Goal: Task Accomplishment & Management: Manage account settings

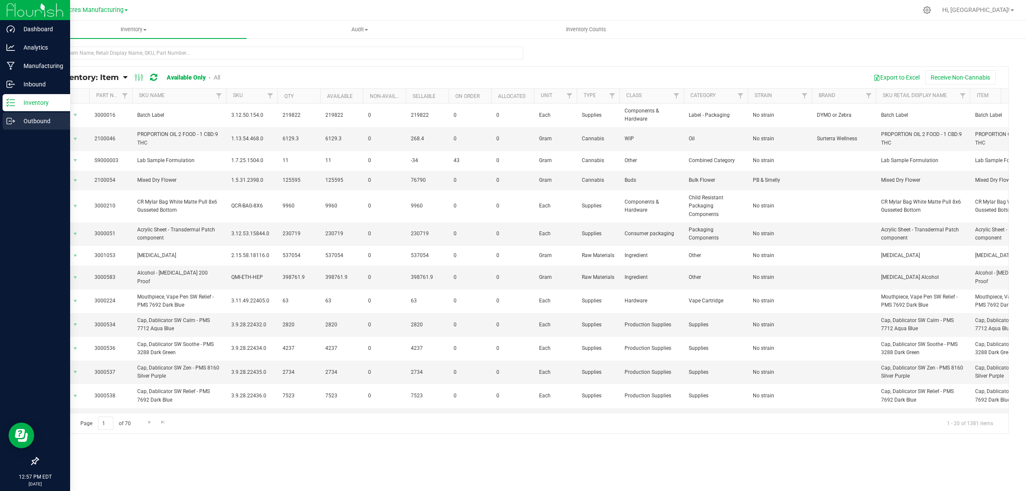
click at [24, 120] on p "Outbound" at bounding box center [40, 121] width 51 height 10
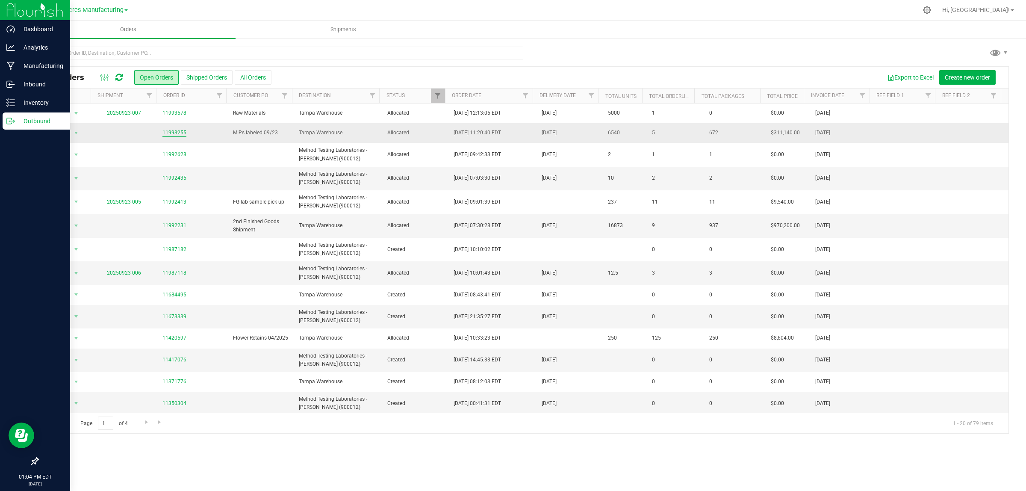
click at [176, 132] on link "11993255" at bounding box center [175, 133] width 24 height 8
click at [180, 130] on link "11993255" at bounding box center [175, 133] width 24 height 8
click at [169, 225] on link "11992231" at bounding box center [175, 226] width 24 height 8
click at [291, 223] on td "2nd Finished Goods Shipment" at bounding box center [261, 226] width 66 height 24
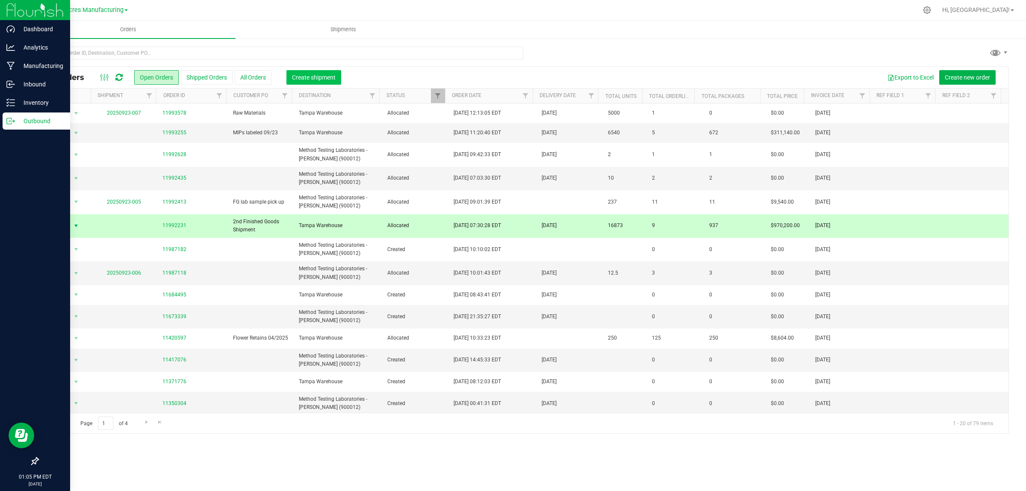
click at [328, 74] on span "Create shipment" at bounding box center [314, 77] width 44 height 7
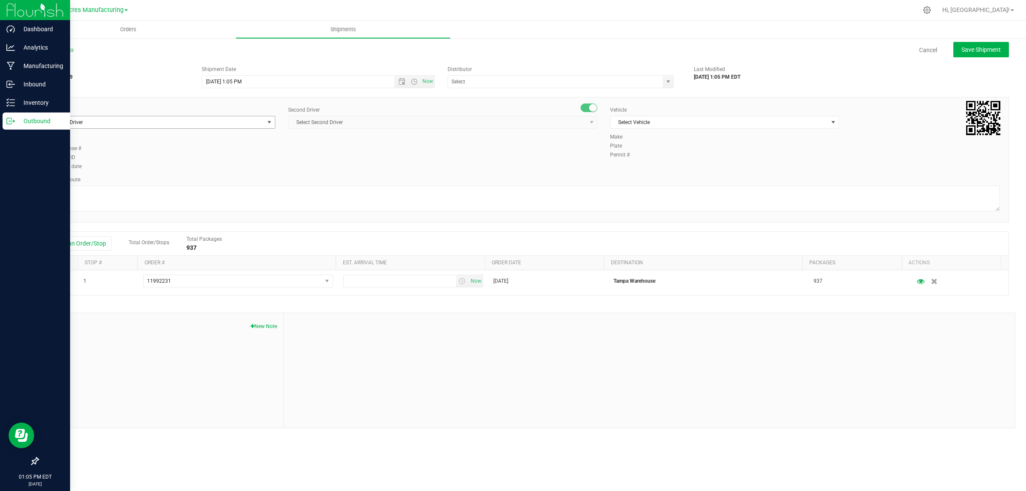
click at [269, 125] on span "select" at bounding box center [269, 122] width 7 height 7
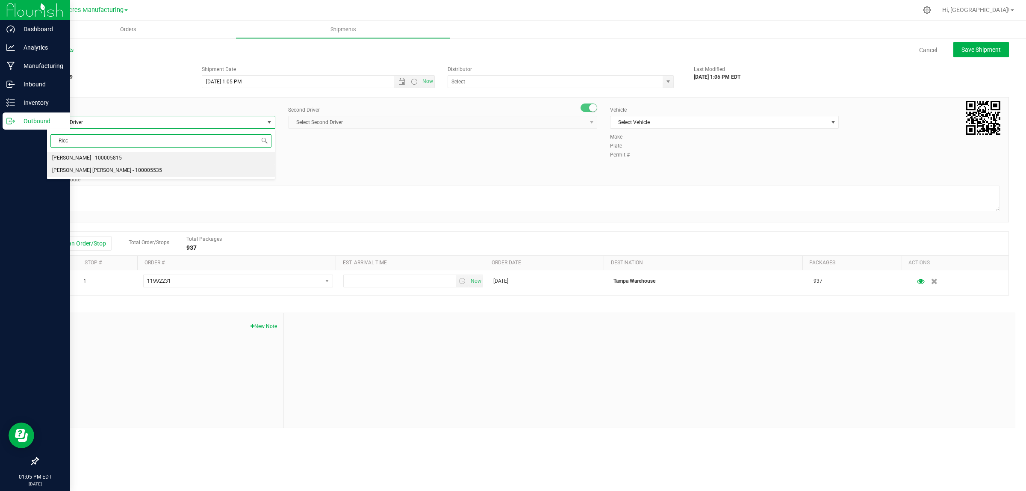
click at [235, 172] on li "[PERSON_NAME] [PERSON_NAME] - 100005535" at bounding box center [161, 170] width 228 height 13
type input "RIcc"
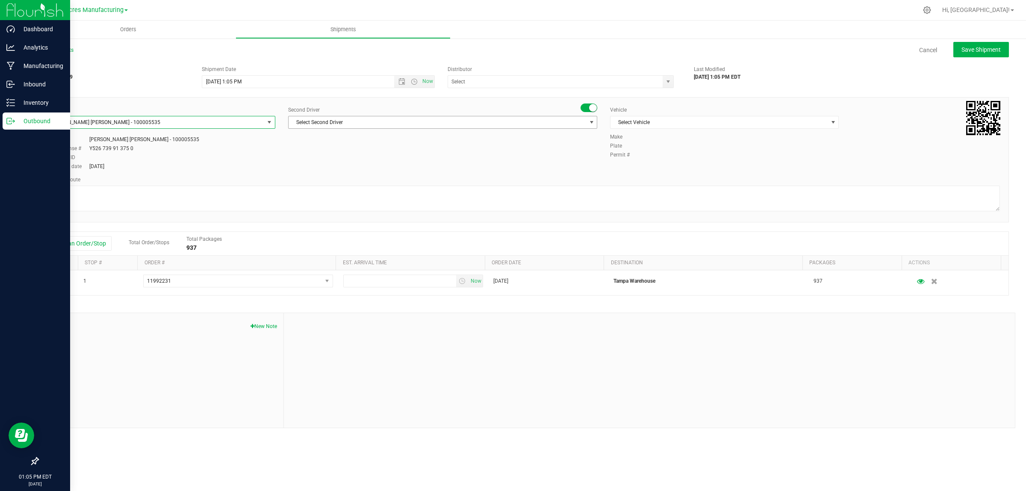
click at [591, 121] on span "select" at bounding box center [591, 122] width 7 height 7
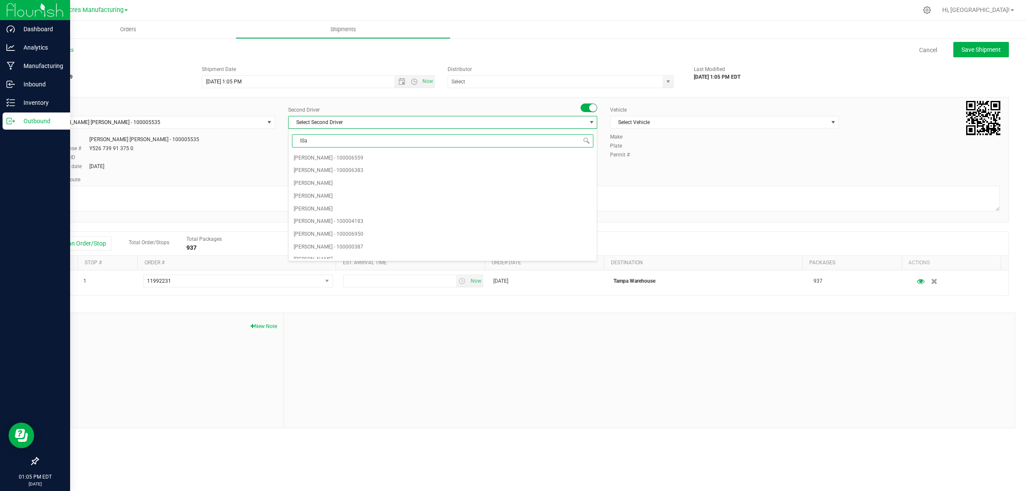
type input "ISaa"
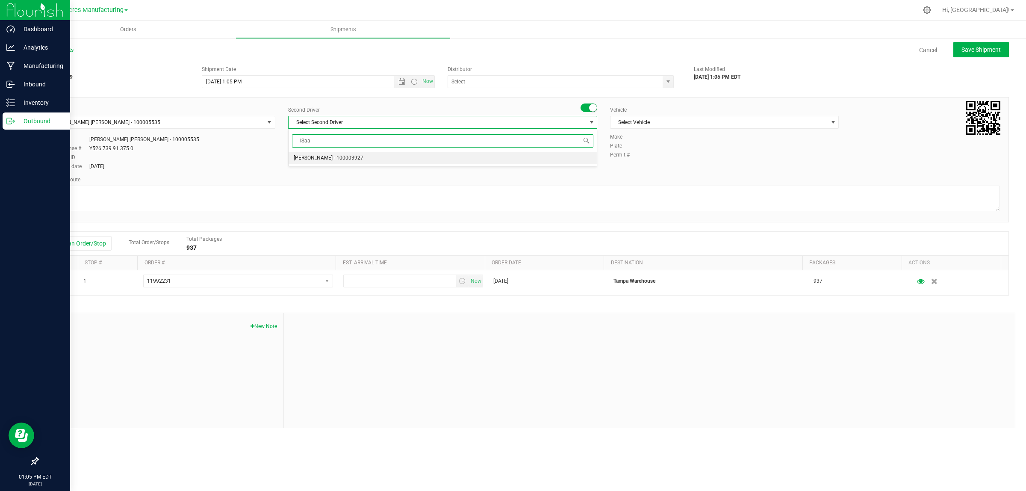
click at [553, 159] on li "[PERSON_NAME] - 100003927" at bounding box center [443, 158] width 308 height 13
click at [796, 123] on span "Select Vehicle" at bounding box center [719, 122] width 217 height 12
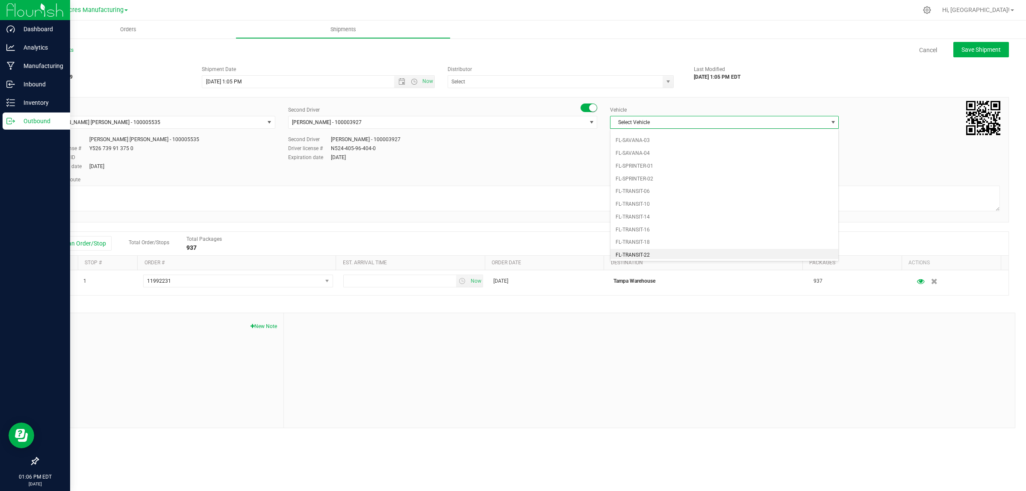
scroll to position [571, 0]
click at [766, 195] on li "FL_TP_Hino-02" at bounding box center [725, 189] width 228 height 13
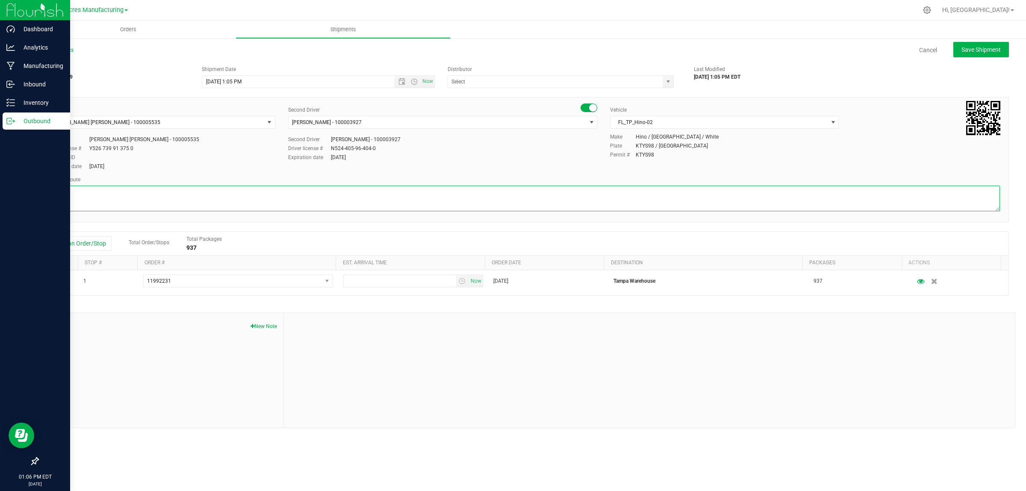
click at [513, 193] on textarea at bounding box center [524, 199] width 954 height 26
click at [514, 193] on textarea at bounding box center [524, 199] width 954 height 26
click at [412, 80] on span "Open the time view" at bounding box center [414, 81] width 7 height 7
type textarea "Tampa Warehpuse"
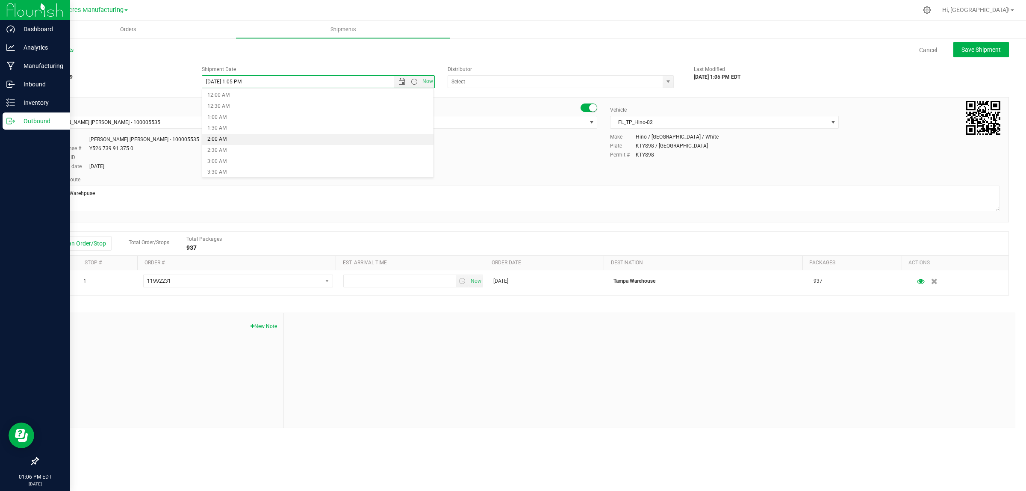
click at [254, 140] on li "2:00 AM" at bounding box center [317, 139] width 231 height 11
click at [414, 81] on span "Open the time view" at bounding box center [414, 81] width 7 height 7
click at [299, 134] on li "2:00 PM" at bounding box center [317, 135] width 231 height 11
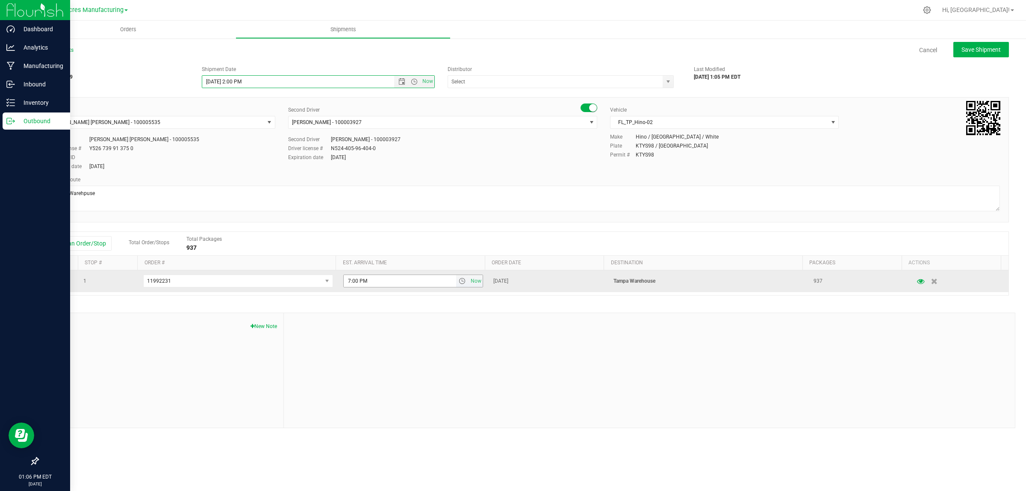
click at [459, 284] on span "select" at bounding box center [462, 281] width 7 height 7
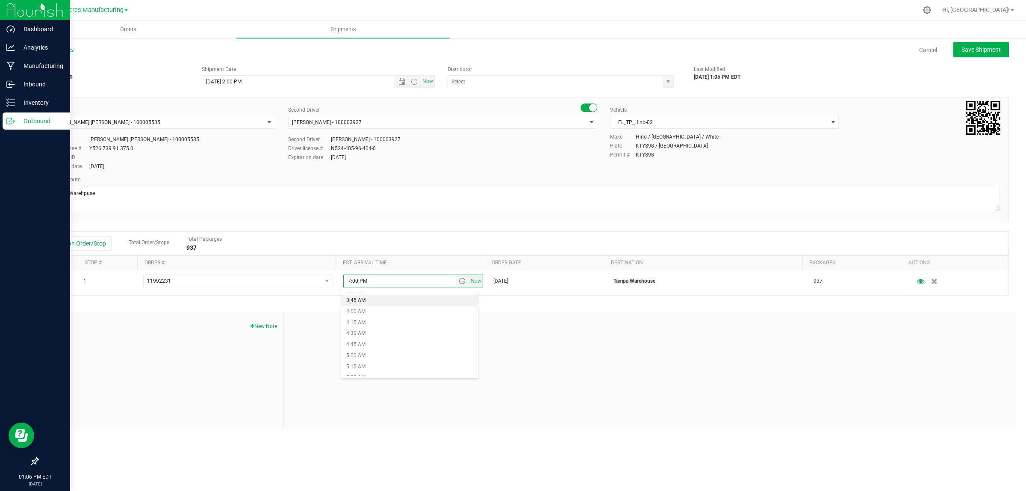
scroll to position [107, 0]
click at [381, 342] on li "3:30 AM" at bounding box center [409, 343] width 137 height 11
click at [999, 46] on span "Save Shipment" at bounding box center [981, 49] width 39 height 7
type input "[DATE] 6:00 PM"
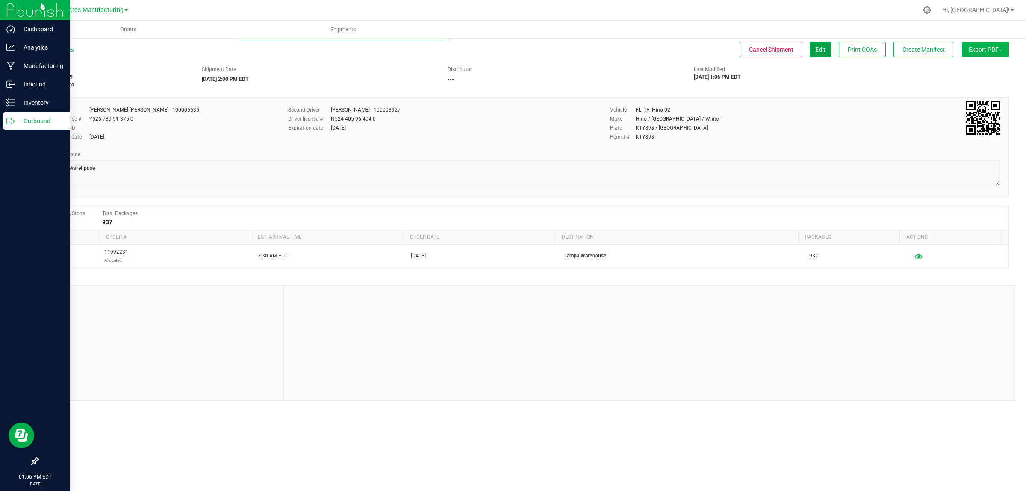
click at [823, 50] on span "Edit" at bounding box center [821, 49] width 10 height 7
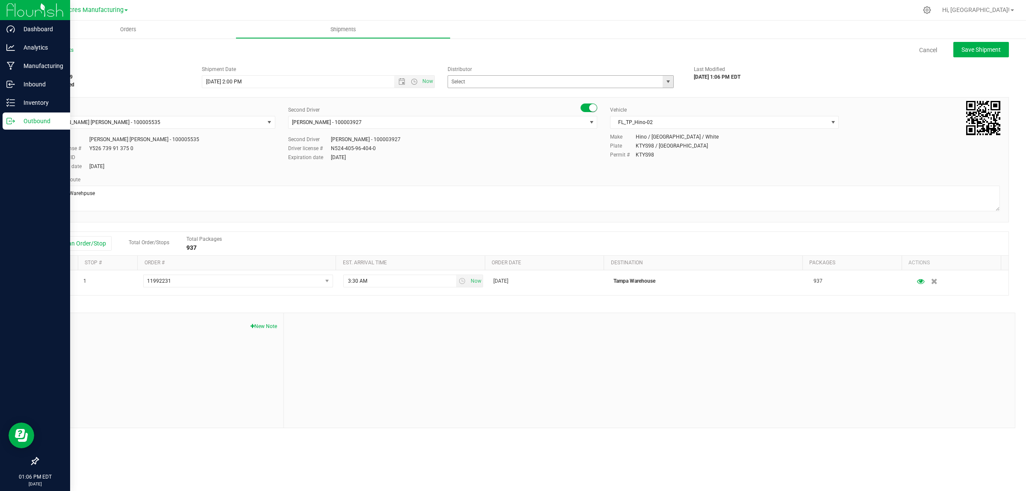
click at [666, 88] on span "select" at bounding box center [668, 82] width 11 height 12
click at [577, 110] on li "Tampa Warehouse" at bounding box center [560, 109] width 225 height 13
type input "Tampa Warehouse"
click at [989, 50] on span "Save Shipment" at bounding box center [981, 49] width 39 height 7
type input "[DATE] 6:00 PM"
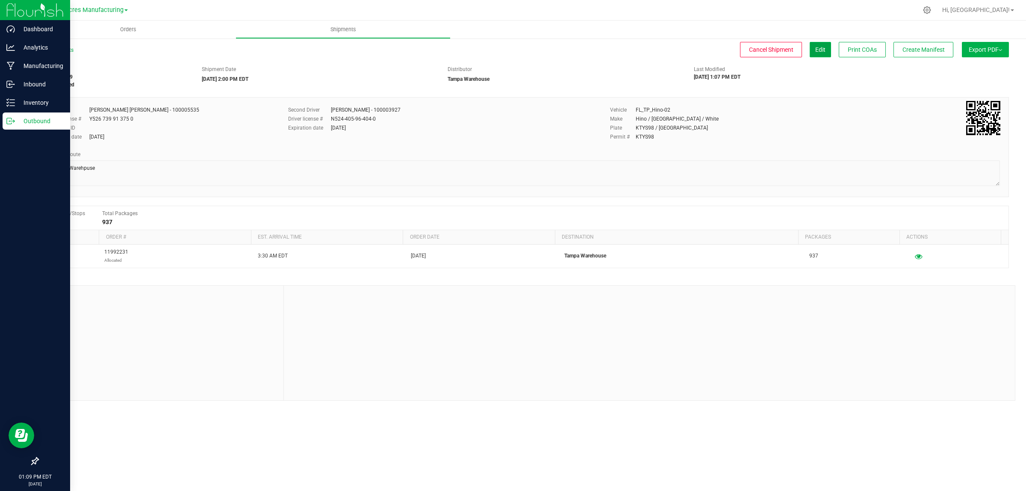
click at [816, 47] on span "Edit" at bounding box center [821, 49] width 10 height 7
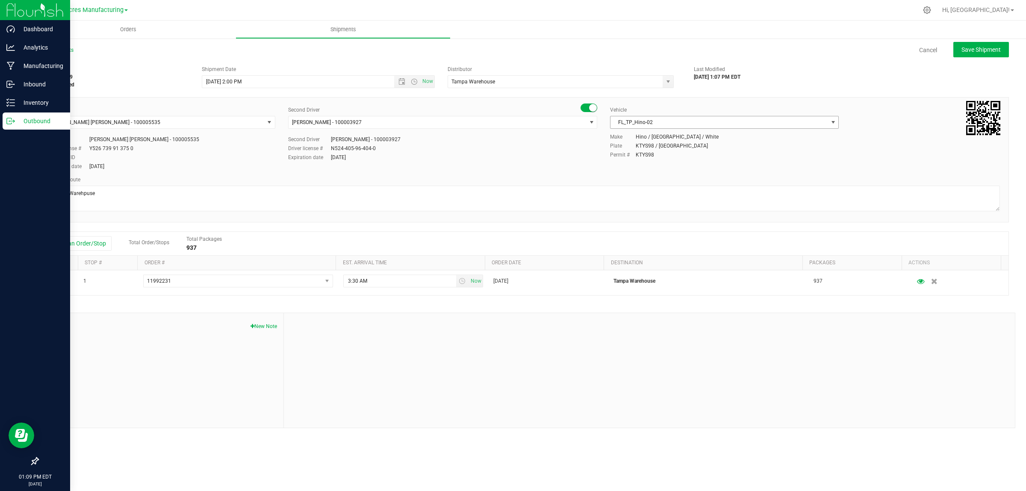
click at [836, 122] on span "select" at bounding box center [833, 122] width 7 height 7
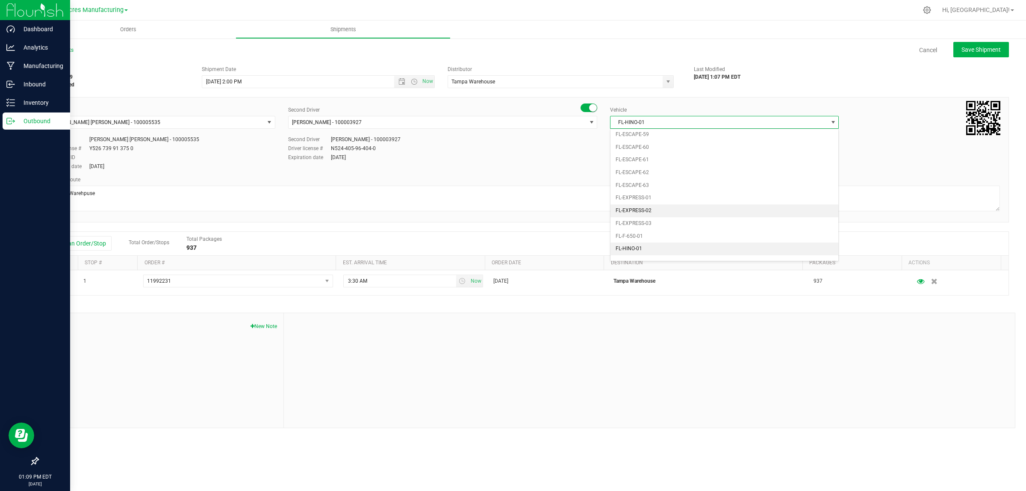
scroll to position [142, 0]
click at [693, 225] on li "FL-F-650-01" at bounding box center [725, 223] width 228 height 13
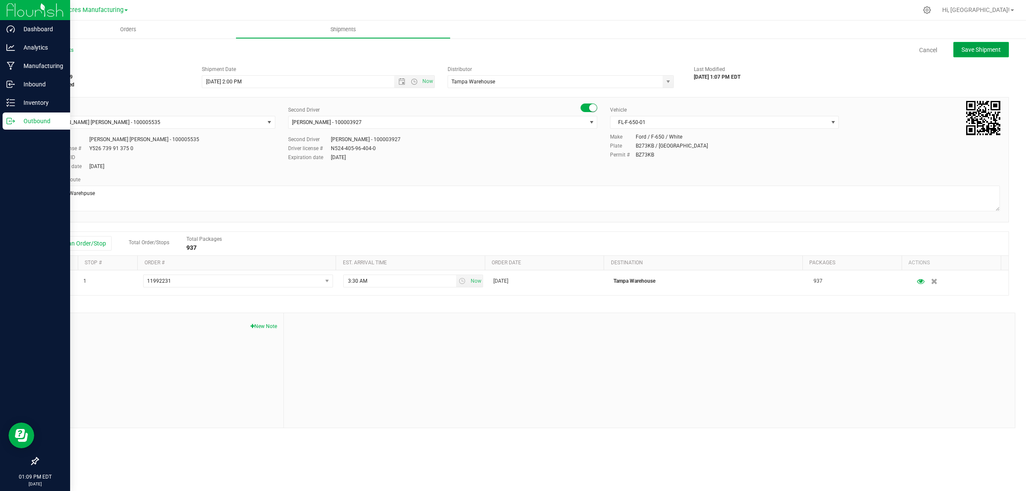
click at [995, 46] on span "Save Shipment" at bounding box center [981, 49] width 39 height 7
type input "[DATE] 6:00 PM"
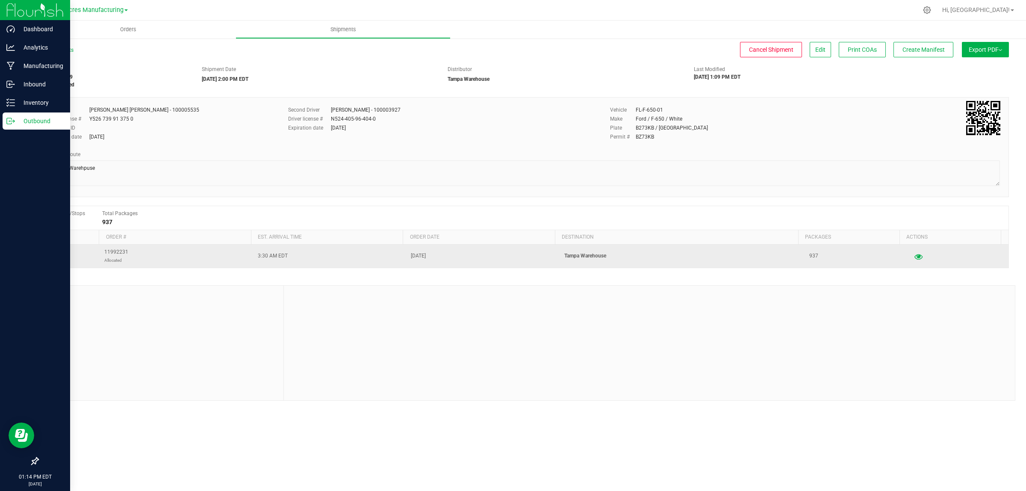
click at [915, 253] on button "button" at bounding box center [918, 256] width 15 height 14
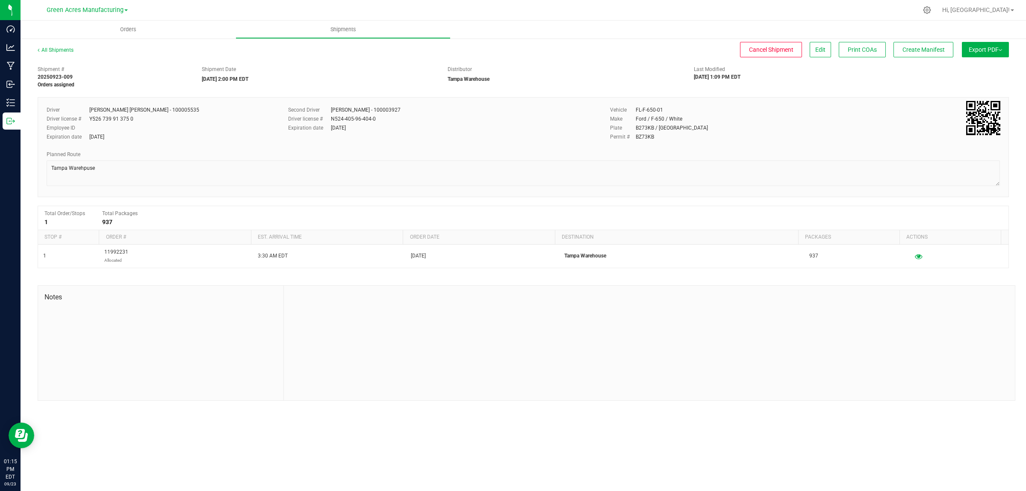
click at [975, 52] on span "Export PDF" at bounding box center [985, 49] width 33 height 7
click at [969, 80] on span "Manifest by Lot" at bounding box center [963, 81] width 35 height 6
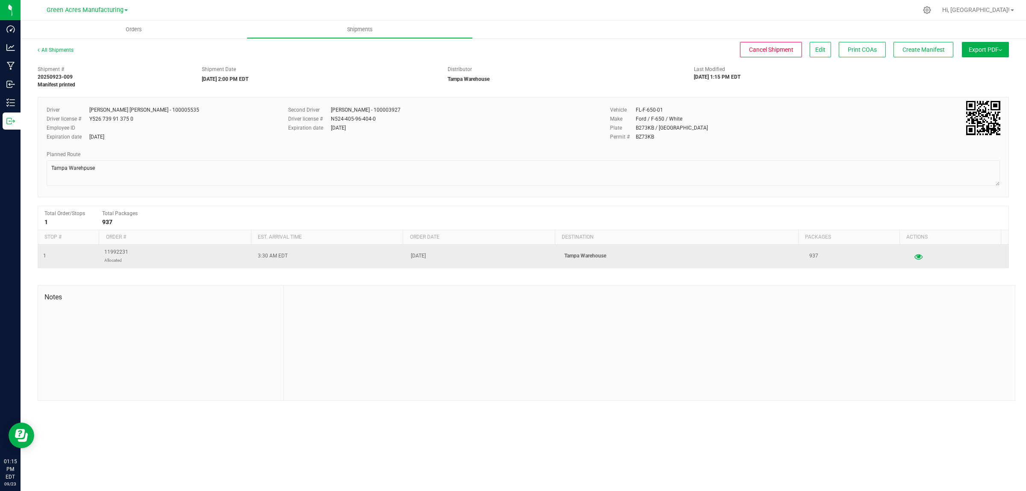
click at [915, 256] on icon "button" at bounding box center [919, 256] width 8 height 6
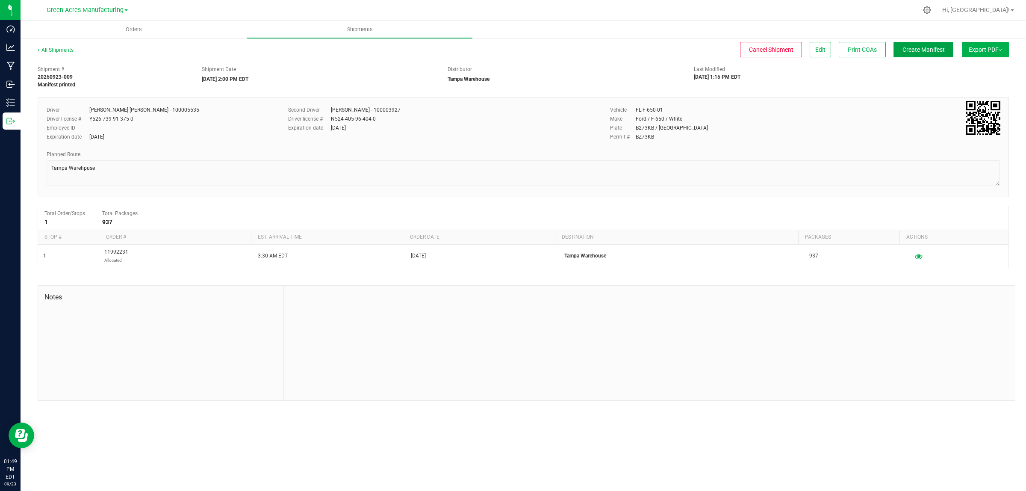
click at [917, 53] on span "Create Manifest" at bounding box center [924, 49] width 42 height 7
click at [928, 50] on span "Ship Transfer" at bounding box center [925, 49] width 35 height 7
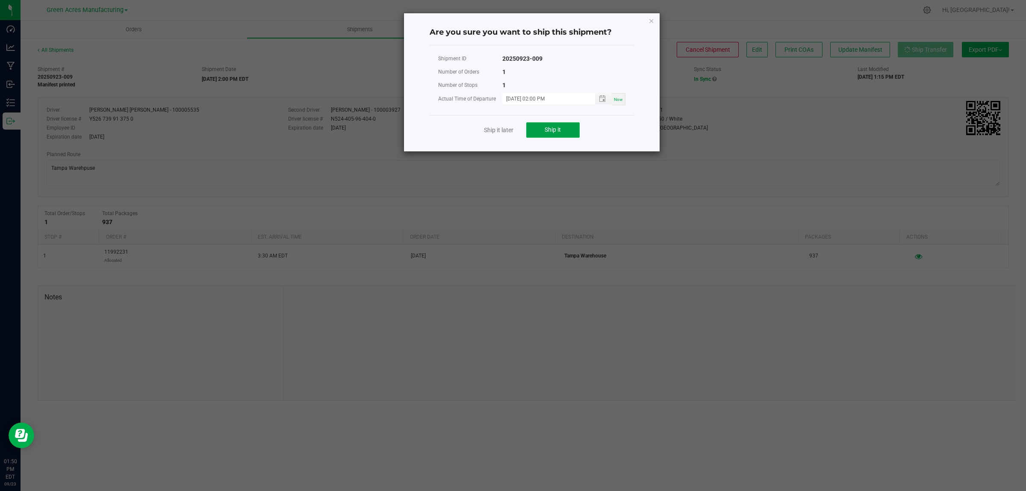
click at [559, 133] on span "Ship it" at bounding box center [553, 129] width 16 height 7
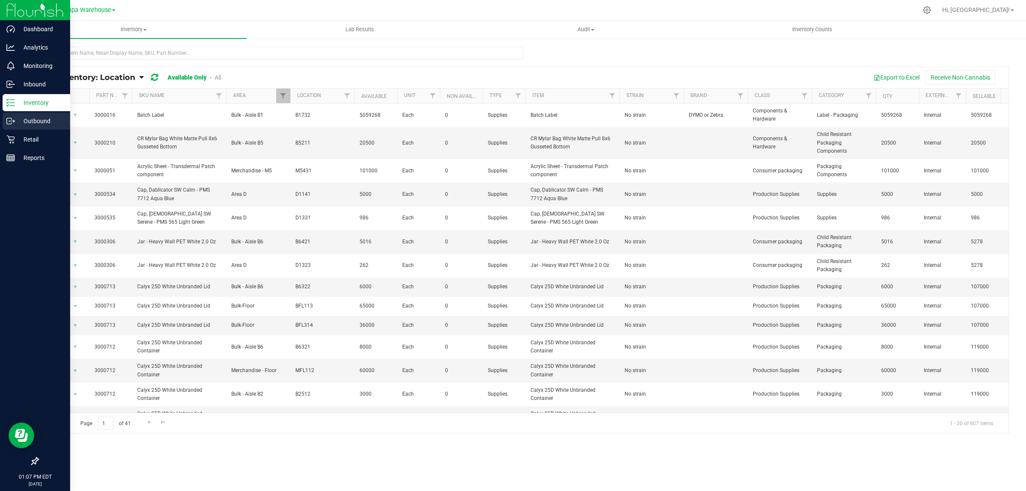
click at [49, 123] on p "Outbound" at bounding box center [40, 121] width 51 height 10
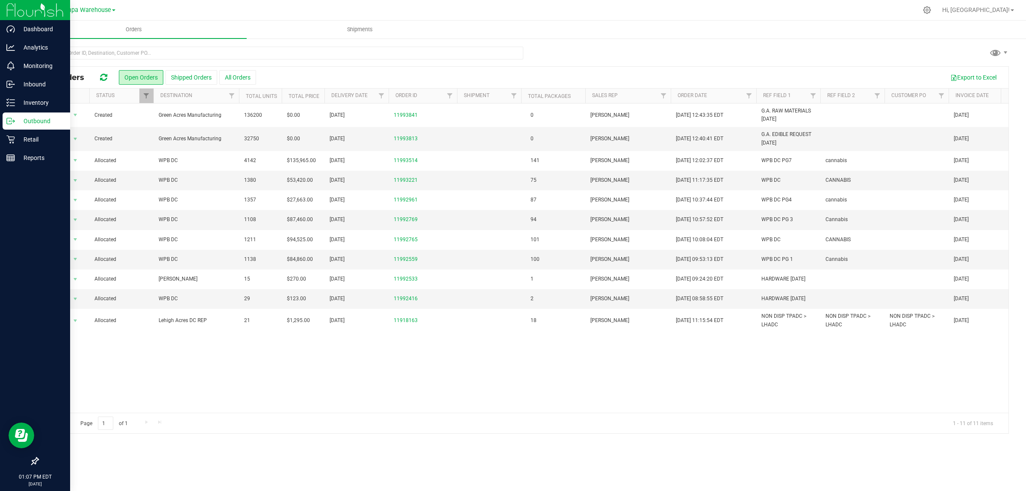
click at [46, 114] on div "Outbound" at bounding box center [37, 120] width 68 height 17
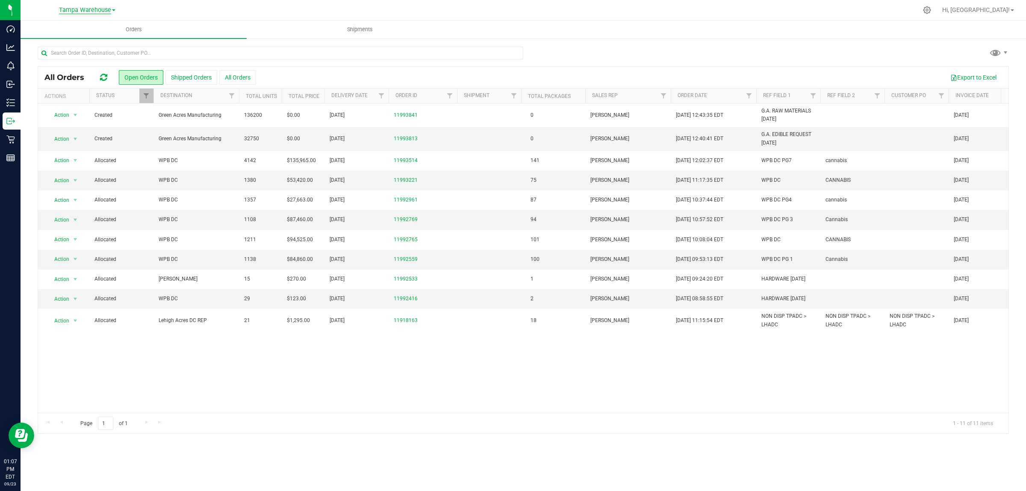
click at [107, 9] on span "Tampa Warehouse" at bounding box center [85, 10] width 52 height 8
click at [101, 41] on link "Green Acres Manufacturing" at bounding box center [87, 42] width 125 height 12
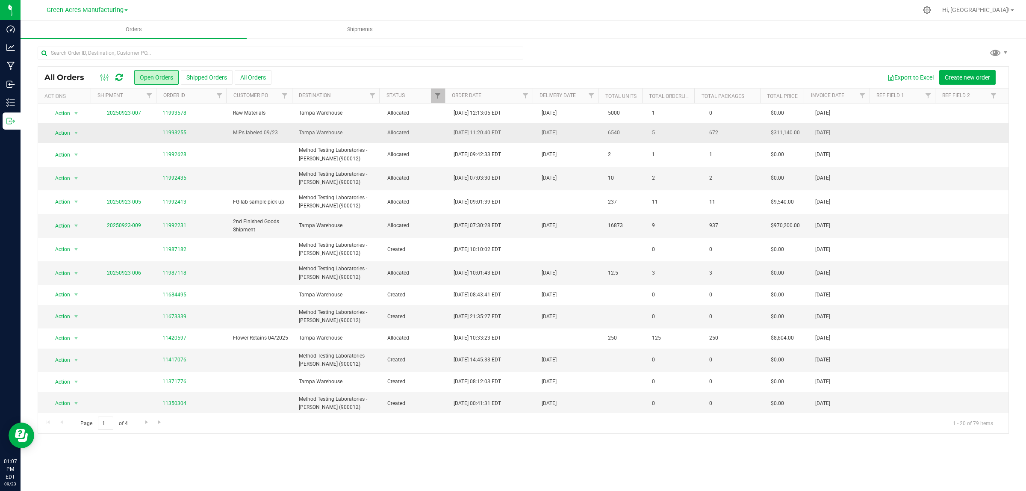
click at [212, 136] on span "11993255" at bounding box center [193, 133] width 60 height 8
click at [135, 133] on td at bounding box center [124, 133] width 66 height 20
click at [361, 133] on span "Tampa Warehouse" at bounding box center [338, 133] width 78 height 8
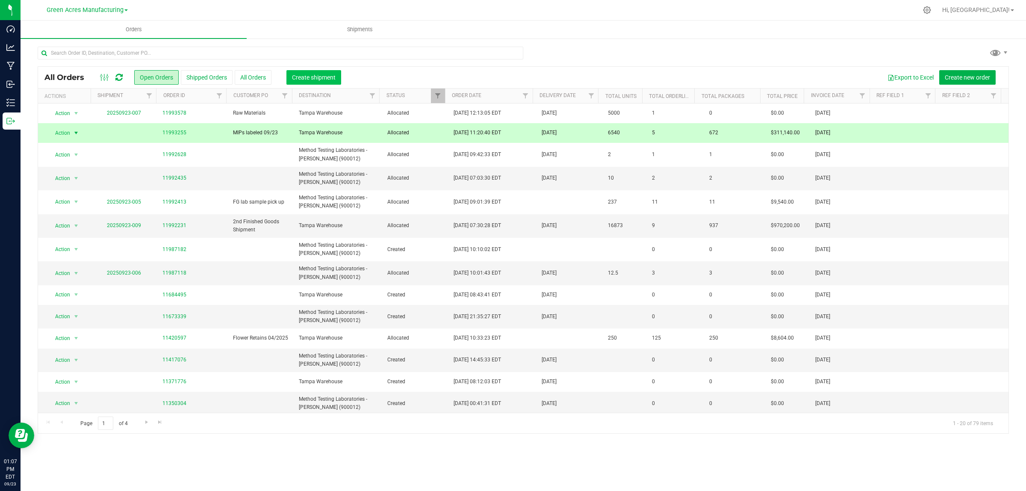
click at [335, 77] on span "Create shipment" at bounding box center [314, 77] width 44 height 7
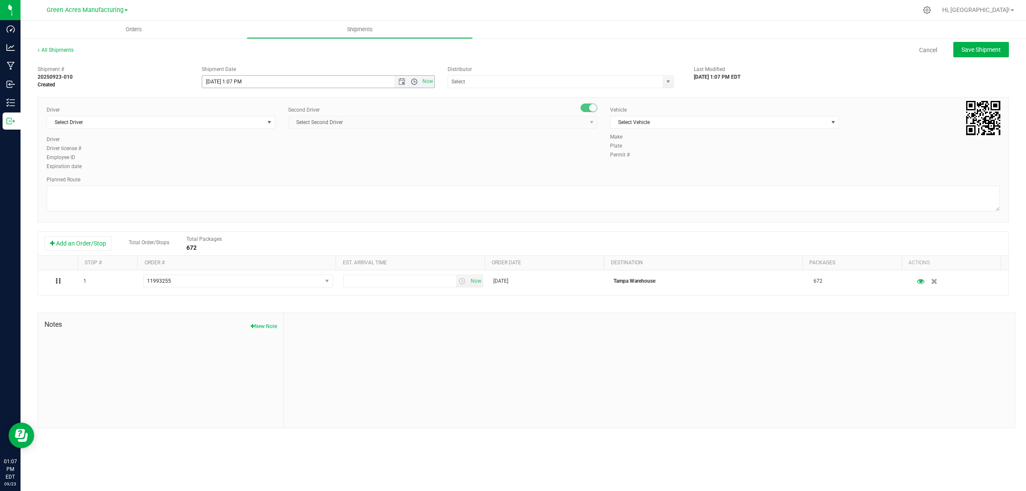
click at [411, 82] on span "Open the time view" at bounding box center [414, 81] width 7 height 7
click at [275, 137] on li "2:00 PM" at bounding box center [317, 135] width 231 height 11
type input "[DATE] 2:00 PM"
click at [663, 84] on span "select" at bounding box center [668, 82] width 11 height 12
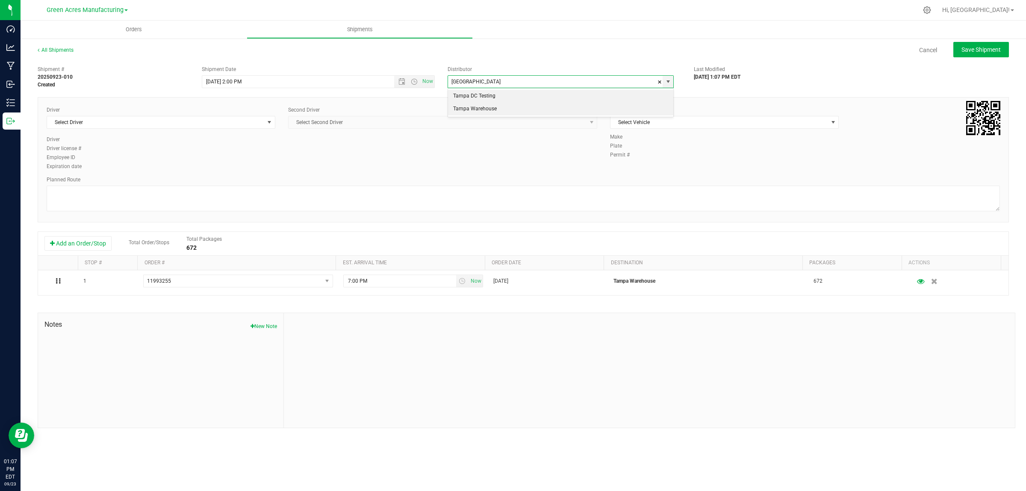
click at [583, 111] on li "Tampa Warehouse" at bounding box center [560, 109] width 225 height 13
type input "Tampa Warehouse"
click at [272, 122] on span "select" at bounding box center [269, 122] width 7 height 7
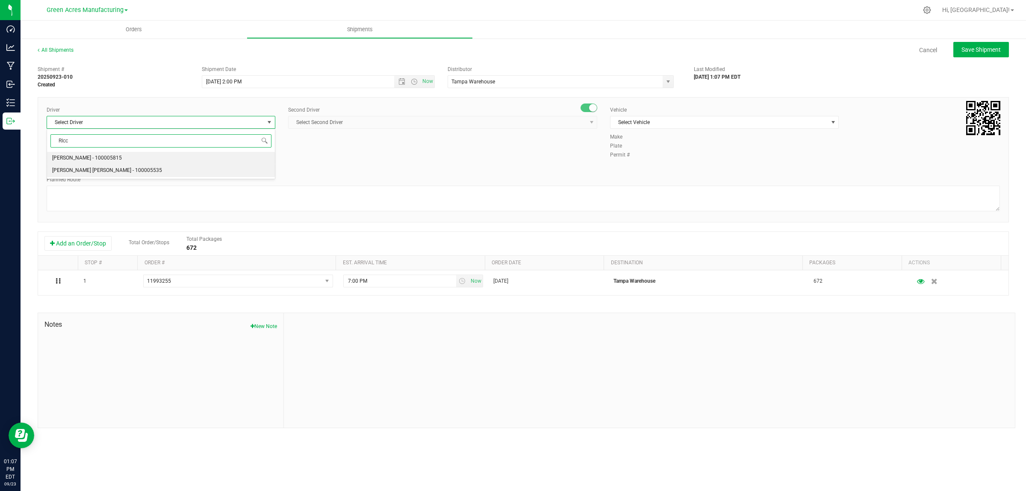
click at [222, 170] on li "[PERSON_NAME] [PERSON_NAME] - 100005535" at bounding box center [161, 170] width 228 height 13
type input "RIcc"
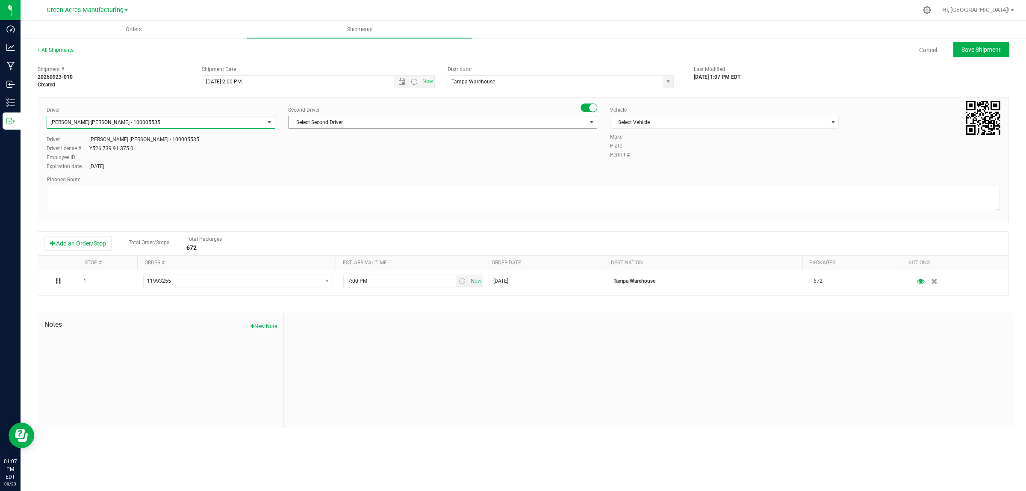
click at [587, 118] on span "select" at bounding box center [591, 122] width 11 height 12
type input "Isaa"
click at [526, 158] on li "[PERSON_NAME] - 100003927" at bounding box center [443, 158] width 308 height 13
click at [792, 118] on span "Select Vehicle" at bounding box center [719, 122] width 217 height 12
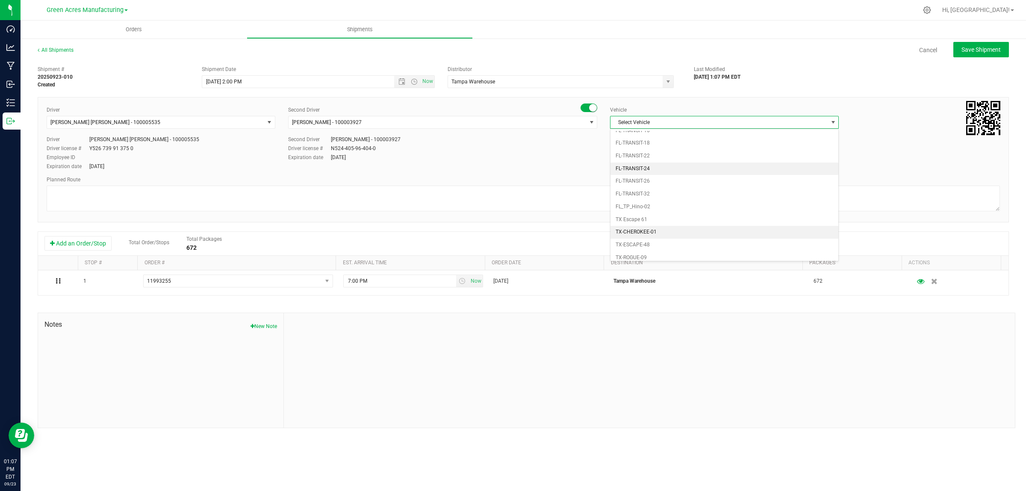
scroll to position [617, 0]
click at [745, 136] on li "FL-TRANSIT-32" at bounding box center [725, 130] width 228 height 13
click at [681, 123] on span "FL-TRANSIT-32" at bounding box center [719, 122] width 217 height 12
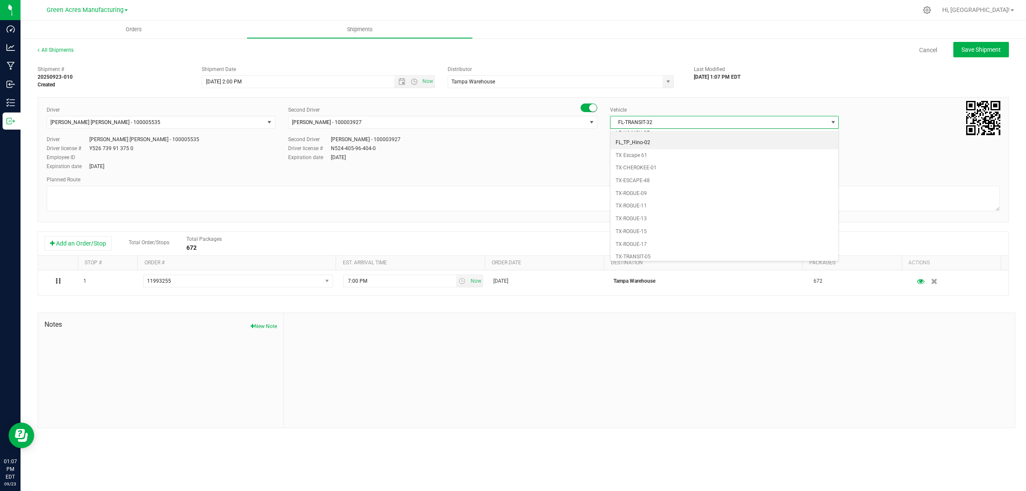
click at [671, 149] on li "FL_TP_Hino-02" at bounding box center [725, 142] width 228 height 13
click at [813, 124] on span "FL_TP_Hino-02" at bounding box center [719, 122] width 217 height 12
click at [689, 123] on span "FL_TP_Hino-02" at bounding box center [719, 122] width 217 height 12
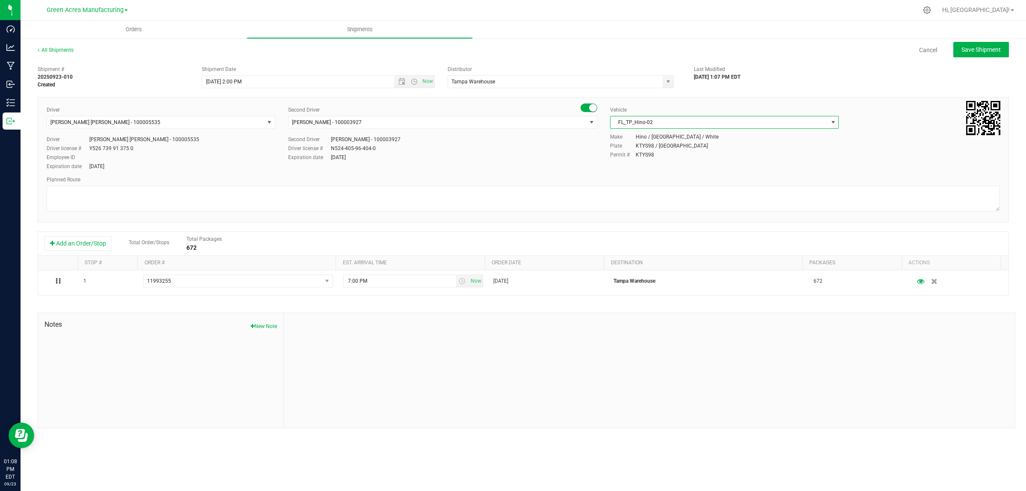
scroll to position [518, 0]
click at [753, 116] on span "FL_TP_Hino-02" at bounding box center [719, 122] width 217 height 12
click at [752, 119] on span "FL-CHEROKEE-02" at bounding box center [719, 122] width 217 height 12
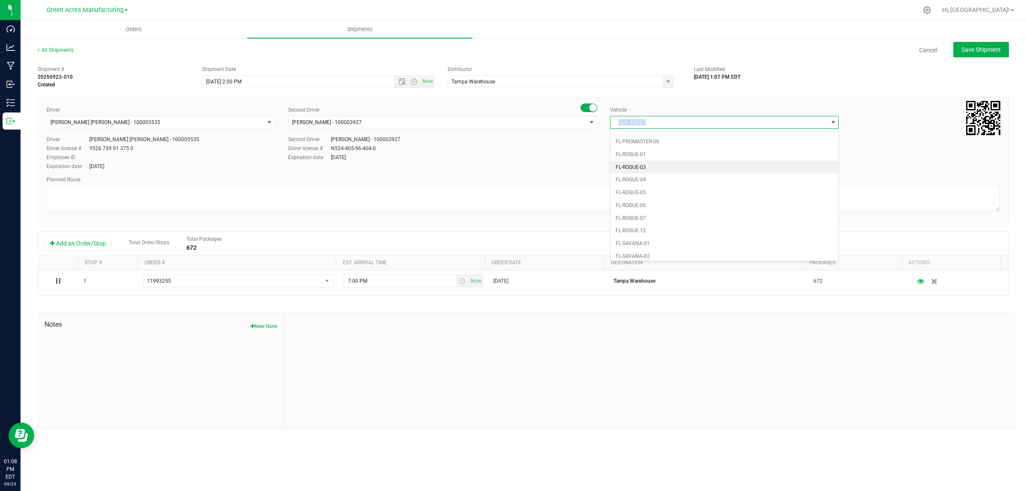
scroll to position [198, 0]
click at [713, 172] on li "FL-F-650-01" at bounding box center [725, 168] width 228 height 13
click at [674, 122] on span "FL-F-650-01" at bounding box center [719, 122] width 217 height 12
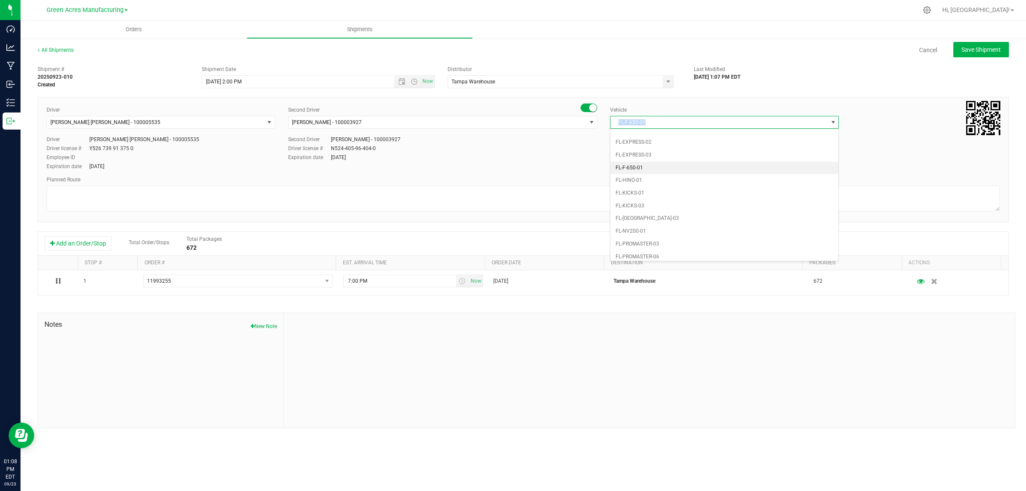
copy span "FL-F-650-01"
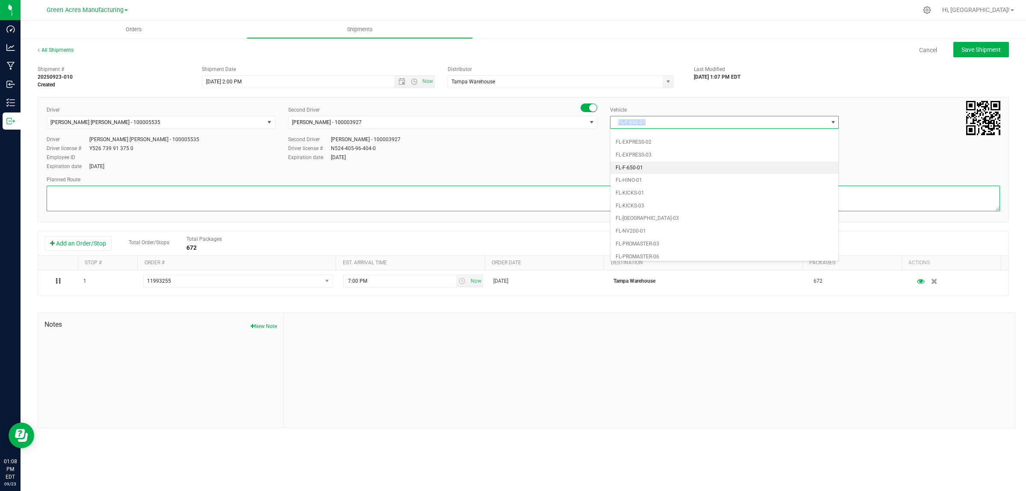
click at [318, 195] on textarea at bounding box center [524, 199] width 954 height 26
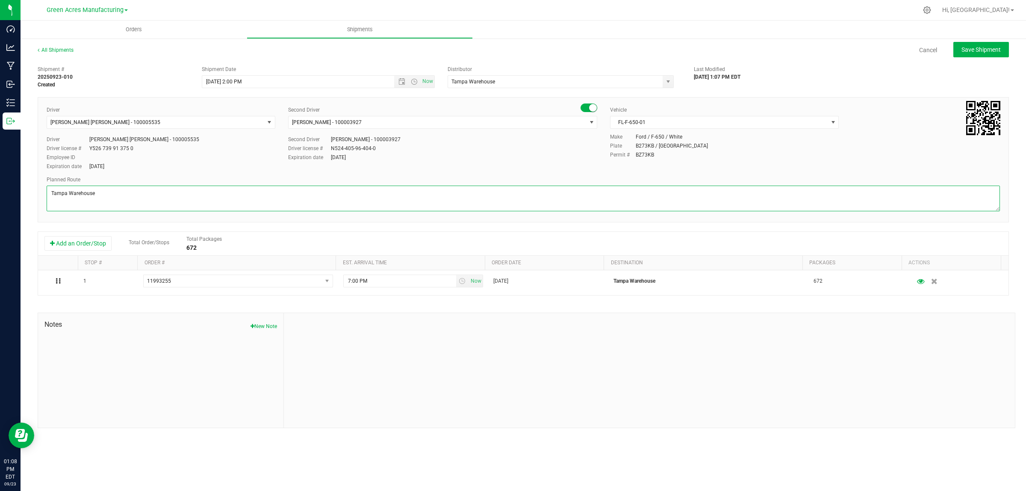
type textarea "Tampa Warehouse"
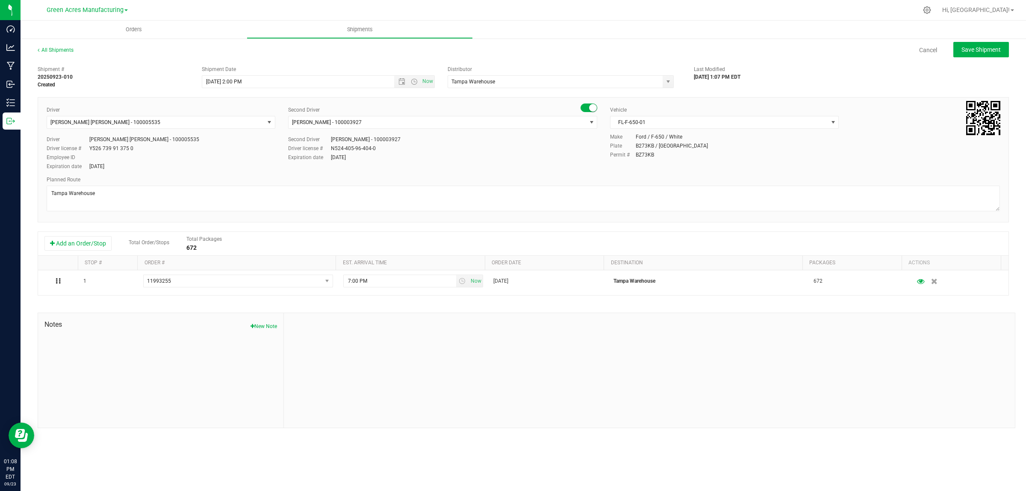
click at [887, 78] on div "Shipment # 20250923-010 Created Shipment Date 9/23/2025 2:00 PM Now Distributor…" at bounding box center [523, 75] width 985 height 27
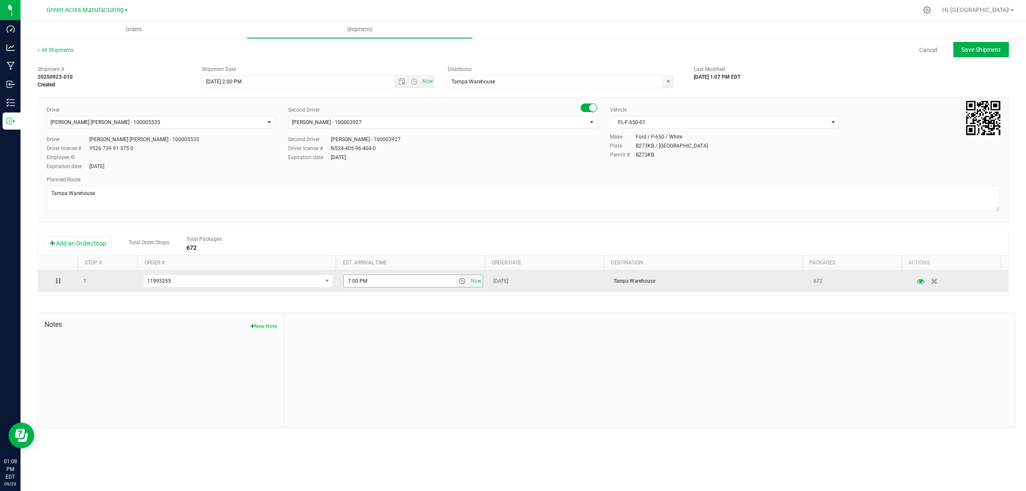
click at [456, 285] on span "select" at bounding box center [462, 281] width 12 height 12
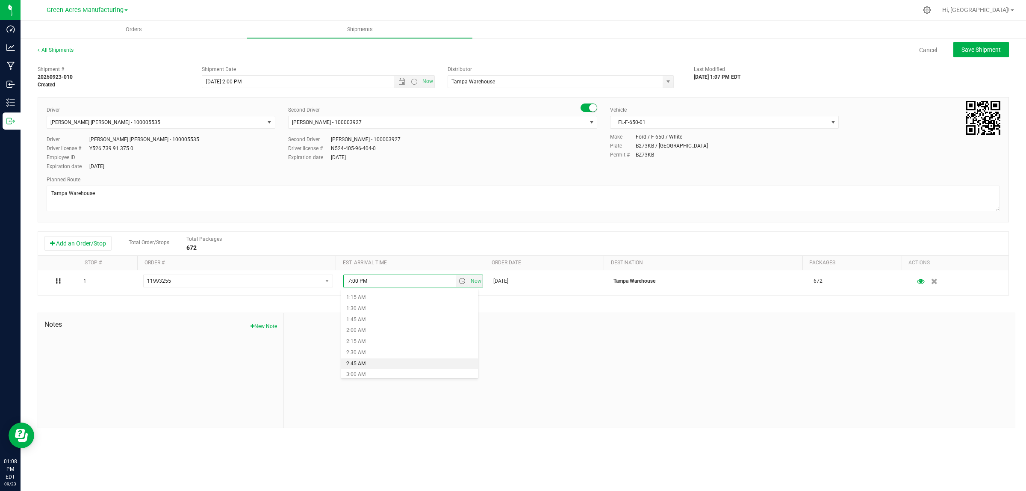
scroll to position [107, 0]
drag, startPoint x: 376, startPoint y: 340, endPoint x: 409, endPoint y: 317, distance: 40.2
click at [376, 339] on li "3:30 AM" at bounding box center [409, 343] width 137 height 11
click at [1001, 50] on span "Save Shipment" at bounding box center [981, 49] width 39 height 7
type input "[DATE] 6:00 PM"
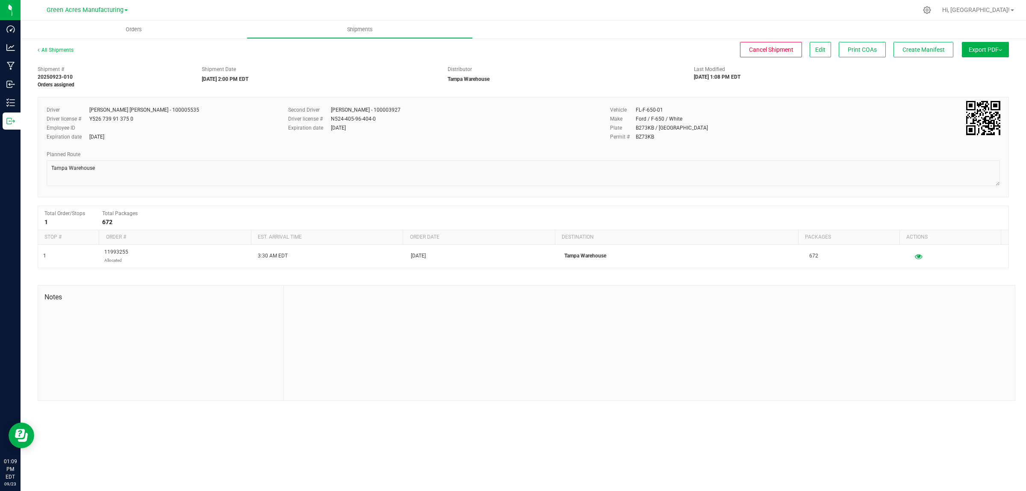
click at [992, 51] on span "Export PDF" at bounding box center [985, 49] width 33 height 7
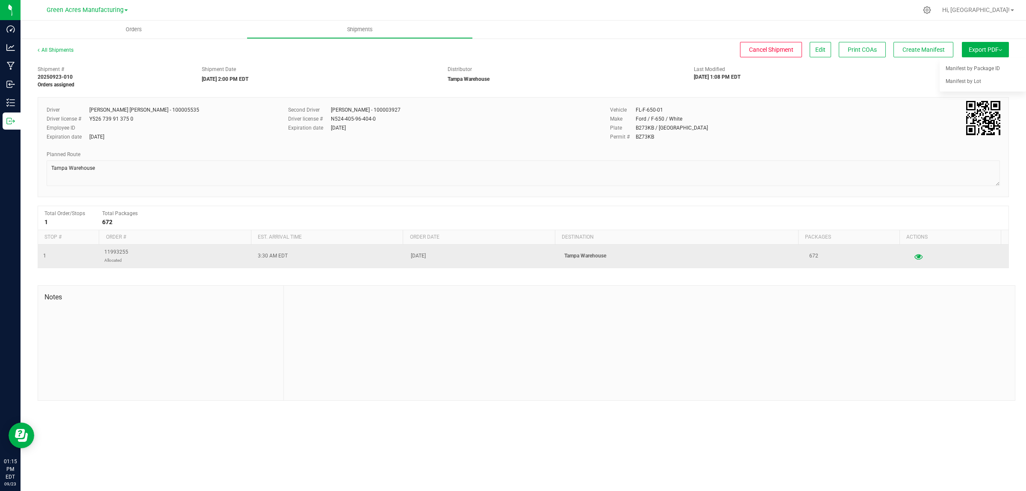
click at [912, 251] on div at bounding box center [958, 256] width 92 height 12
click at [915, 254] on icon "button" at bounding box center [919, 256] width 8 height 6
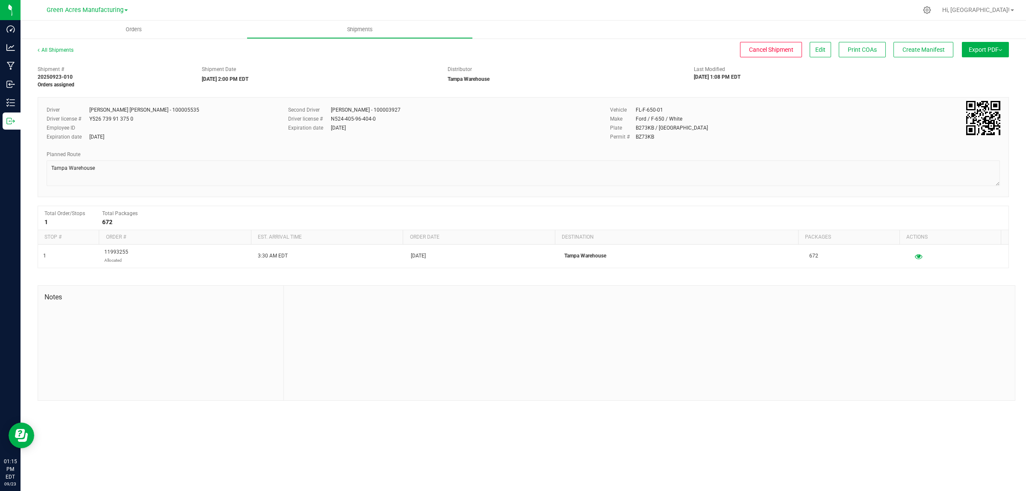
click at [998, 48] on span "Export PDF" at bounding box center [985, 49] width 33 height 7
click at [982, 80] on div "Manifest by Lot" at bounding box center [985, 81] width 79 height 6
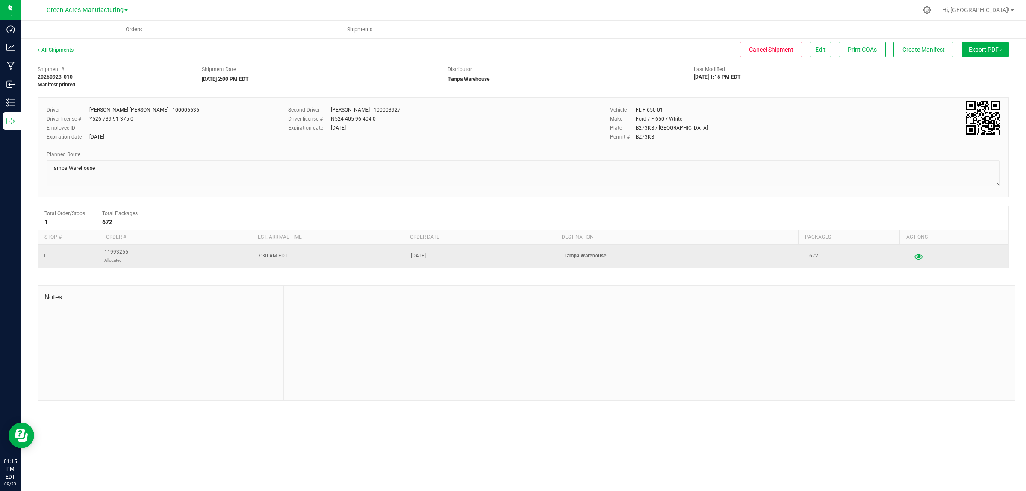
click at [915, 258] on icon "button" at bounding box center [919, 256] width 8 height 6
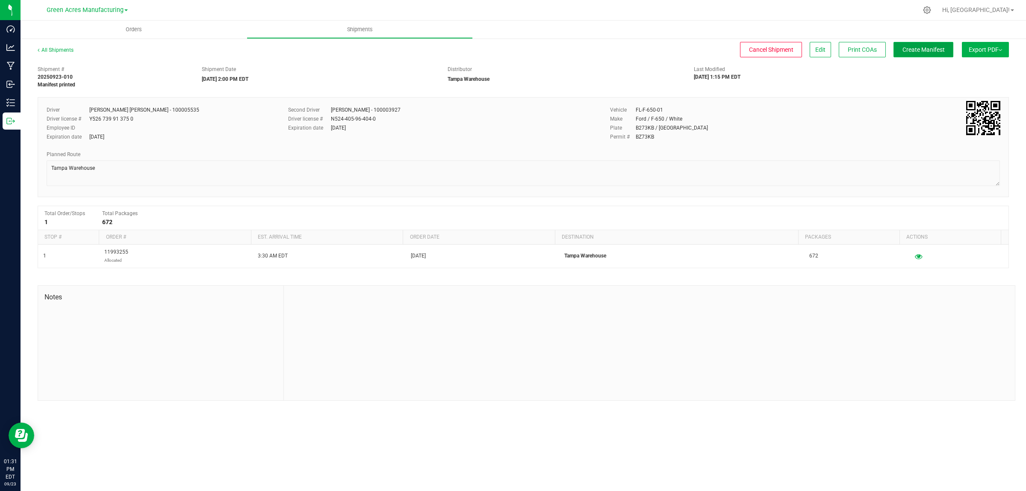
click at [933, 52] on span "Create Manifest" at bounding box center [924, 49] width 42 height 7
click at [923, 48] on span "Ship Transfer" at bounding box center [925, 49] width 35 height 7
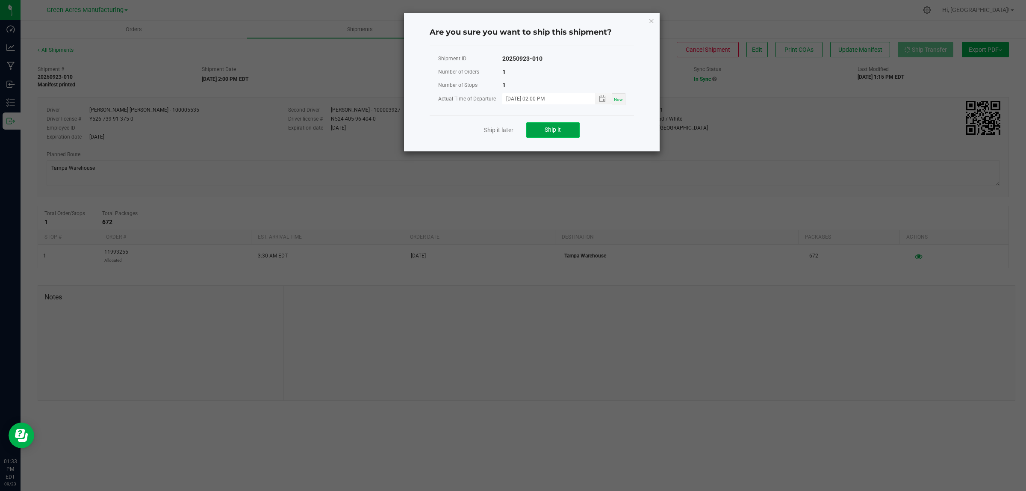
click at [574, 127] on button "Ship it" at bounding box center [552, 129] width 53 height 15
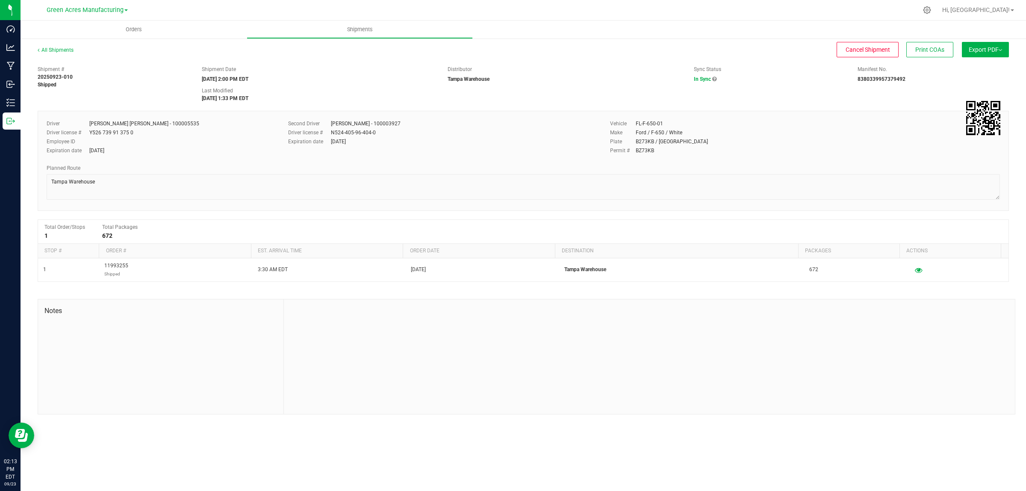
click at [612, 69] on div "Distributor" at bounding box center [565, 69] width 234 height 8
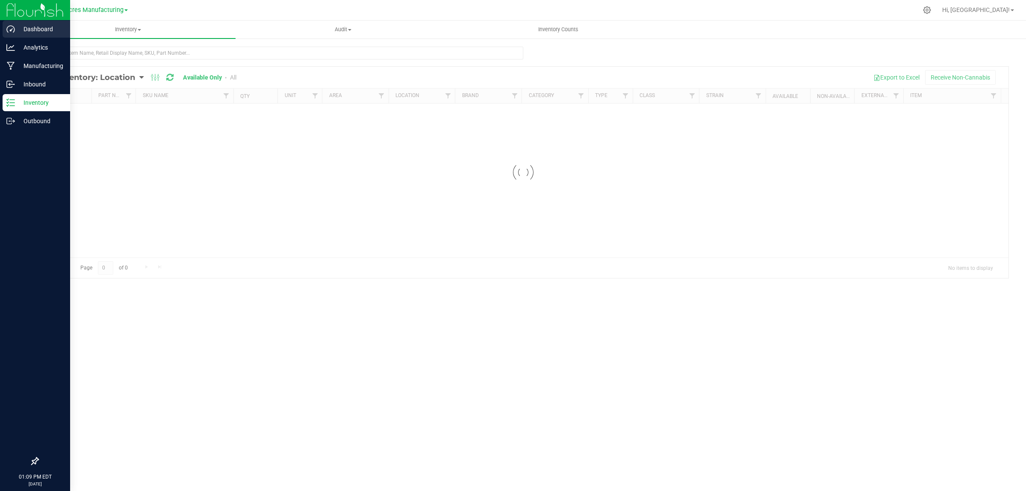
click at [41, 29] on p "Dashboard" at bounding box center [40, 29] width 51 height 10
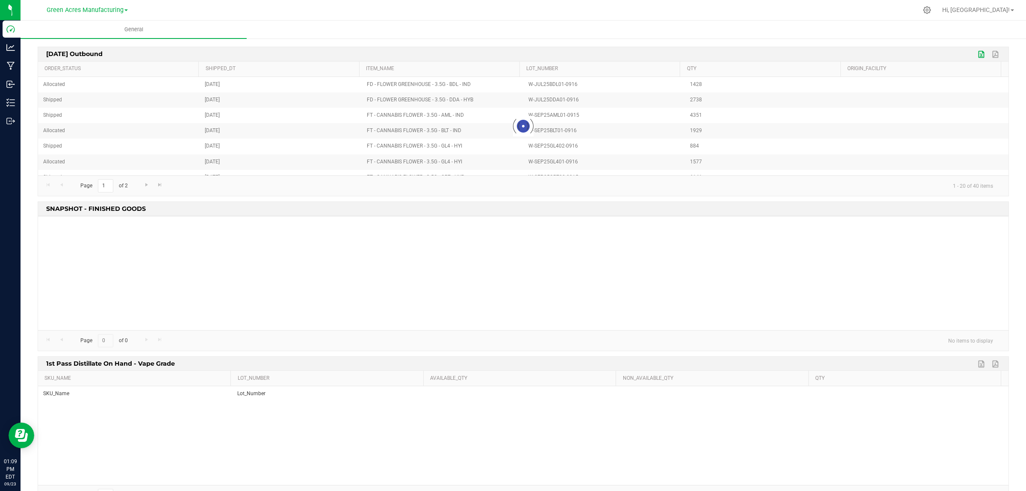
click at [976, 58] on link "Export to Excel" at bounding box center [982, 54] width 13 height 11
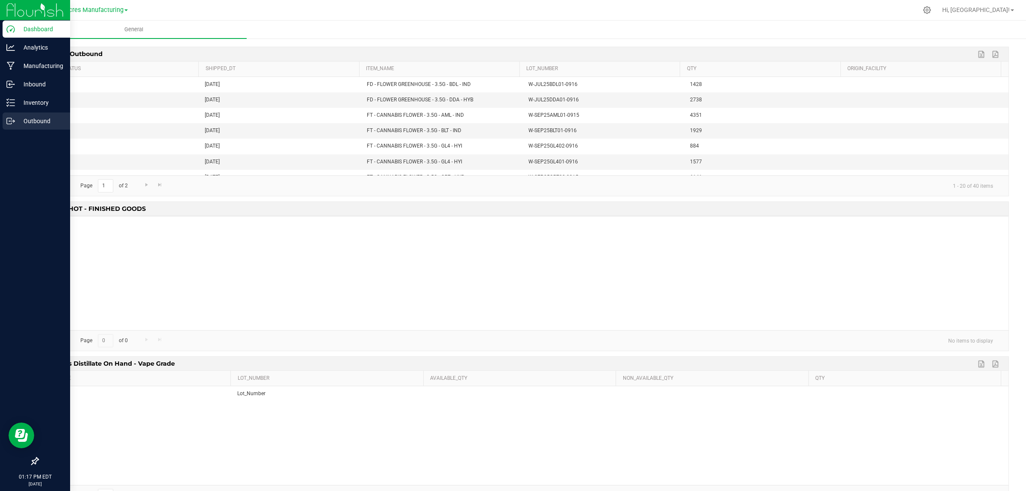
click at [9, 117] on icon at bounding box center [10, 121] width 9 height 9
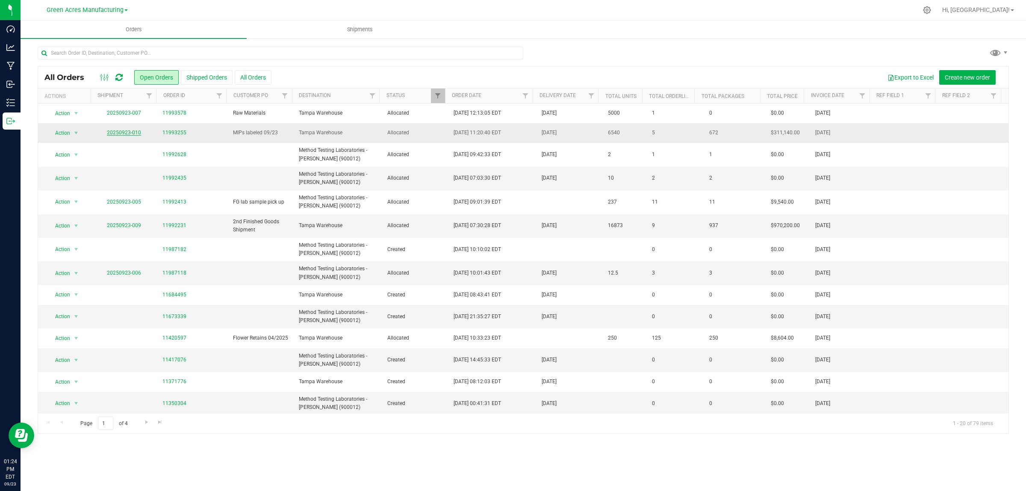
click at [133, 133] on link "20250923-010" at bounding box center [124, 133] width 34 height 6
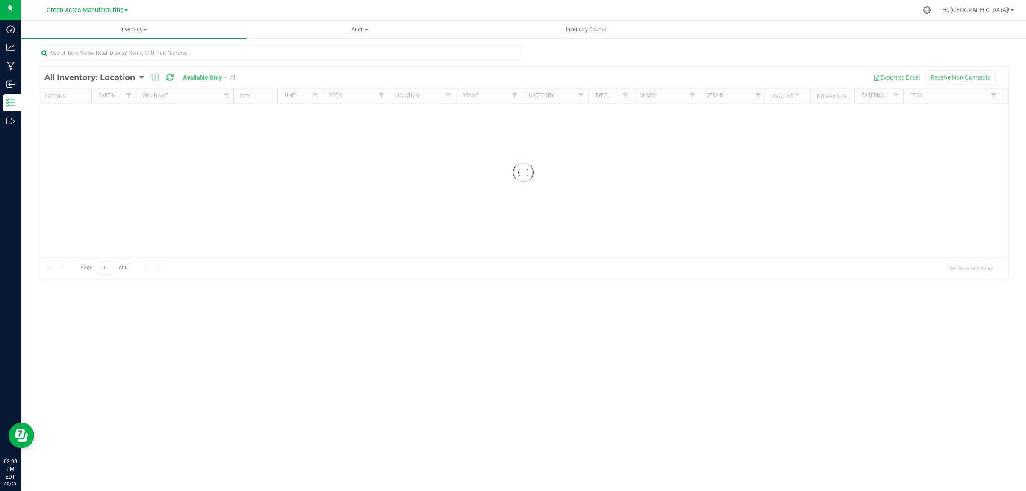
click at [139, 77] on div at bounding box center [523, 172] width 971 height 211
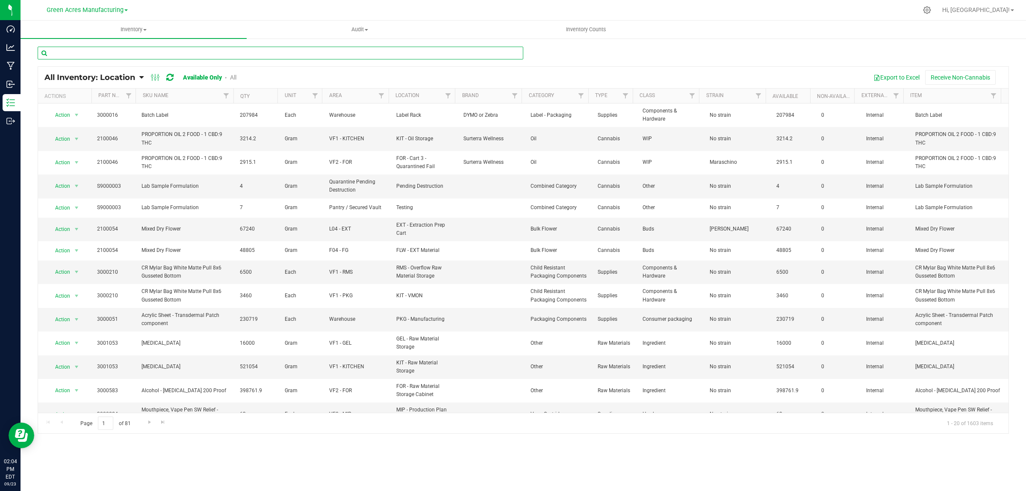
click at [249, 50] on input "text" at bounding box center [281, 53] width 486 height 13
click at [236, 49] on input "text" at bounding box center [281, 53] width 486 height 13
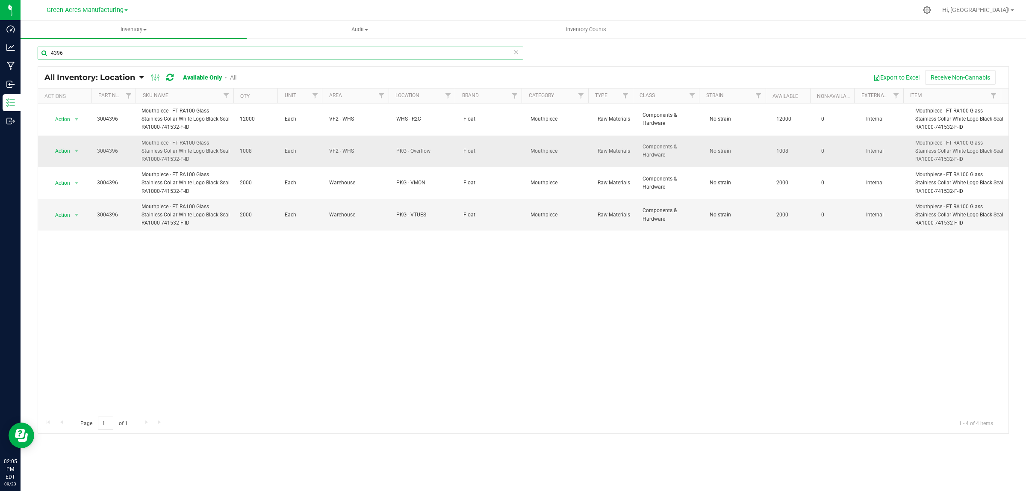
type input "4396"
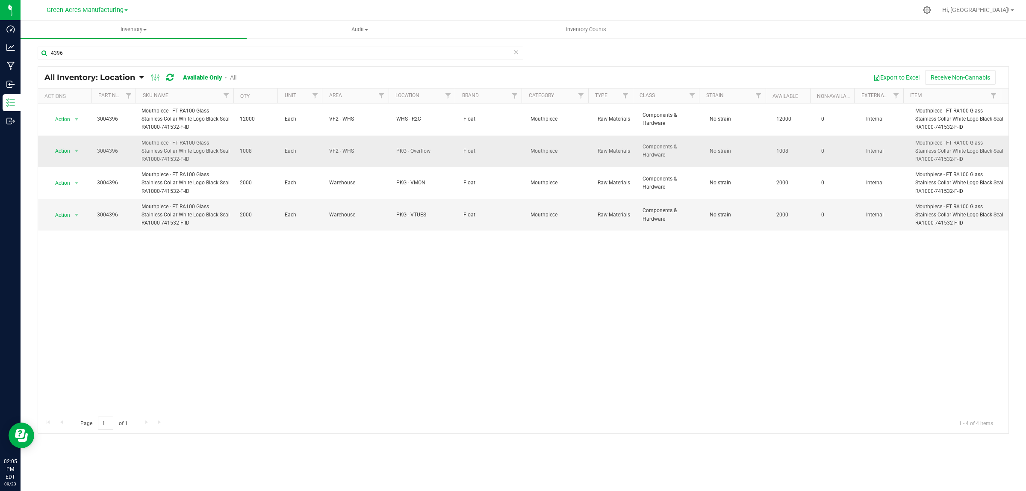
click at [411, 136] on td "PKG - Overflow" at bounding box center [424, 152] width 67 height 32
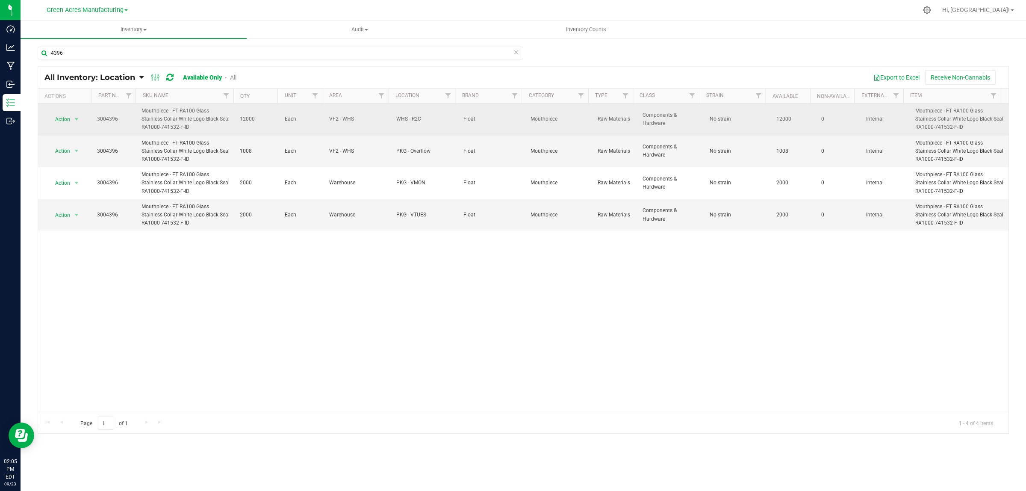
click at [403, 122] on span "WHS - R2C" at bounding box center [424, 119] width 57 height 8
click at [405, 122] on span "WHS - R2C" at bounding box center [424, 119] width 57 height 8
click at [77, 119] on span "select" at bounding box center [76, 119] width 7 height 7
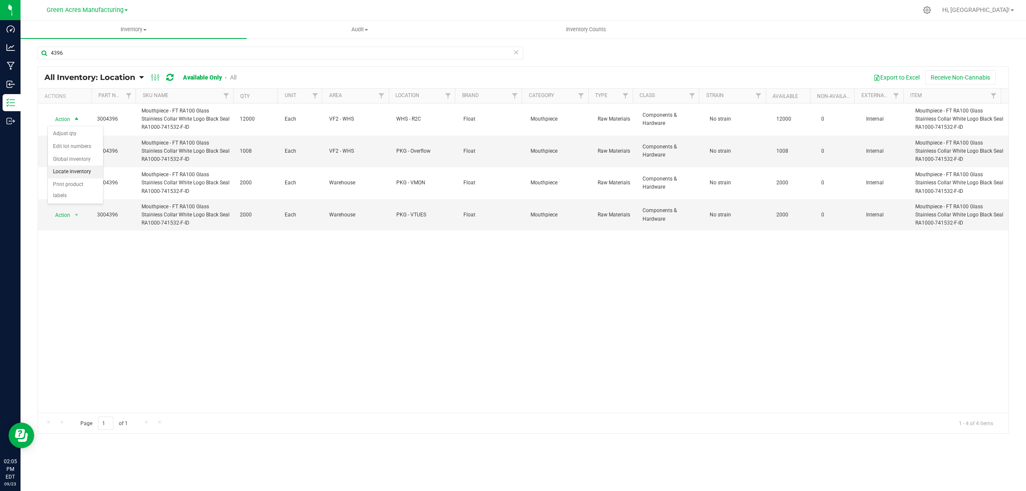
click at [74, 171] on li "Locate inventory" at bounding box center [75, 172] width 55 height 13
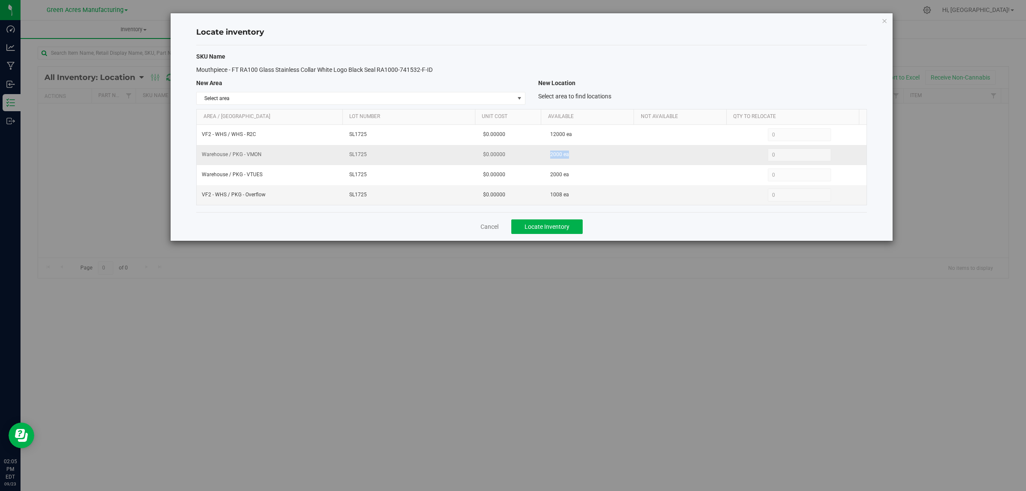
drag, startPoint x: 544, startPoint y: 156, endPoint x: 571, endPoint y: 151, distance: 27.4
click at [571, 151] on td "2000 ea" at bounding box center [592, 155] width 94 height 20
click at [520, 97] on span "select" at bounding box center [519, 98] width 7 height 7
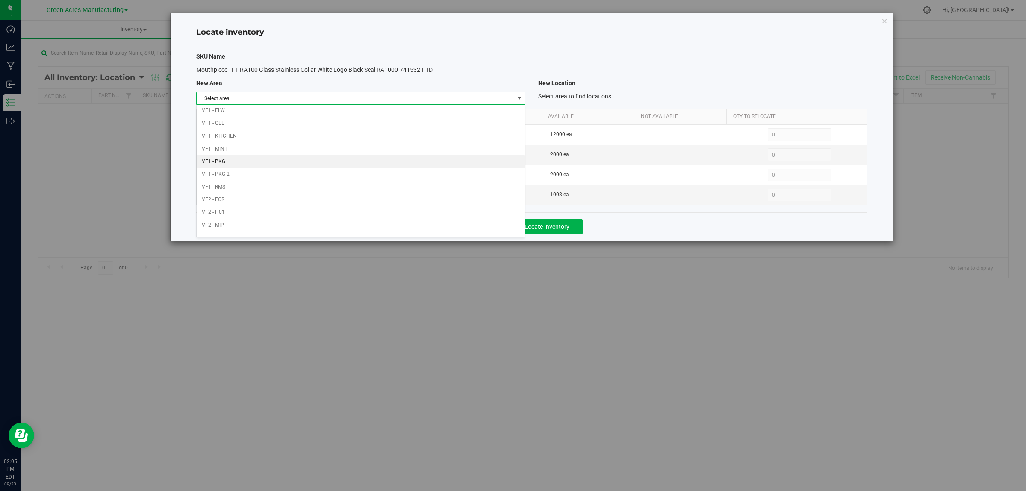
scroll to position [427, 0]
click at [279, 231] on li "Warehouse" at bounding box center [361, 228] width 328 height 13
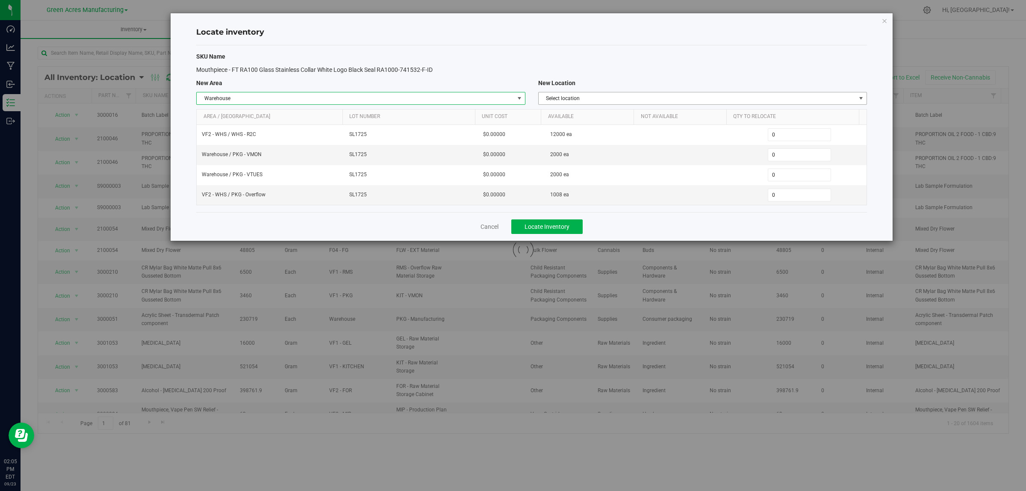
click at [676, 91] on div "SKU Name Mouthpiece - FT RA100 Glass Stainless Collar White Logo Black Seal RA1…" at bounding box center [531, 128] width 671 height 167
click at [674, 95] on span "Select location" at bounding box center [697, 98] width 317 height 12
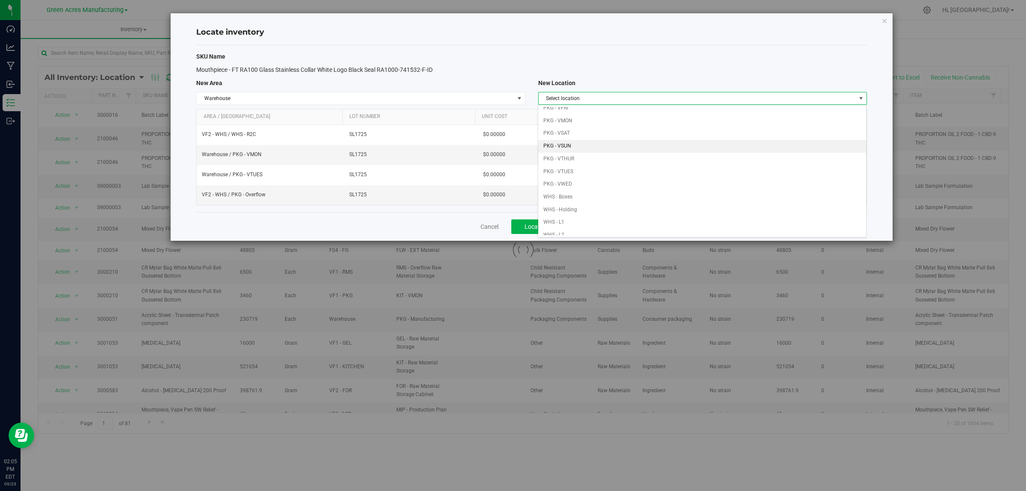
scroll to position [107, 0]
click at [576, 159] on li "PKG - VWED" at bounding box center [702, 158] width 328 height 13
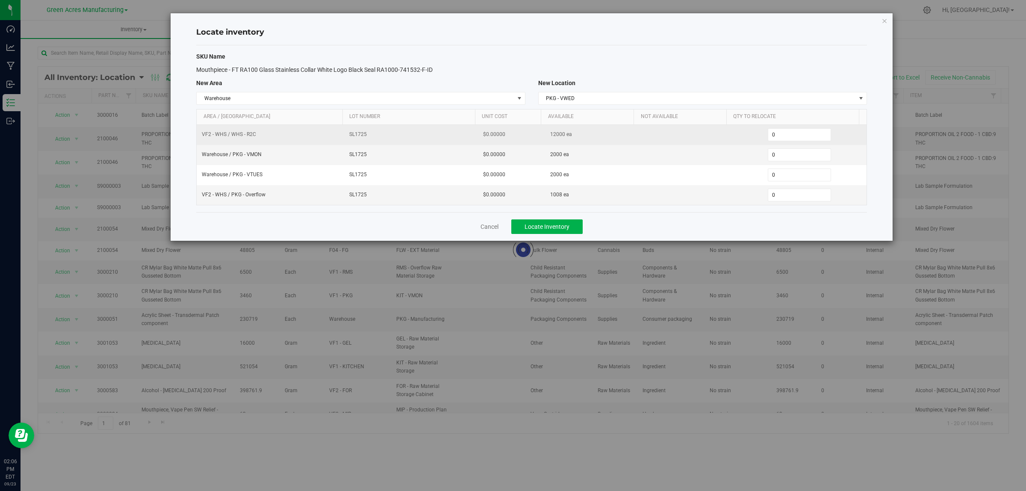
click at [553, 131] on span "12000 ea" at bounding box center [561, 134] width 22 height 8
click at [552, 133] on span "12000 ea" at bounding box center [561, 134] width 22 height 8
click at [768, 139] on span "0 0" at bounding box center [800, 134] width 64 height 13
click at [769, 139] on input "0" at bounding box center [800, 135] width 63 height 12
type input "6000"
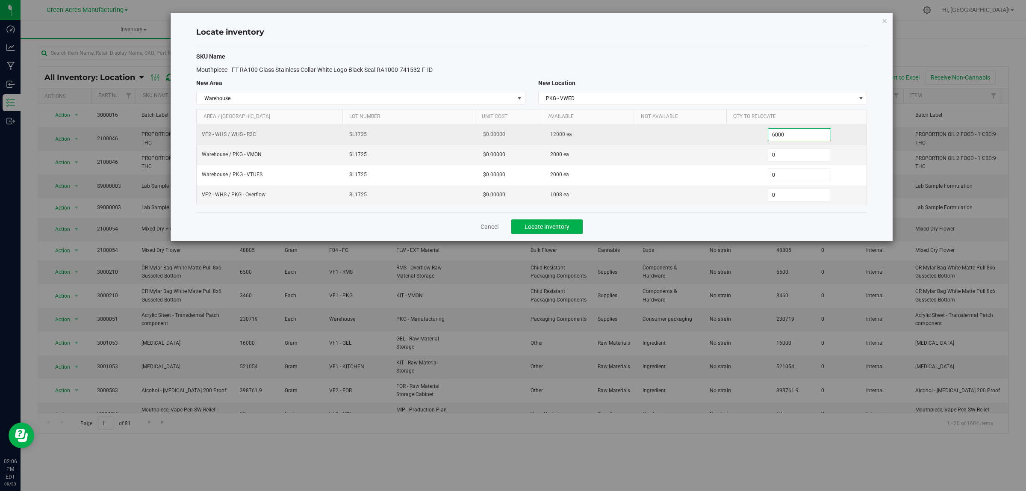
type input "6,000"
click at [830, 133] on div "6,000 6000" at bounding box center [800, 134] width 124 height 13
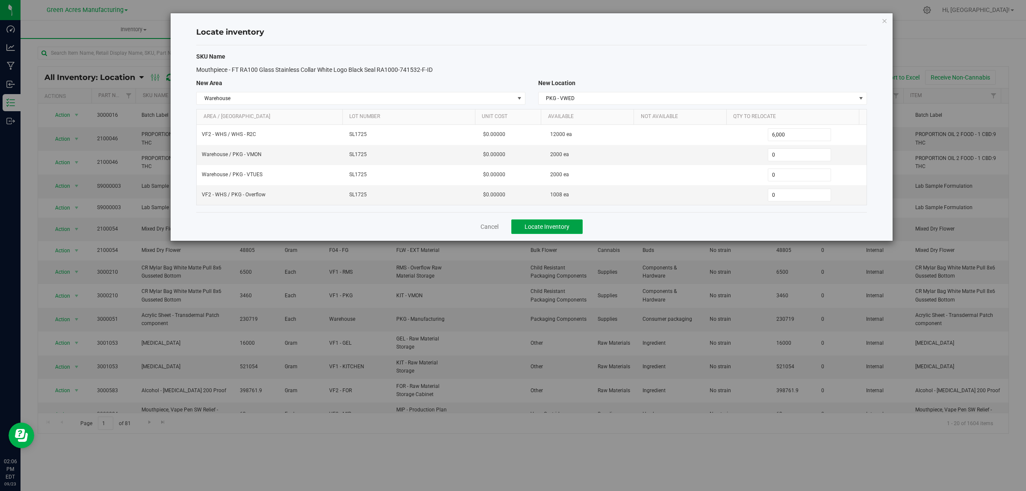
click at [554, 229] on span "Locate Inventory" at bounding box center [547, 226] width 45 height 7
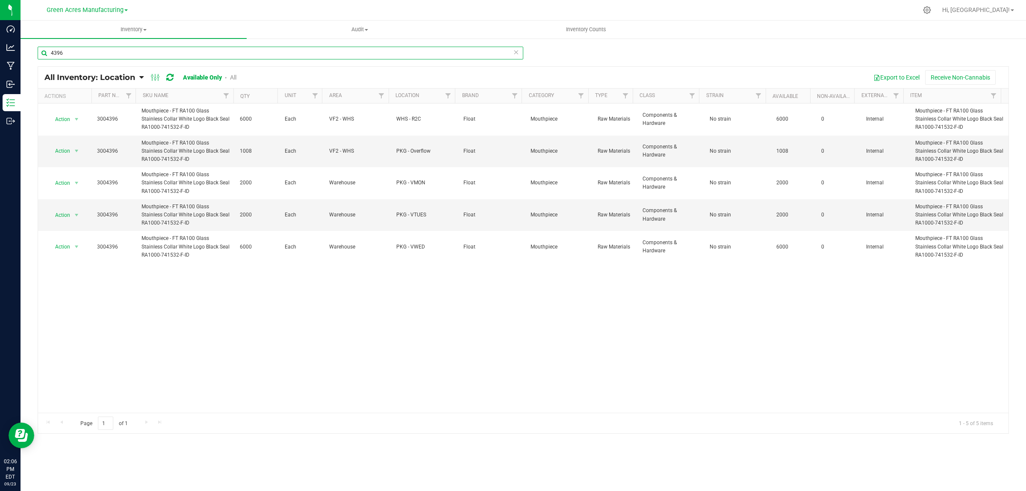
click at [208, 52] on input "4396" at bounding box center [281, 53] width 486 height 13
type input "4395"
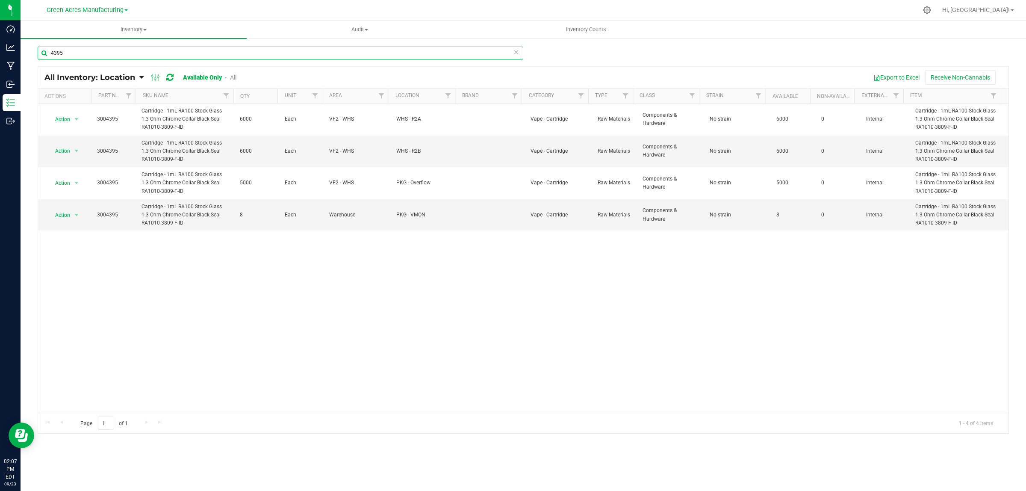
click at [229, 55] on input "4395" at bounding box center [281, 53] width 486 height 13
click at [229, 56] on input "4395" at bounding box center [281, 53] width 486 height 13
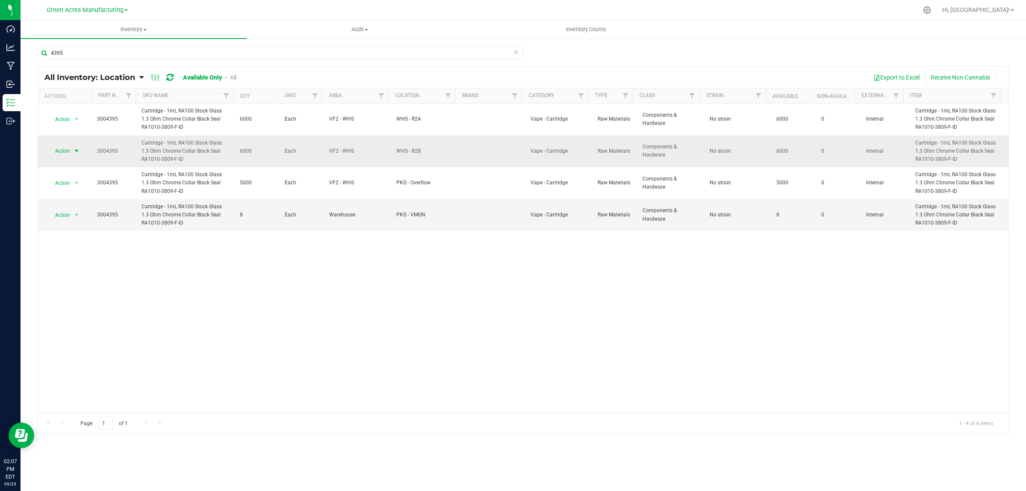
click at [71, 150] on span "select" at bounding box center [76, 151] width 11 height 12
click at [86, 201] on li "Locate inventory" at bounding box center [75, 204] width 55 height 13
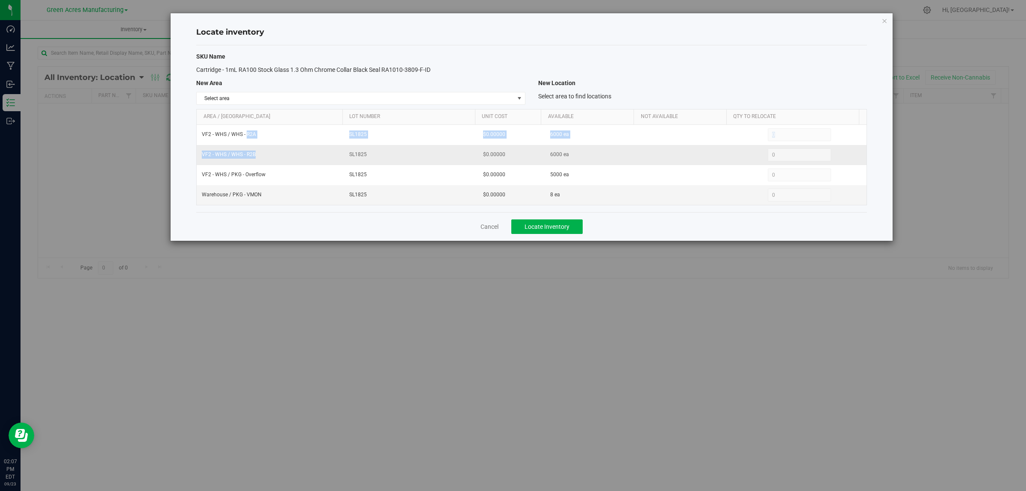
drag, startPoint x: 247, startPoint y: 134, endPoint x: 257, endPoint y: 153, distance: 21.6
click at [257, 153] on tbody "VF2 - WHS / WHS - R2A SL1825 $0.00000 6000 ea 0 0 VF2 - WHS / WHS - R2B SL1825 …" at bounding box center [532, 165] width 670 height 80
click at [245, 158] on span "VF2 - WHS / WHS - R2B" at bounding box center [229, 155] width 54 height 8
drag, startPoint x: 248, startPoint y: 154, endPoint x: 264, endPoint y: 153, distance: 16.3
click at [264, 153] on td "VF2 - WHS / WHS - R2B" at bounding box center [271, 155] width 148 height 20
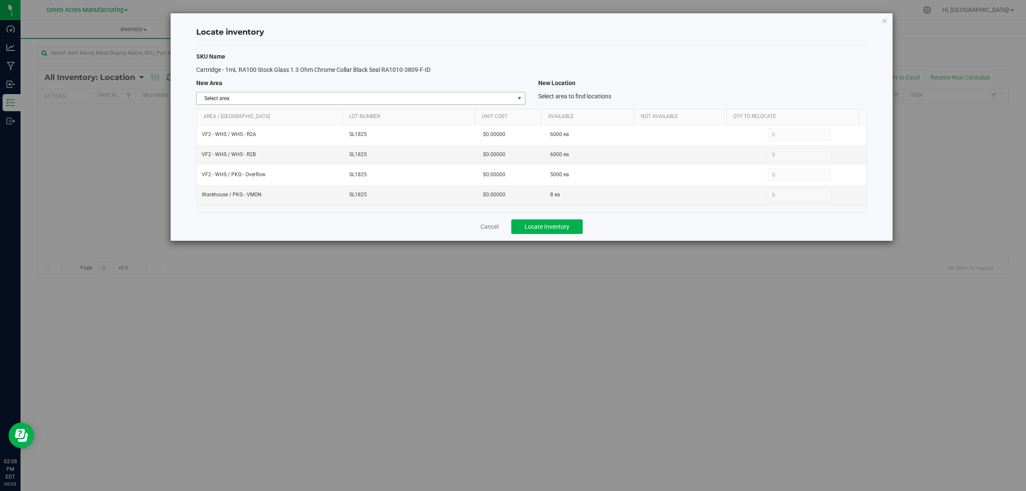
click at [521, 96] on span "select" at bounding box center [519, 98] width 7 height 7
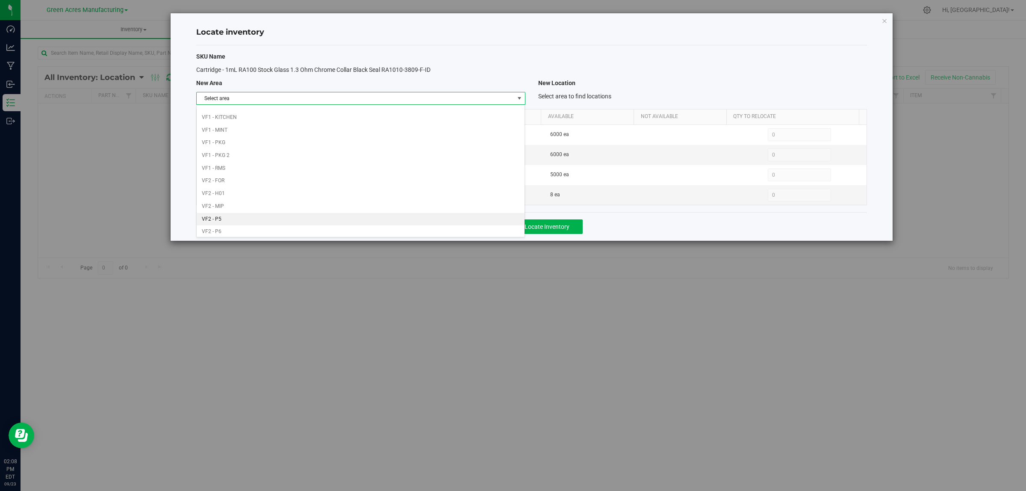
scroll to position [427, 0]
click at [460, 214] on li "VF2 - WHS" at bounding box center [361, 216] width 328 height 13
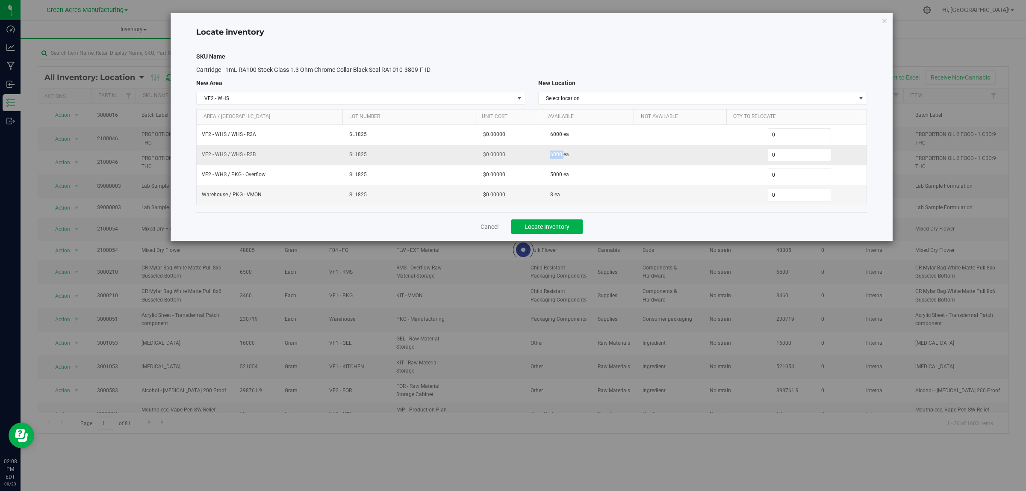
click at [560, 153] on span "6000 ea" at bounding box center [559, 155] width 19 height 8
click at [499, 97] on span "VF2 - WHS" at bounding box center [355, 98] width 317 height 12
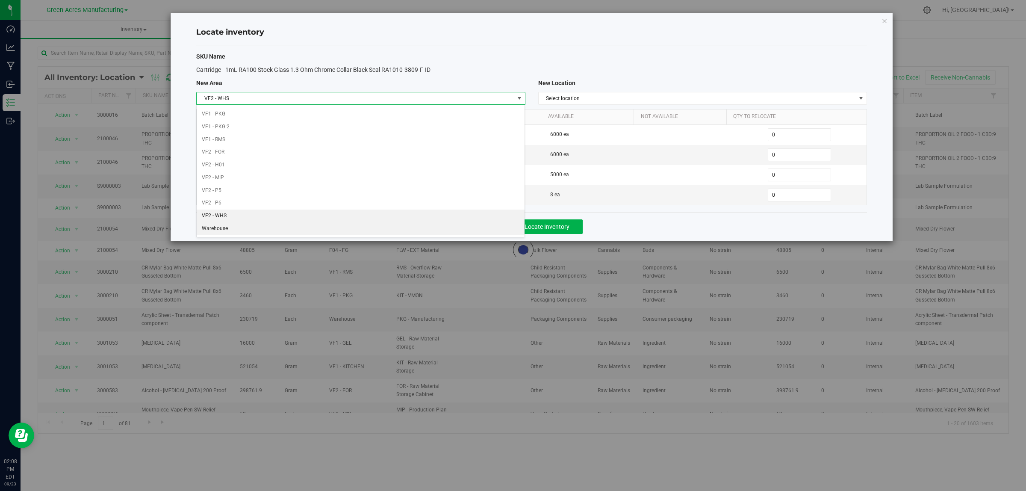
click at [433, 234] on li "Warehouse" at bounding box center [361, 228] width 328 height 13
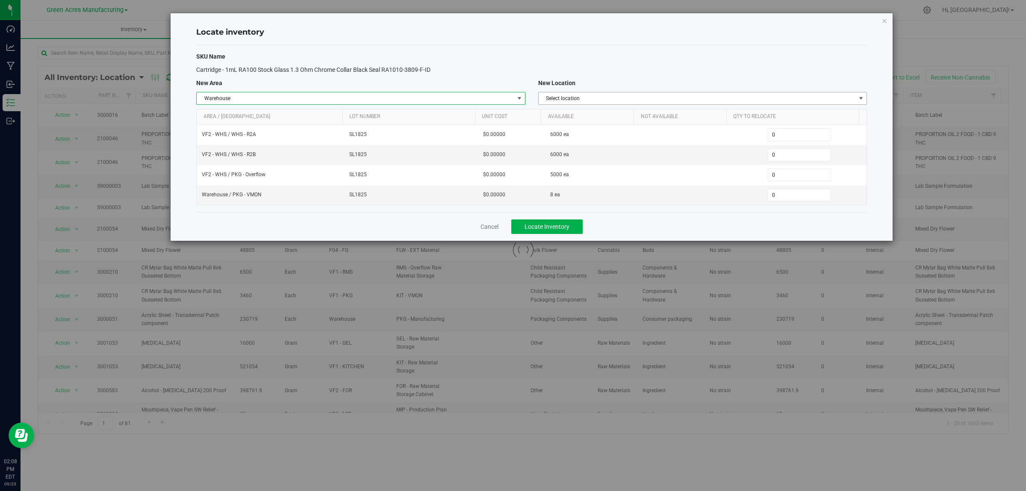
click at [680, 95] on span "Select location" at bounding box center [697, 98] width 317 height 12
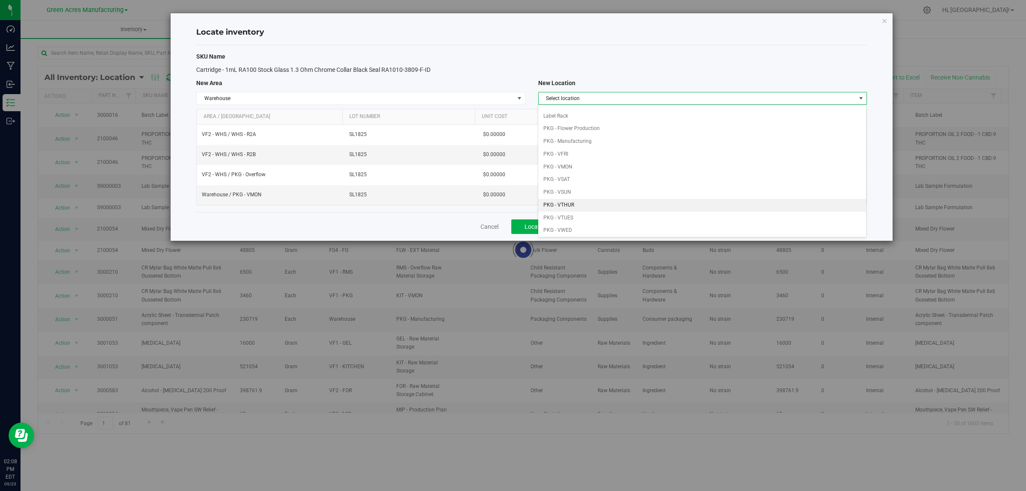
scroll to position [53, 0]
click at [590, 213] on li "PKG - VWED" at bounding box center [702, 212] width 328 height 13
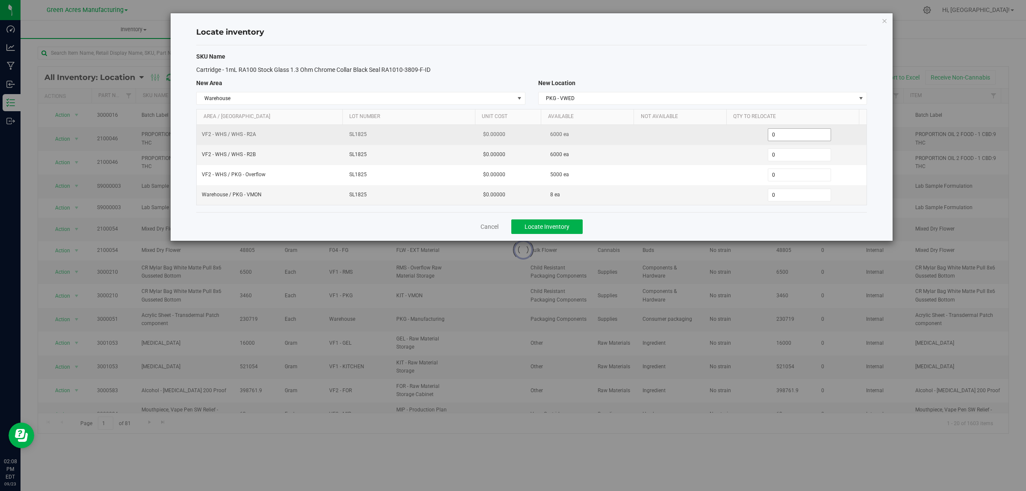
click at [784, 136] on span "0 0" at bounding box center [800, 134] width 64 height 13
click at [0, 0] on input "0" at bounding box center [0, 0] width 0 height 0
type input "6000"
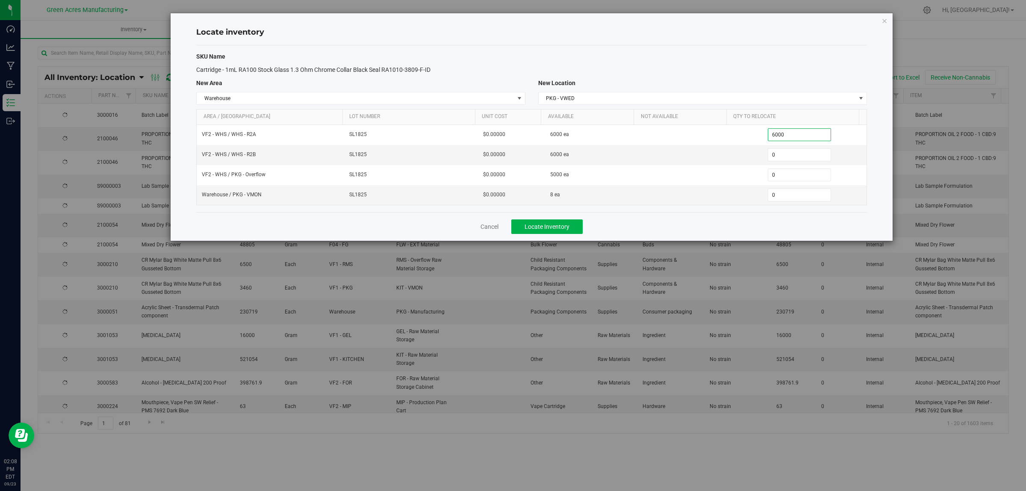
click at [717, 230] on div "Cancel Locate Inventory" at bounding box center [531, 226] width 671 height 29
type input "6,000"
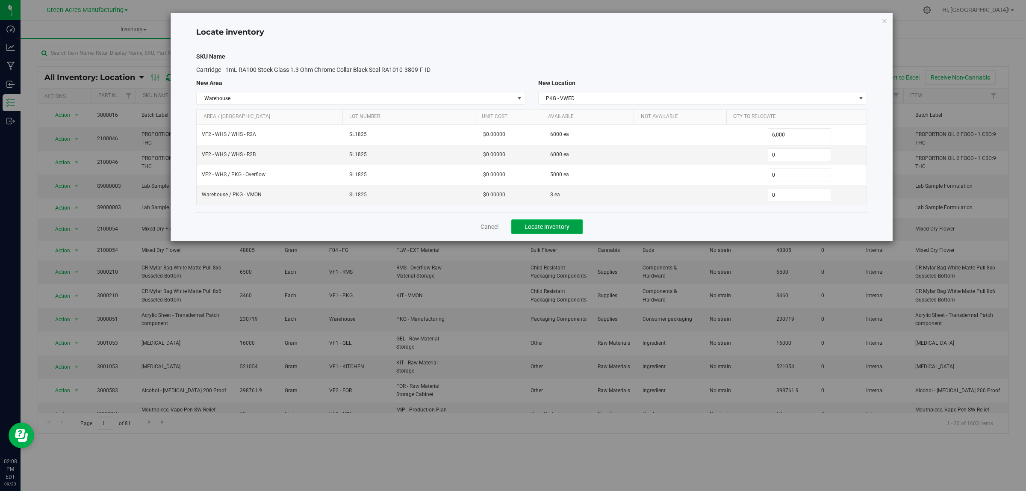
click at [571, 226] on button "Locate Inventory" at bounding box center [546, 226] width 71 height 15
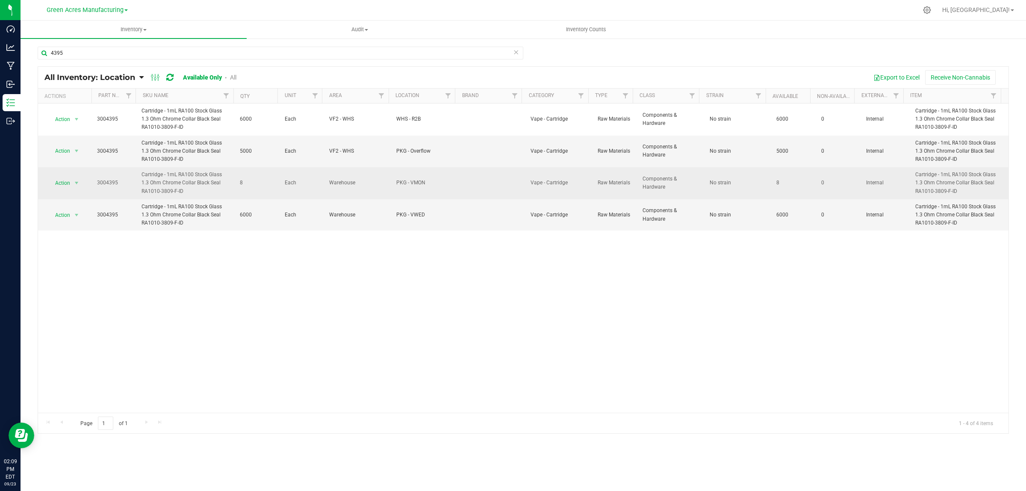
drag, startPoint x: 247, startPoint y: 182, endPoint x: 55, endPoint y: 195, distance: 192.5
click at [231, 186] on tr "Action Action Adjust qty Edit lot numbers Global inventory Locate inventory Pri…" at bounding box center [523, 183] width 971 height 32
click at [74, 180] on span "select" at bounding box center [76, 183] width 7 height 7
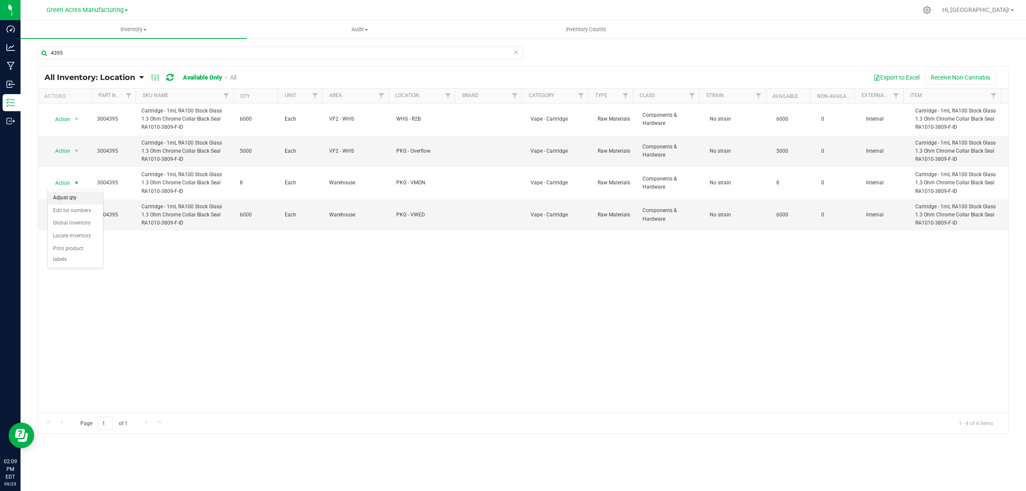
click at [86, 197] on li "Adjust qty" at bounding box center [75, 198] width 55 height 13
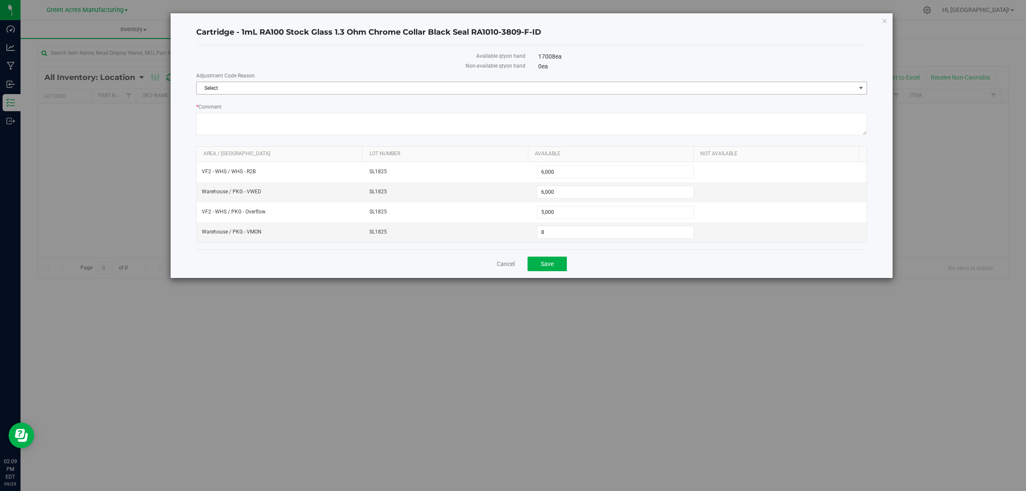
click at [287, 90] on span "Select" at bounding box center [526, 88] width 659 height 12
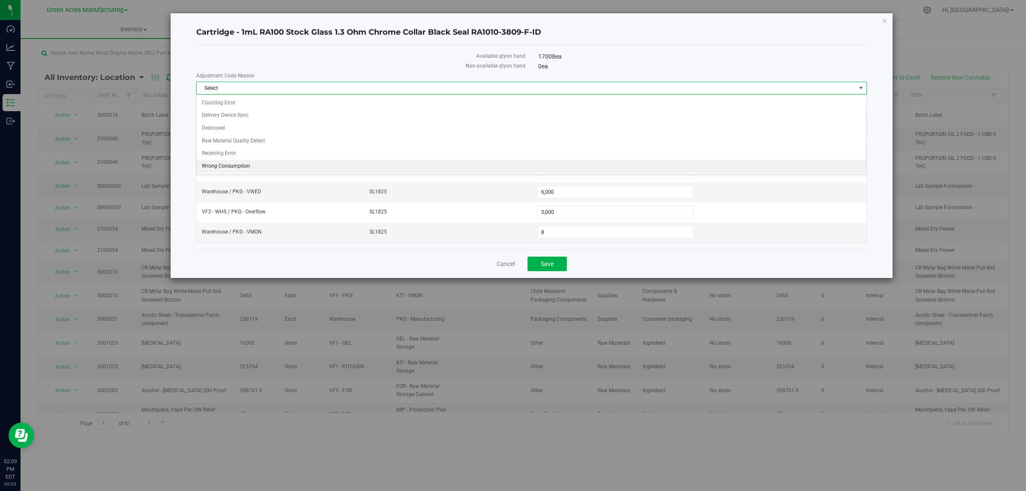
click at [268, 170] on li "Wrong Consumption" at bounding box center [532, 166] width 670 height 13
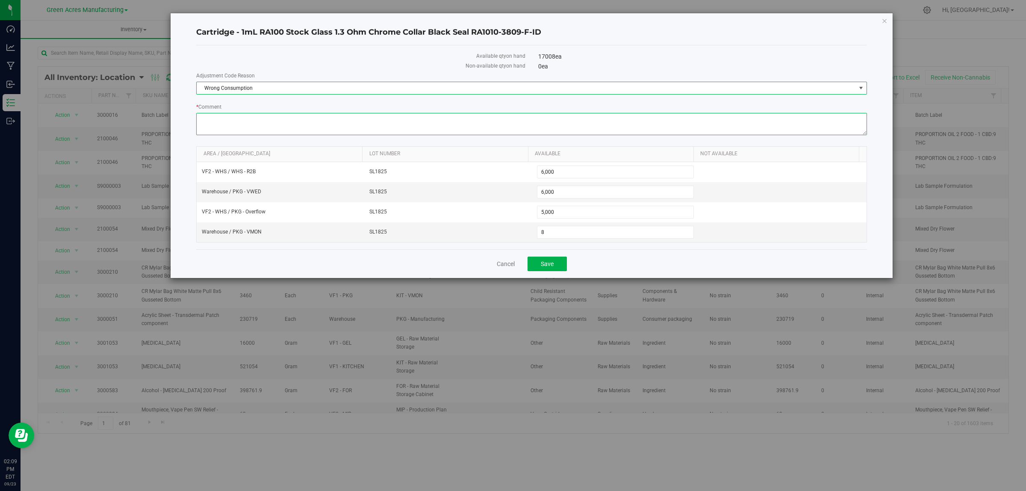
click at [319, 125] on textarea "* Comment" at bounding box center [531, 124] width 671 height 22
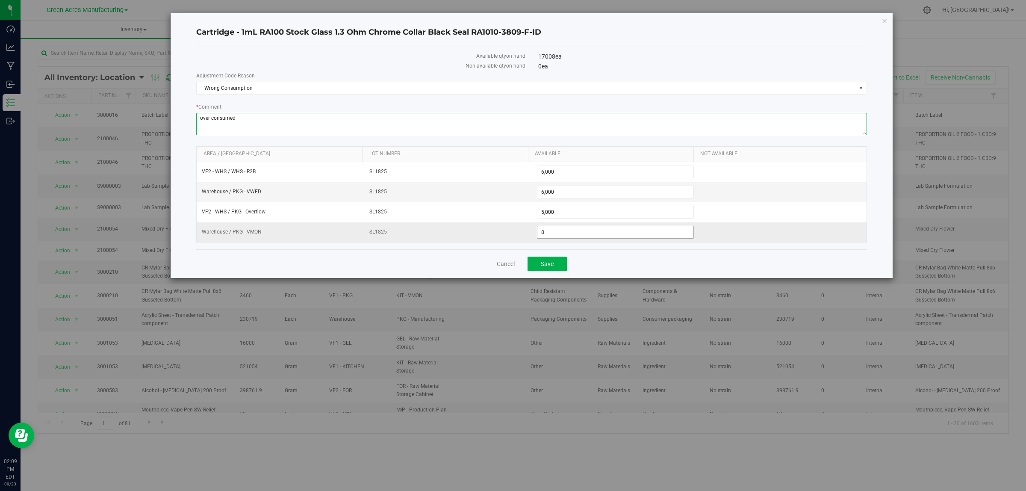
type textarea "over consumed"
click at [550, 231] on span "8 8" at bounding box center [615, 232] width 157 height 13
click at [550, 231] on input "8" at bounding box center [616, 232] width 157 height 12
click at [676, 255] on div "Cancel Save" at bounding box center [531, 263] width 671 height 29
drag, startPoint x: 541, startPoint y: 59, endPoint x: 633, endPoint y: 57, distance: 92.4
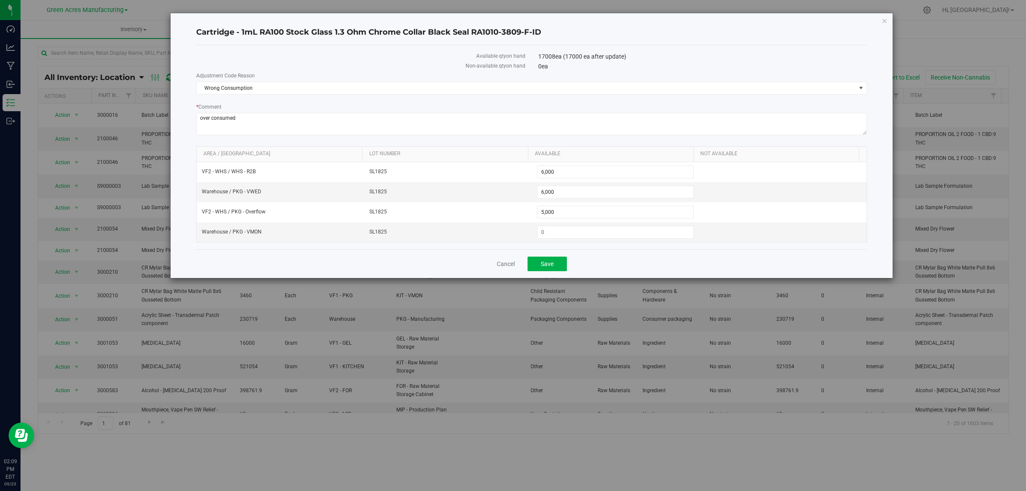
click at [633, 57] on div "17008 ea (17000 ea after update)" at bounding box center [702, 56] width 329 height 9
click at [641, 62] on div "0 ea" at bounding box center [702, 66] width 329 height 9
drag, startPoint x: 637, startPoint y: 53, endPoint x: 561, endPoint y: 59, distance: 76.3
click at [522, 56] on div "Available qty on hand 17008 ea (17000 ea after update)" at bounding box center [532, 57] width 684 height 10
click at [570, 65] on div "0 ea" at bounding box center [702, 66] width 329 height 9
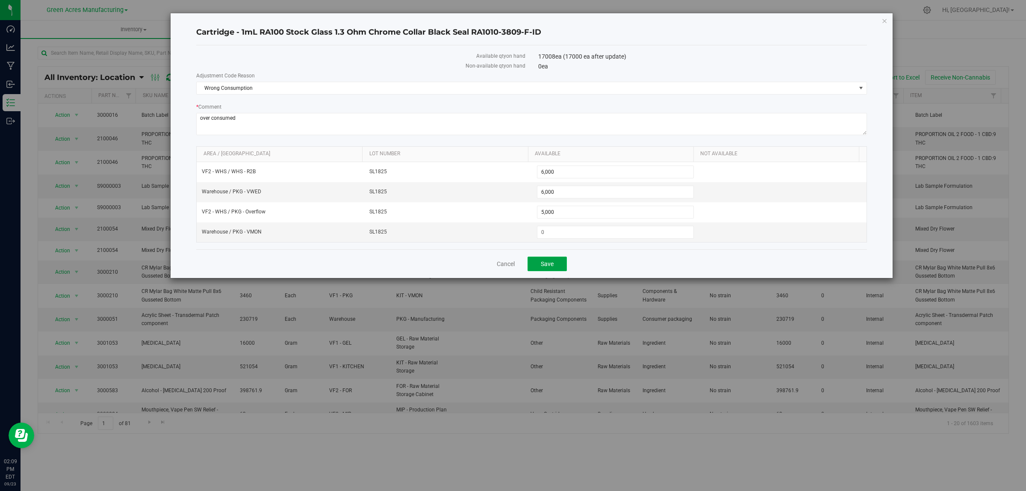
click at [556, 262] on button "Save" at bounding box center [547, 264] width 39 height 15
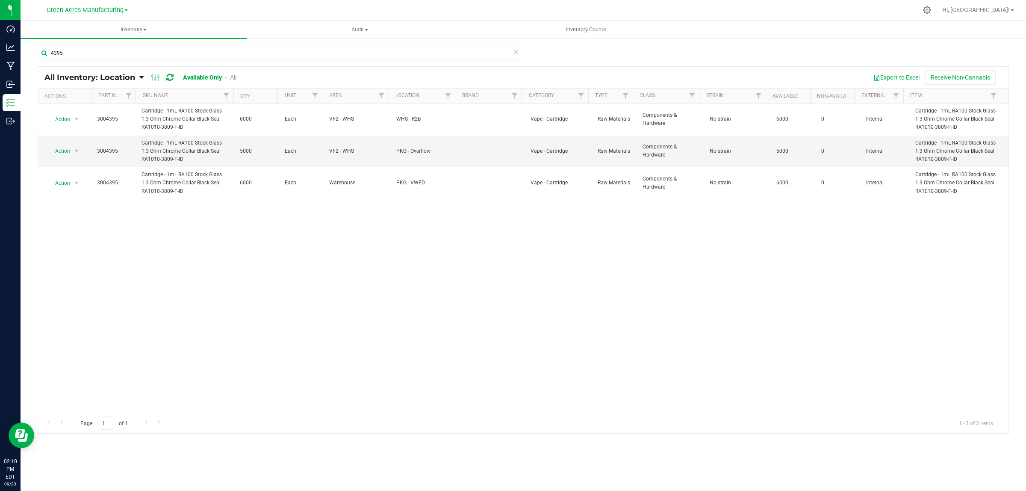
click at [110, 11] on span "Green Acres Manufacturing" at bounding box center [85, 10] width 77 height 8
click at [651, 60] on div "4395" at bounding box center [524, 57] width 972 height 20
click at [123, 11] on link "Green Acres Manufacturing" at bounding box center [87, 10] width 81 height 8
click at [569, 55] on div "4395" at bounding box center [524, 57] width 972 height 20
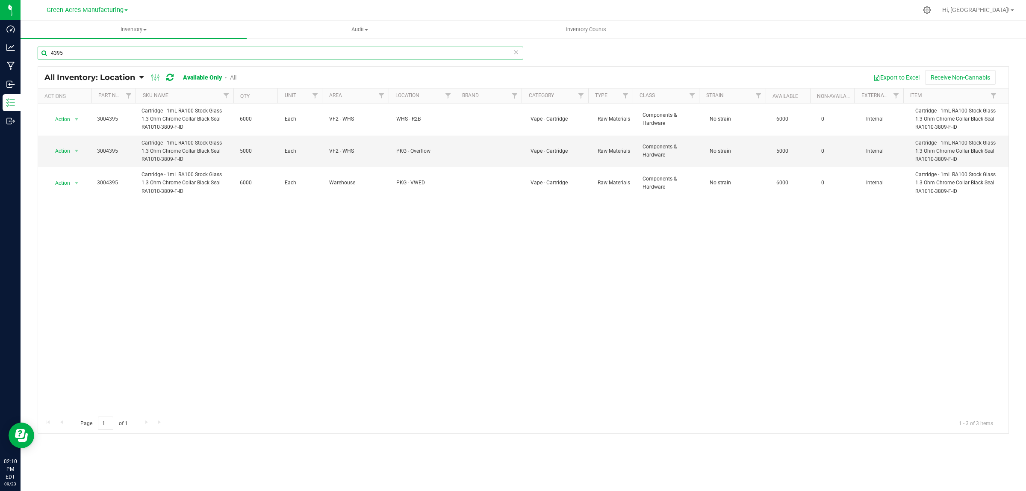
click at [262, 50] on input "4395" at bounding box center [281, 53] width 486 height 13
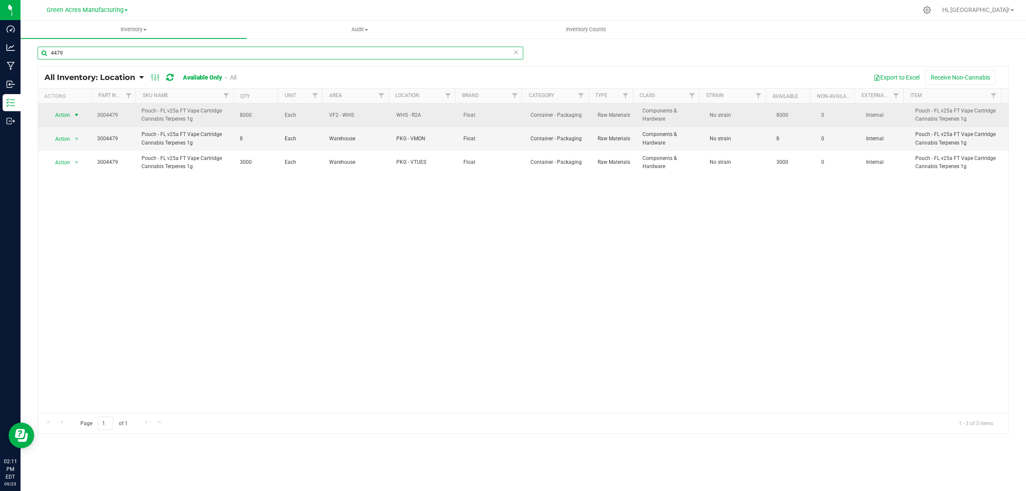
type input "4479"
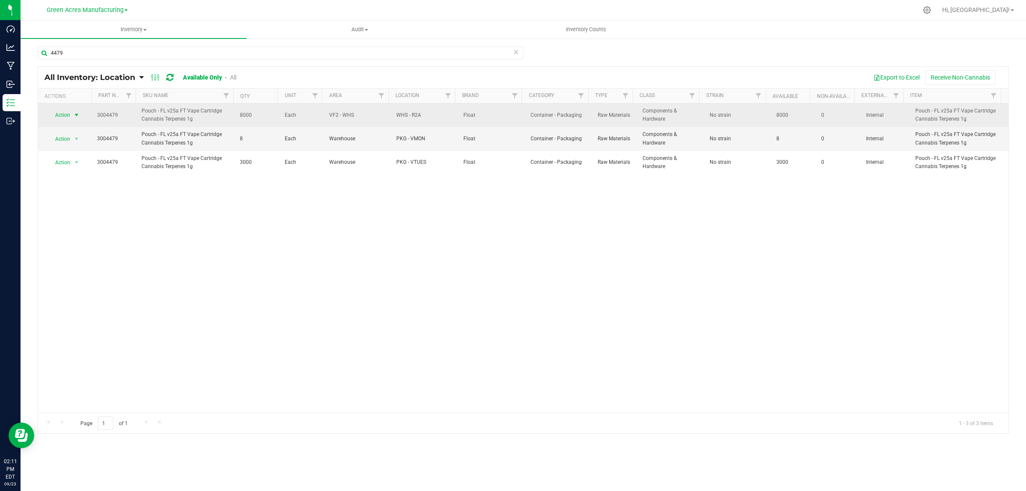
click at [77, 114] on span "select" at bounding box center [76, 115] width 7 height 7
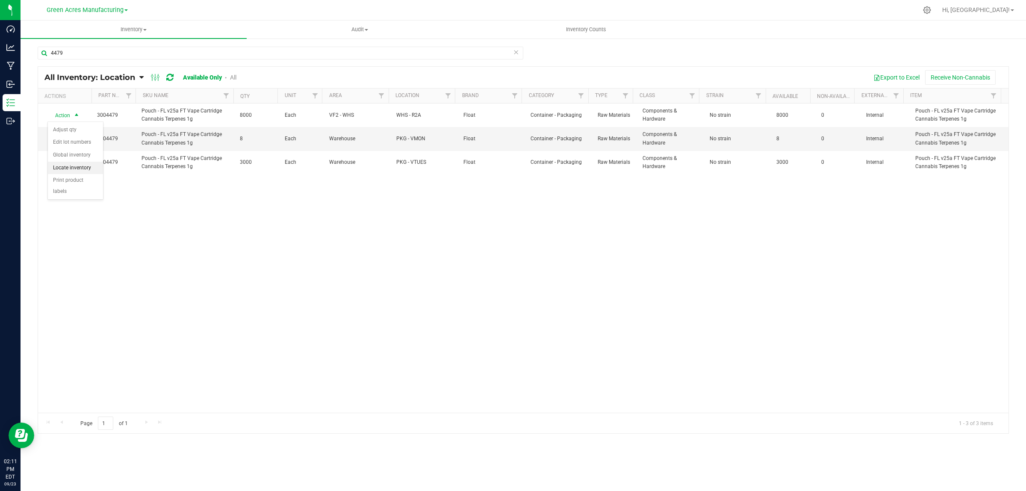
click at [67, 166] on li "Locate inventory" at bounding box center [75, 168] width 55 height 13
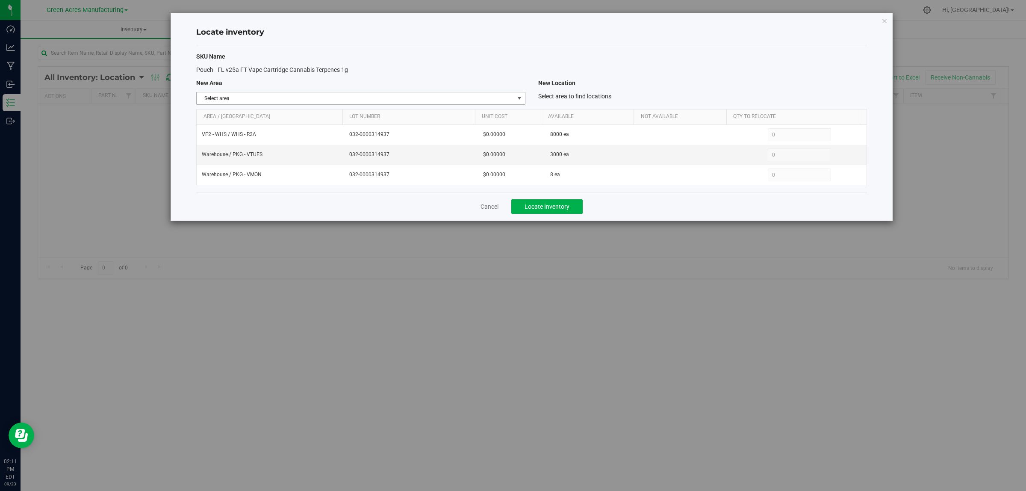
click at [520, 97] on span "select" at bounding box center [519, 98] width 7 height 7
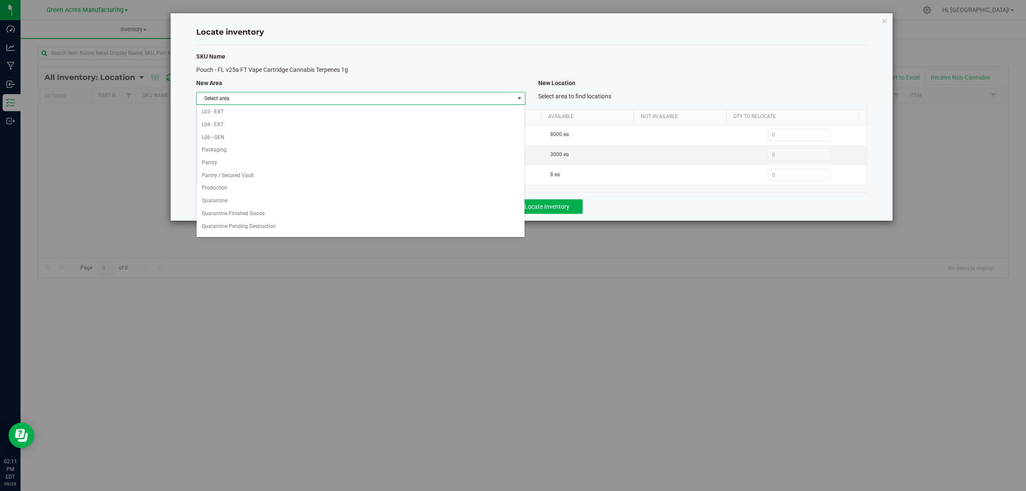
scroll to position [427, 0]
click at [468, 227] on li "Warehouse" at bounding box center [361, 228] width 328 height 13
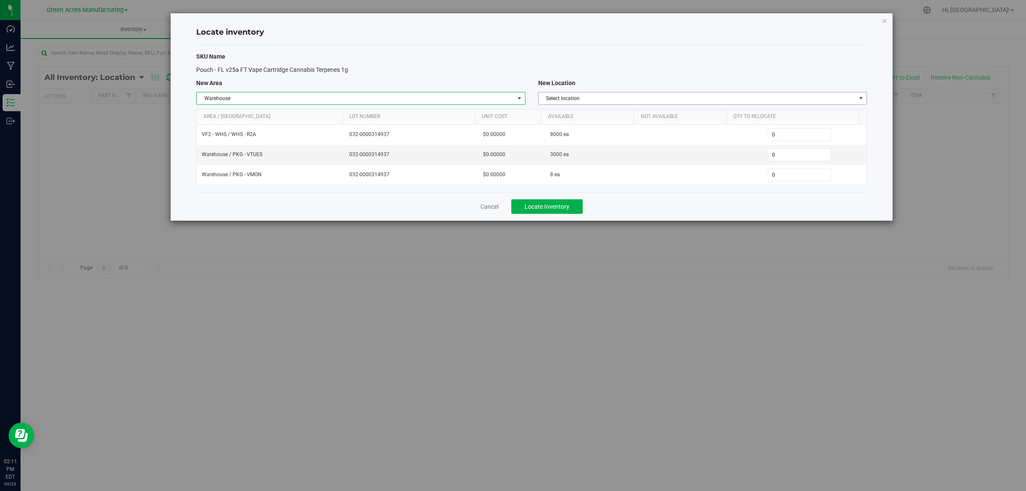
click at [764, 97] on span "Select location" at bounding box center [697, 98] width 317 height 12
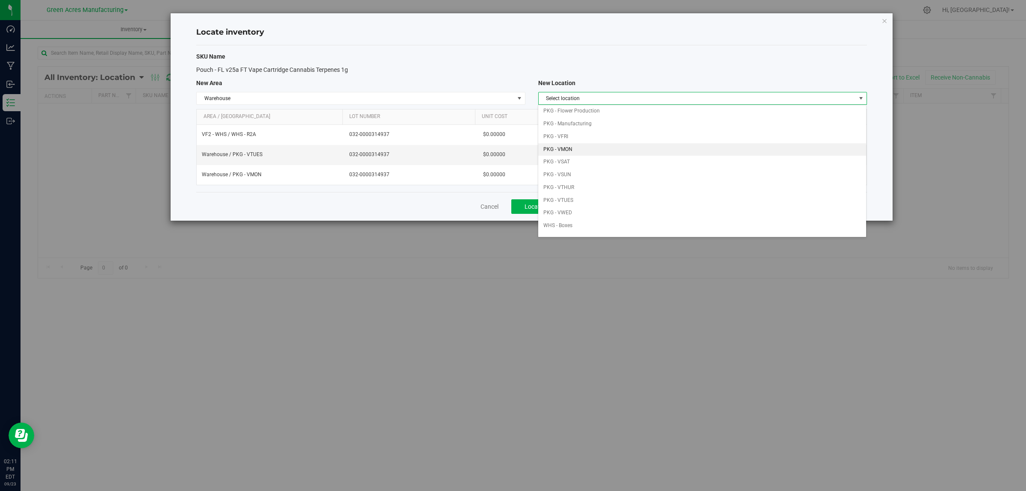
scroll to position [107, 0]
click at [589, 155] on li "PKG - VWED" at bounding box center [702, 158] width 328 height 13
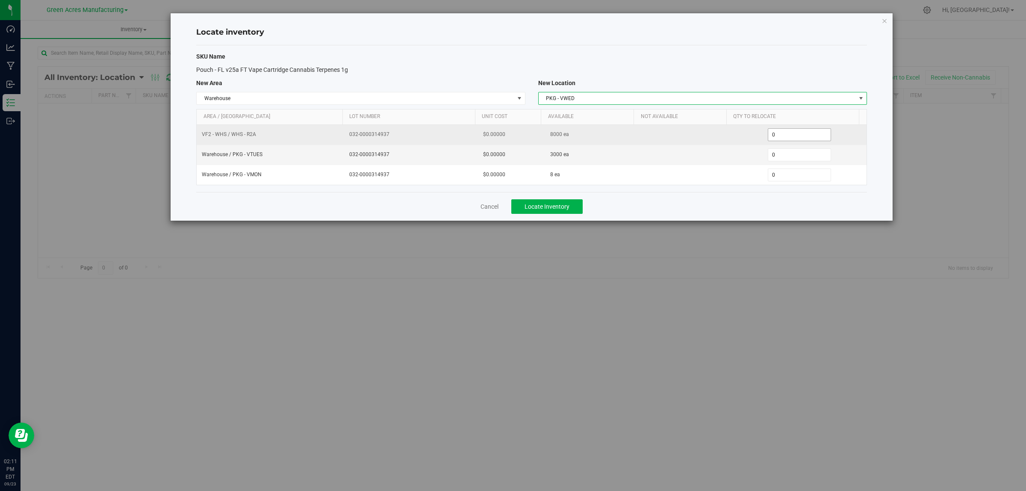
click at [789, 133] on span "0 0" at bounding box center [800, 134] width 64 height 13
click at [789, 133] on input "0" at bounding box center [800, 135] width 63 height 12
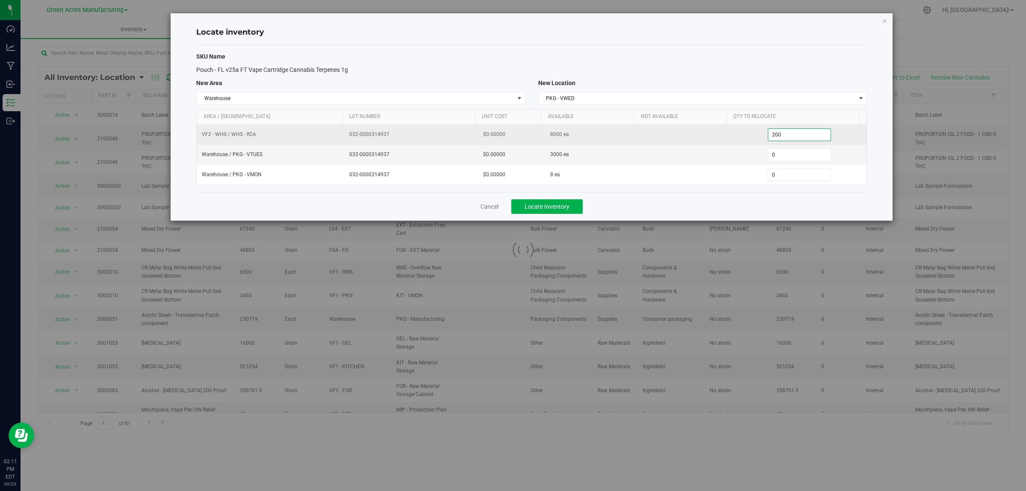
type input "2000"
type input "2,000"
type input "80"
type input "8"
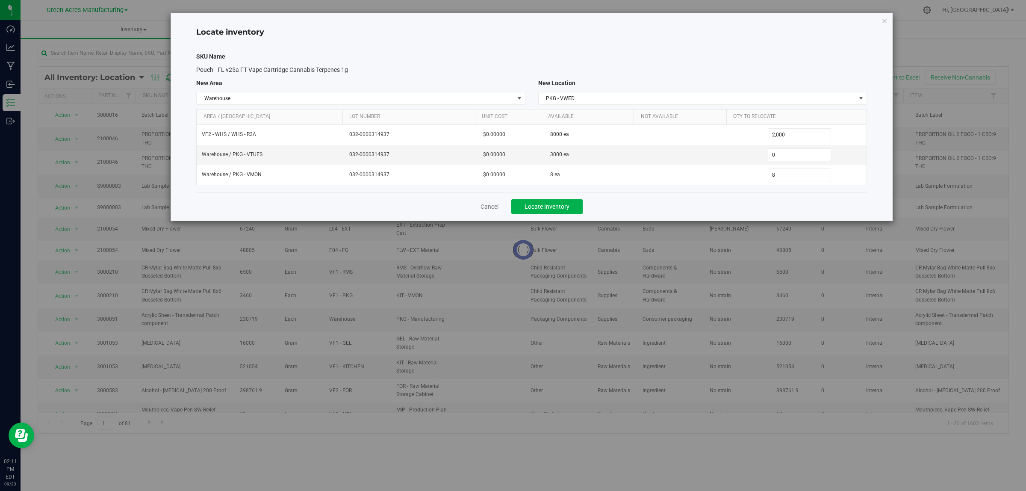
drag, startPoint x: 756, startPoint y: 208, endPoint x: 748, endPoint y: 208, distance: 8.6
click at [756, 208] on div "Cancel Locate Inventory" at bounding box center [531, 206] width 671 height 29
click at [574, 205] on button "Locate Inventory" at bounding box center [546, 206] width 71 height 15
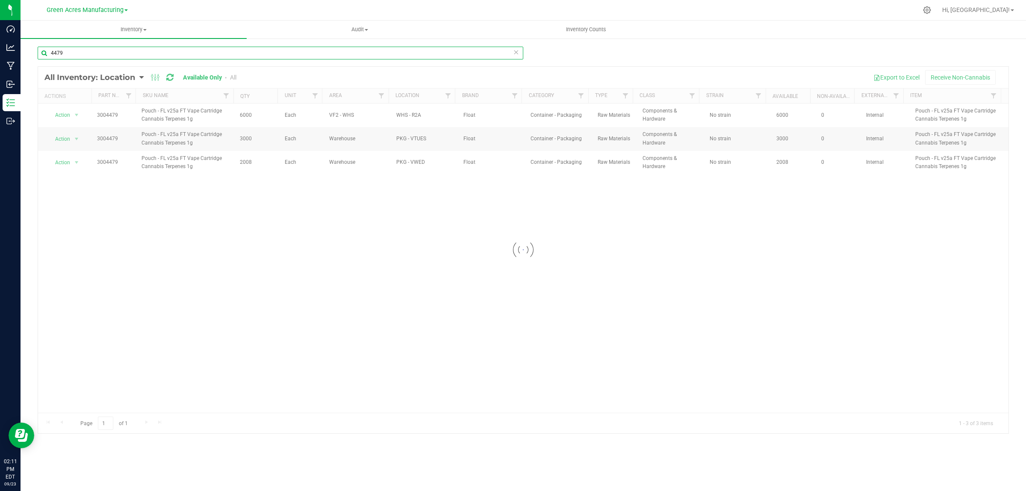
click at [123, 54] on input "4479" at bounding box center [281, 53] width 486 height 13
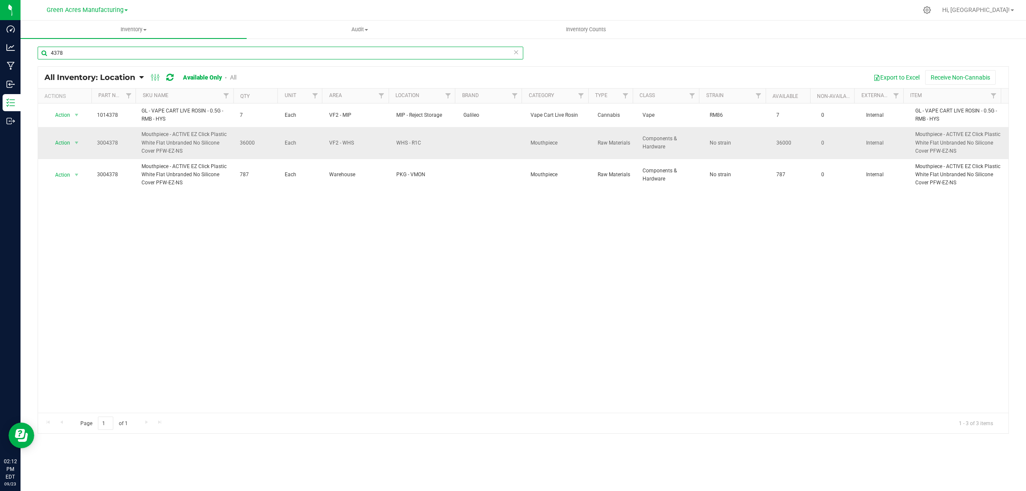
type input "4378"
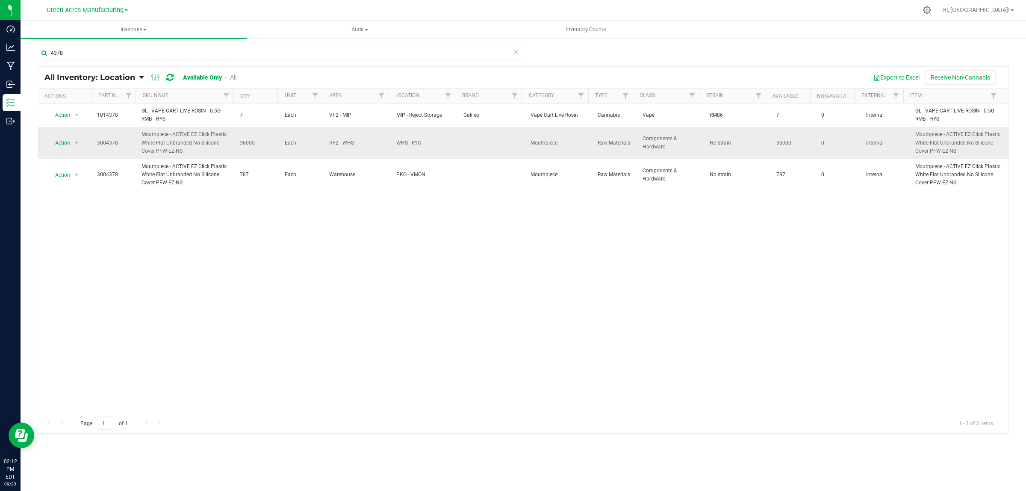
click at [246, 144] on span "36000" at bounding box center [257, 143] width 35 height 8
click at [247, 144] on span "36000" at bounding box center [257, 143] width 35 height 8
copy span "36000"
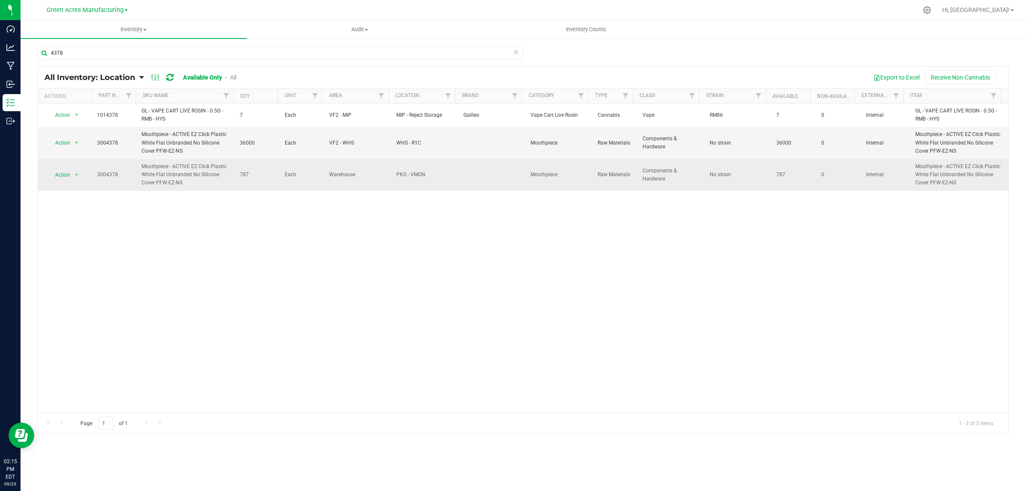
click at [316, 183] on td "Each" at bounding box center [302, 175] width 45 height 32
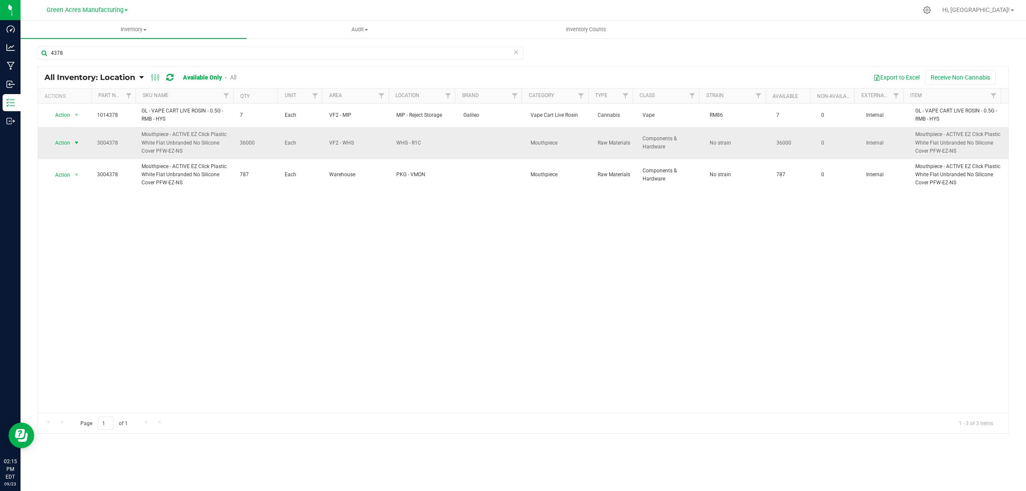
click at [76, 144] on span "select" at bounding box center [76, 142] width 7 height 7
click at [84, 192] on li "Locate inventory" at bounding box center [75, 195] width 55 height 13
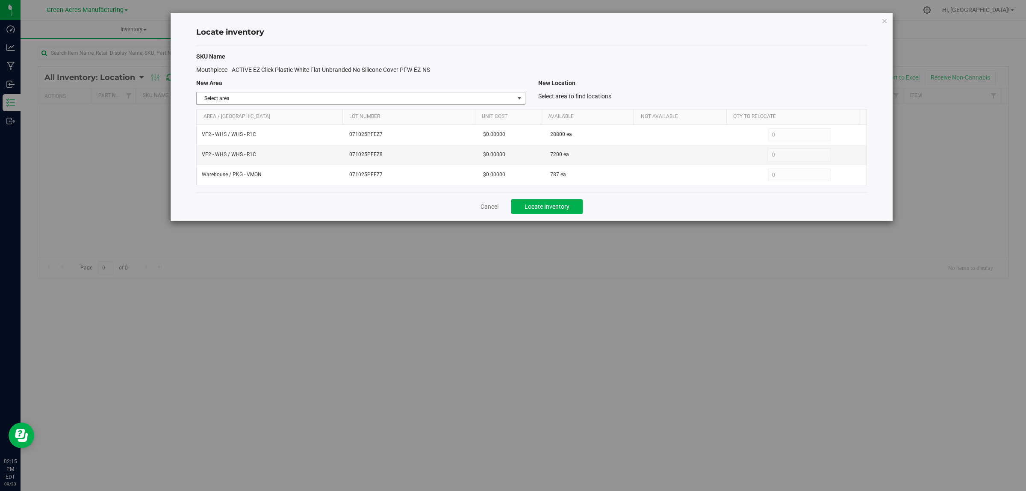
click at [520, 99] on span "select" at bounding box center [519, 98] width 7 height 7
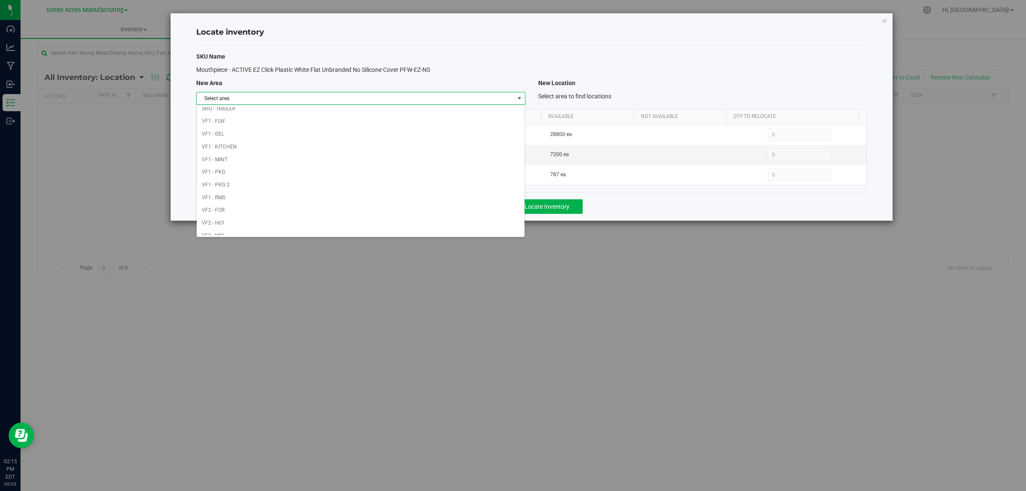
scroll to position [427, 0]
click at [409, 230] on li "Warehouse" at bounding box center [361, 228] width 328 height 13
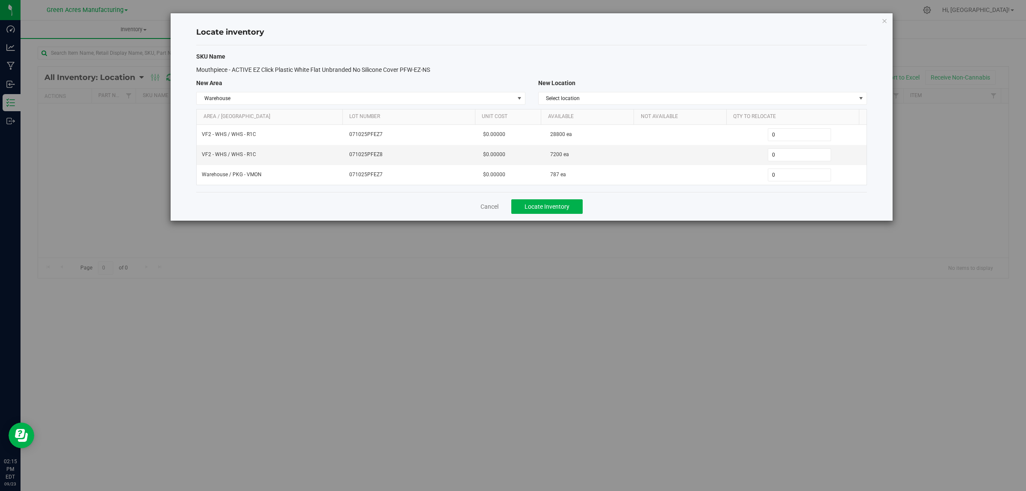
click at [790, 90] on div "SKU Name Mouthpiece - ACTIVE EZ Click Plastic White Flat Unbranded No Silicone …" at bounding box center [531, 118] width 671 height 147
click at [774, 97] on span "Select location" at bounding box center [697, 98] width 317 height 12
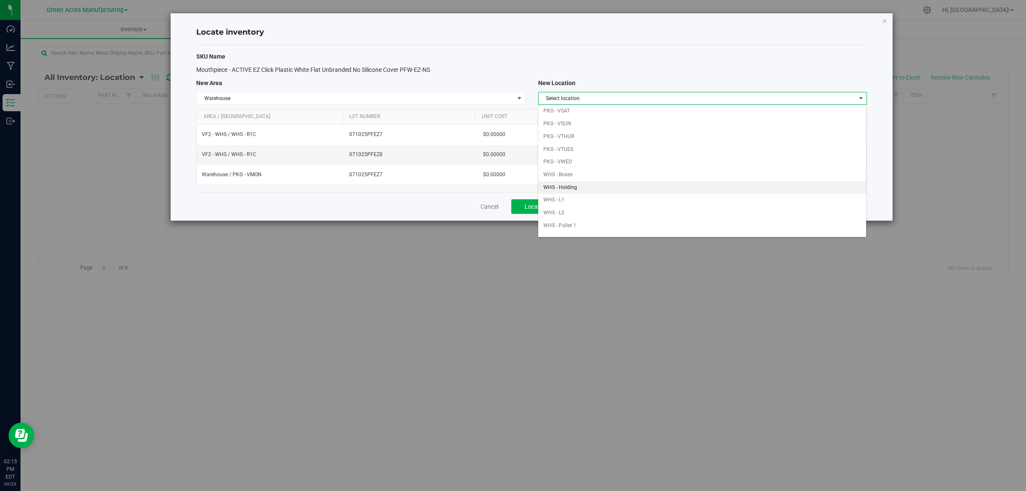
scroll to position [107, 0]
click at [605, 164] on li "PKG - VWED" at bounding box center [702, 158] width 328 height 13
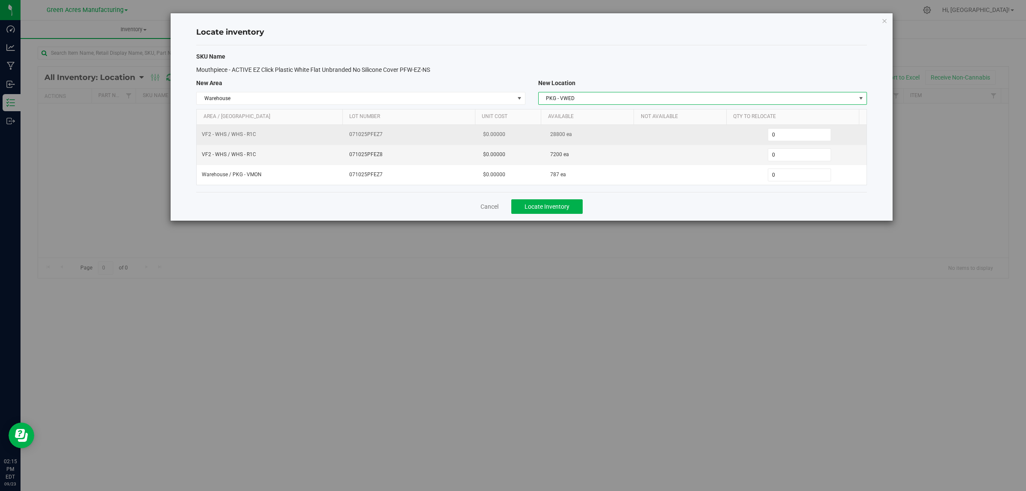
click at [550, 135] on span "28800 ea" at bounding box center [561, 134] width 22 height 8
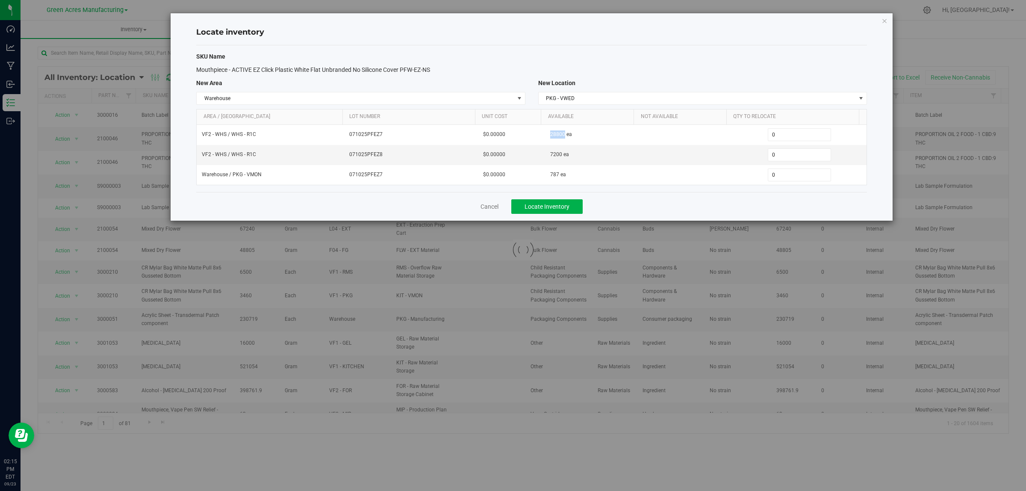
copy span "28800"
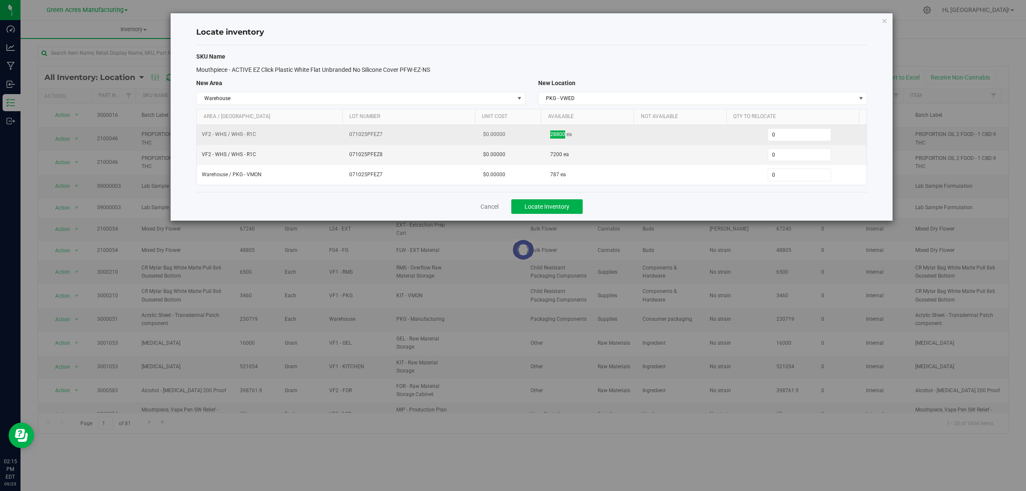
click at [616, 130] on td "28800 ea" at bounding box center [592, 135] width 94 height 20
click at [784, 133] on span "0 0" at bounding box center [800, 134] width 64 height 13
click at [785, 133] on input "0" at bounding box center [800, 135] width 63 height 12
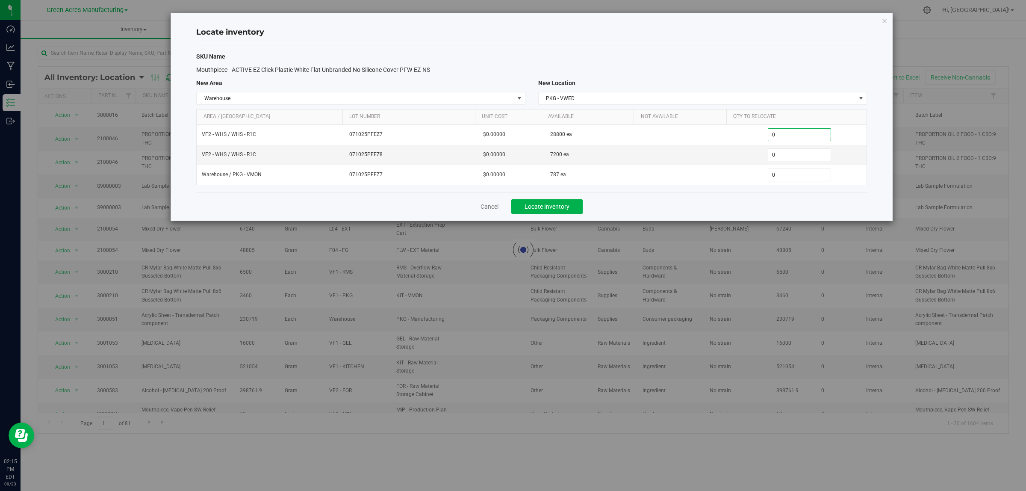
paste input "480"
type input "4800"
type input "4,800"
click at [704, 216] on div "Cancel Locate Inventory" at bounding box center [531, 206] width 671 height 29
click at [546, 216] on div "Cancel Locate Inventory" at bounding box center [531, 206] width 671 height 29
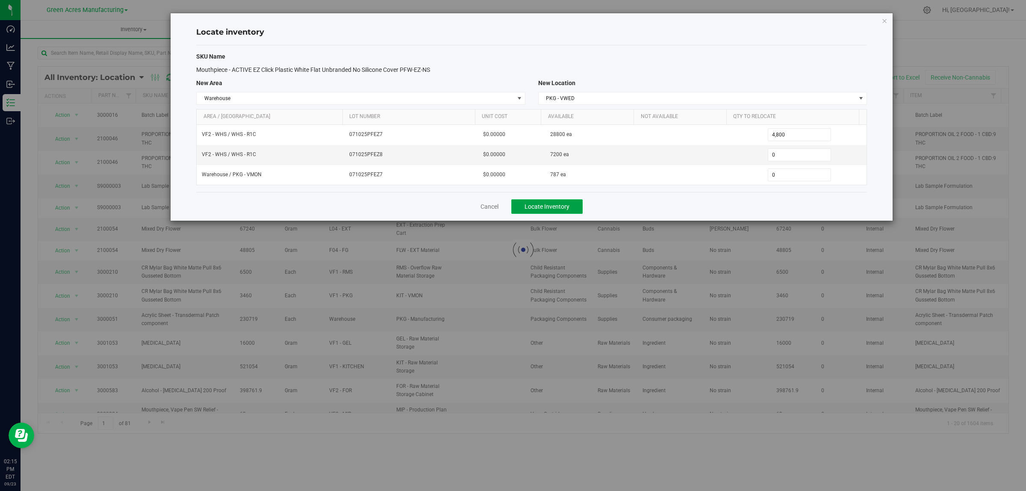
click at [564, 204] on button "Locate Inventory" at bounding box center [546, 206] width 71 height 15
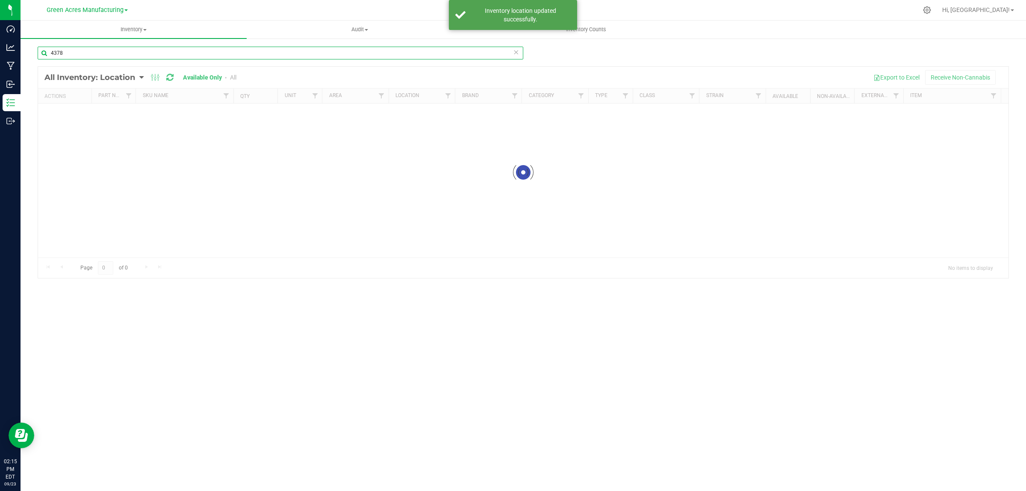
click at [183, 53] on input "4378" at bounding box center [281, 53] width 486 height 13
click at [183, 54] on input "4378" at bounding box center [281, 53] width 486 height 13
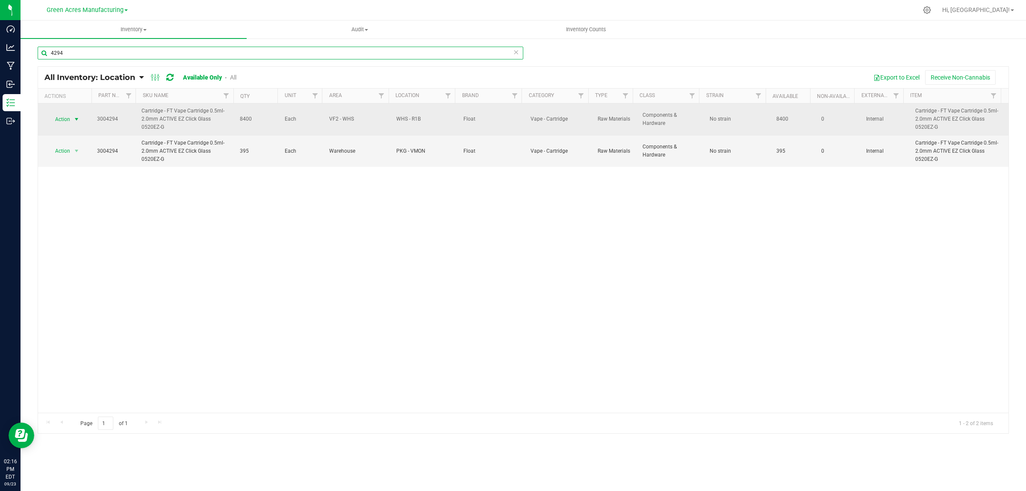
type input "4294"
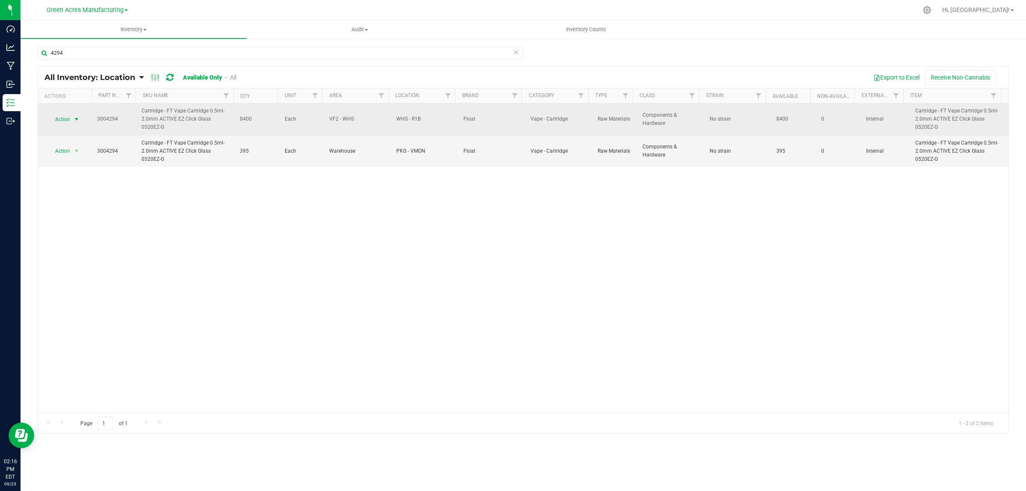
click at [76, 120] on span "select" at bounding box center [76, 119] width 7 height 7
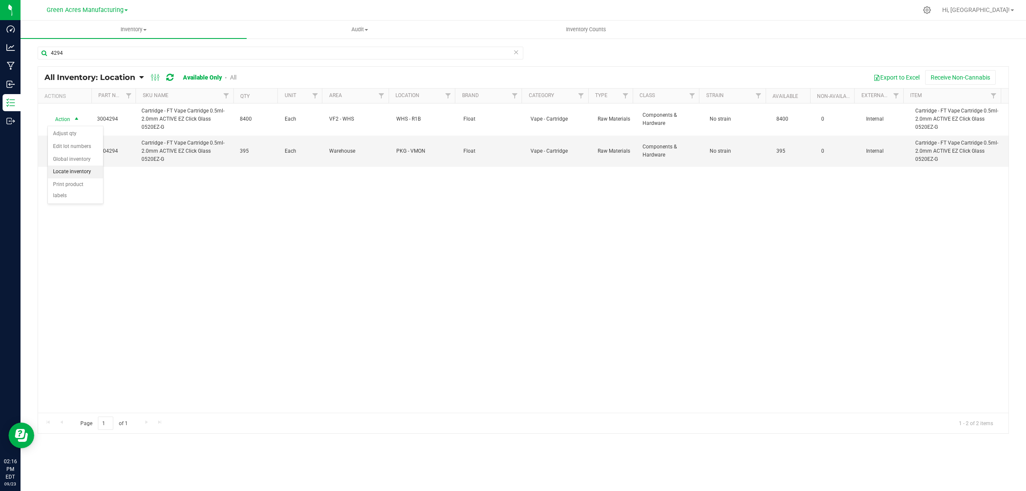
click at [93, 167] on li "Locate inventory" at bounding box center [75, 172] width 55 height 13
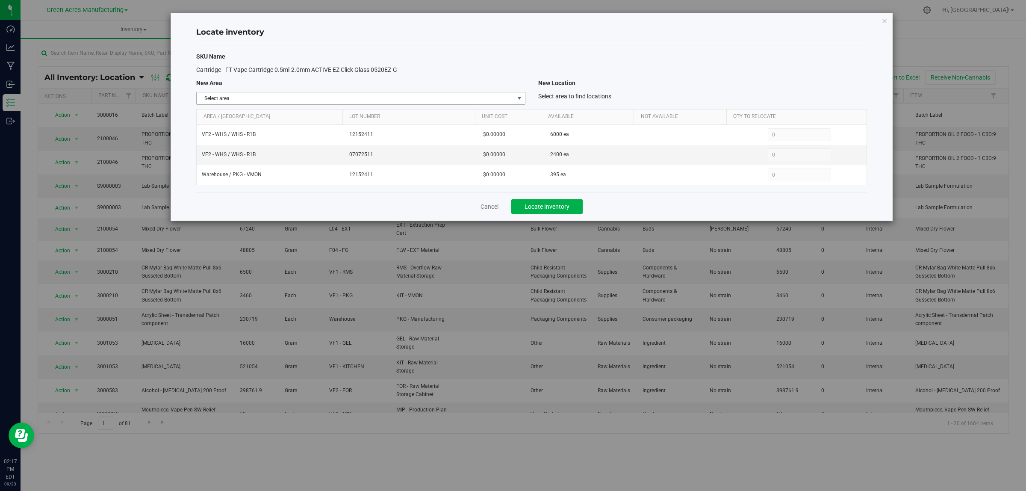
click at [517, 99] on span "select" at bounding box center [519, 98] width 7 height 7
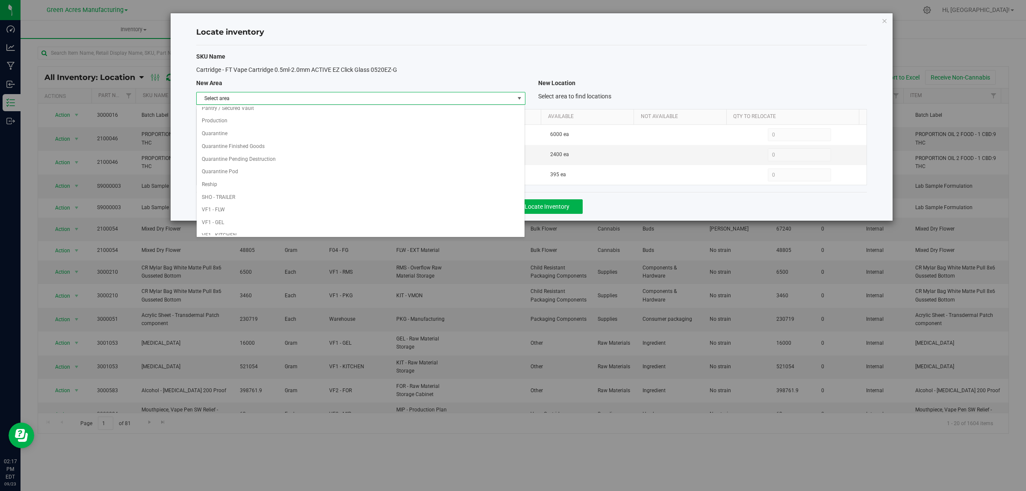
scroll to position [427, 0]
click at [469, 225] on li "Warehouse" at bounding box center [361, 228] width 328 height 13
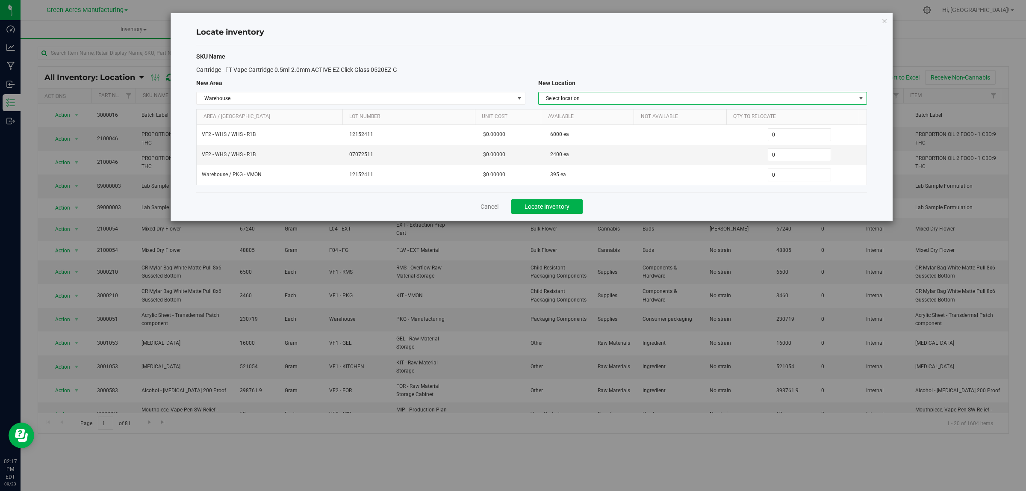
click at [834, 92] on span "Select location" at bounding box center [697, 98] width 317 height 12
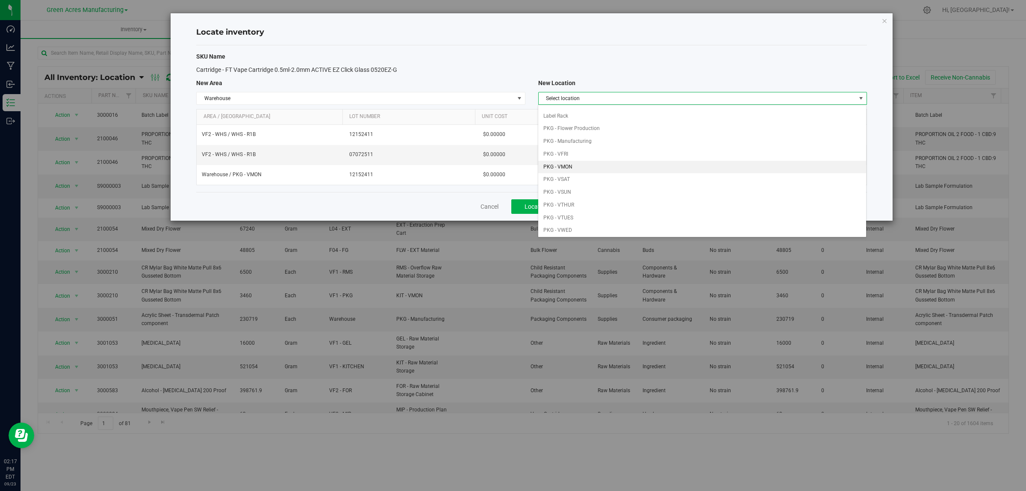
scroll to position [53, 0]
click at [617, 209] on li "PKG - VWED" at bounding box center [702, 212] width 328 height 13
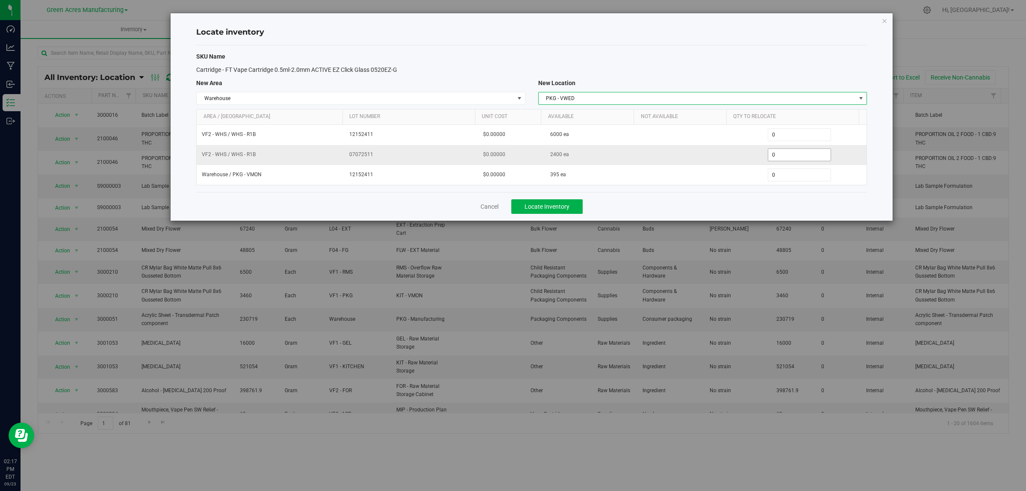
click at [786, 155] on span "0 0" at bounding box center [800, 154] width 64 height 13
click at [0, 0] on input "0" at bounding box center [0, 0] width 0 height 0
type input "1200"
type input "1,200"
type input "3950"
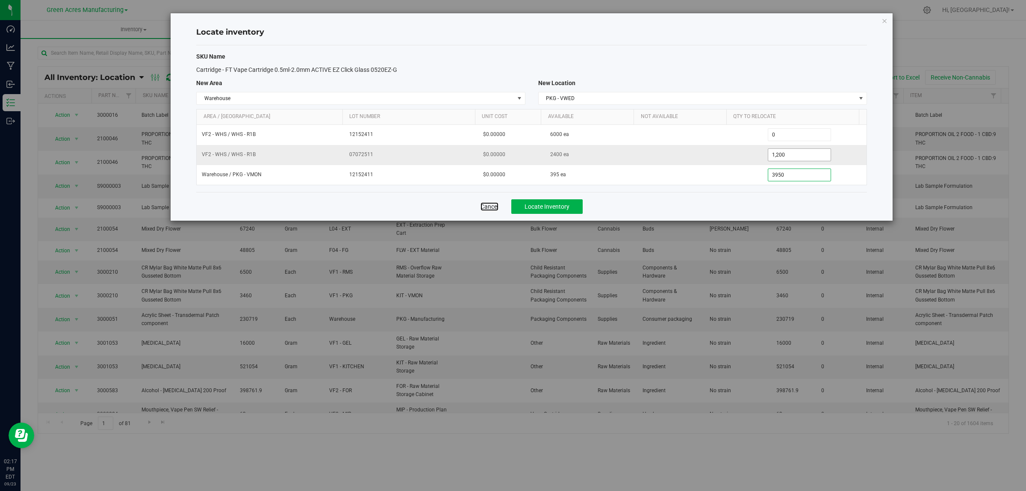
type input "395"
click at [701, 200] on div "Cancel Locate Inventory" at bounding box center [531, 206] width 671 height 29
click at [559, 204] on button "Locate Inventory" at bounding box center [546, 206] width 71 height 15
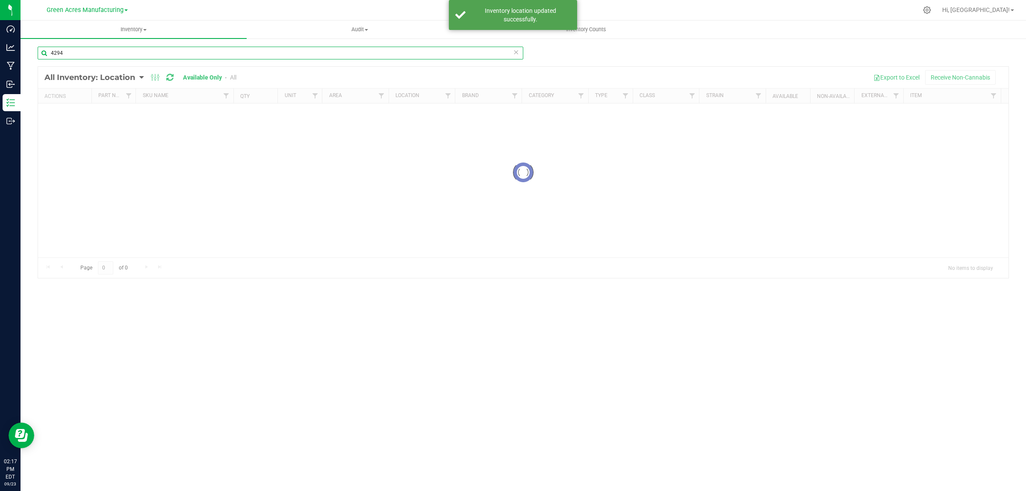
click at [326, 53] on input "4294" at bounding box center [281, 53] width 486 height 13
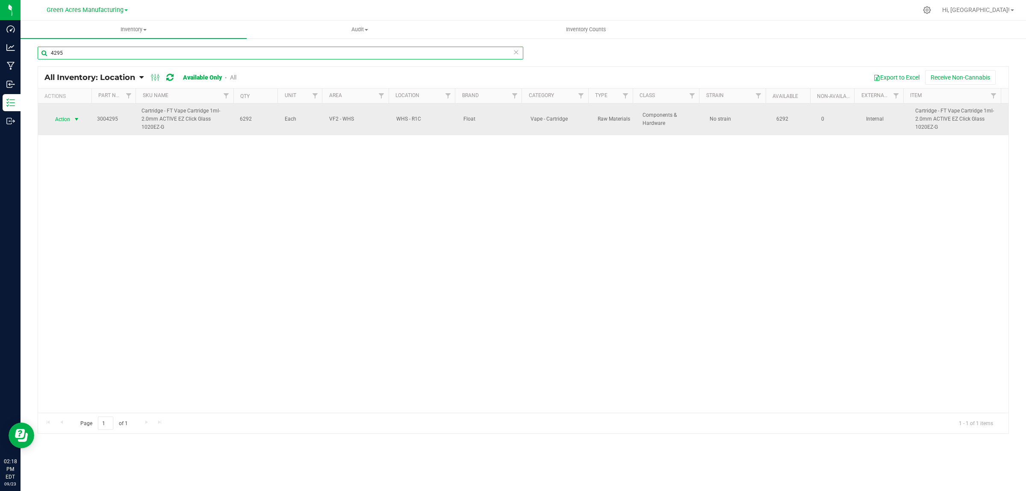
type input "4295"
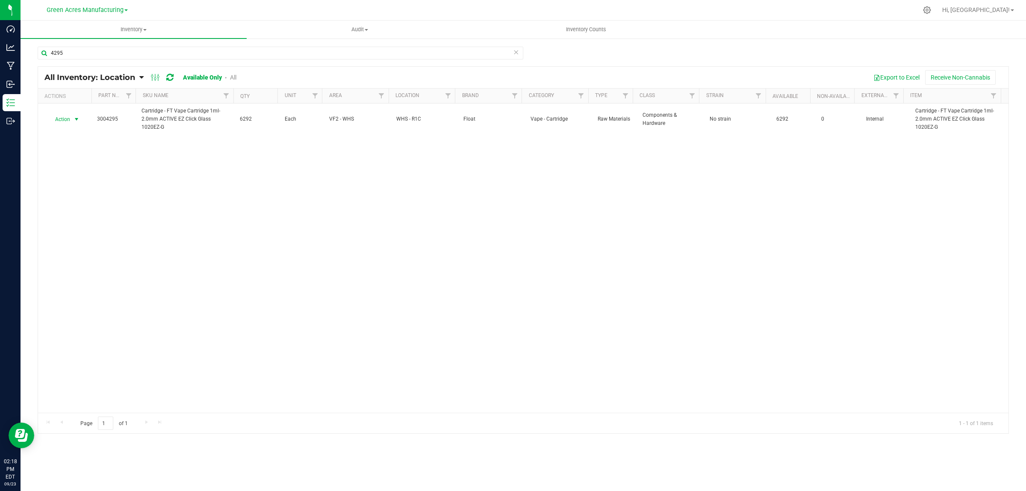
drag, startPoint x: 78, startPoint y: 121, endPoint x: 75, endPoint y: 219, distance: 98.0
click at [78, 121] on span "select" at bounding box center [76, 119] width 7 height 7
click at [86, 174] on li "Locate inventory" at bounding box center [75, 172] width 55 height 13
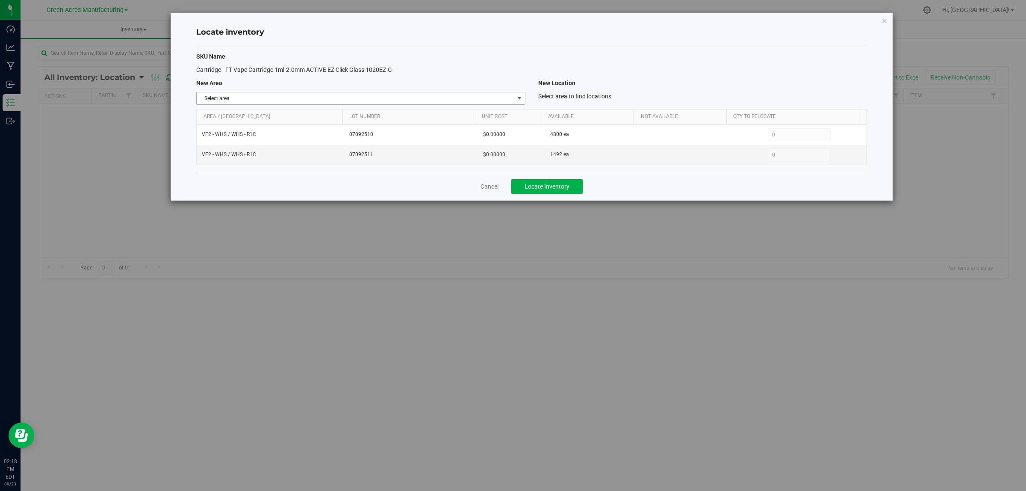
click at [518, 98] on span "select" at bounding box center [519, 98] width 7 height 7
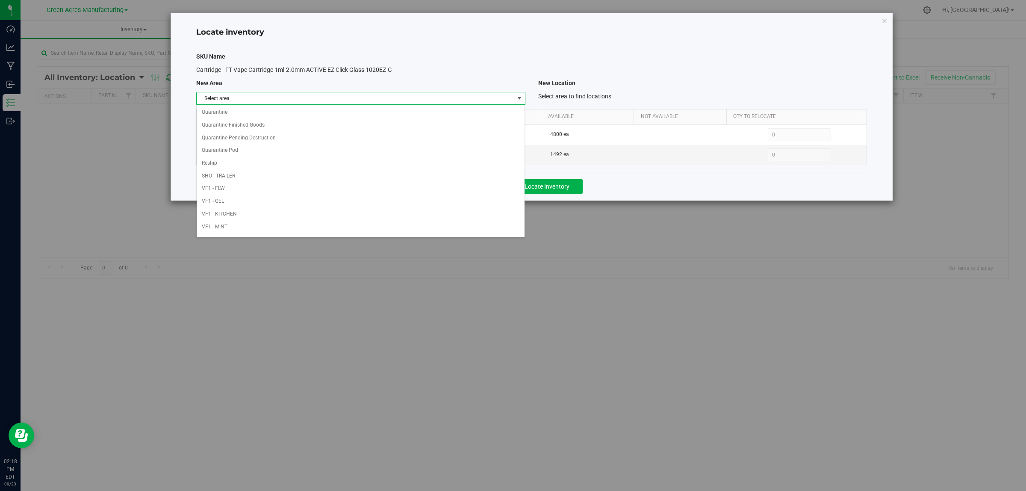
scroll to position [427, 0]
click at [402, 226] on li "Warehouse" at bounding box center [361, 228] width 328 height 13
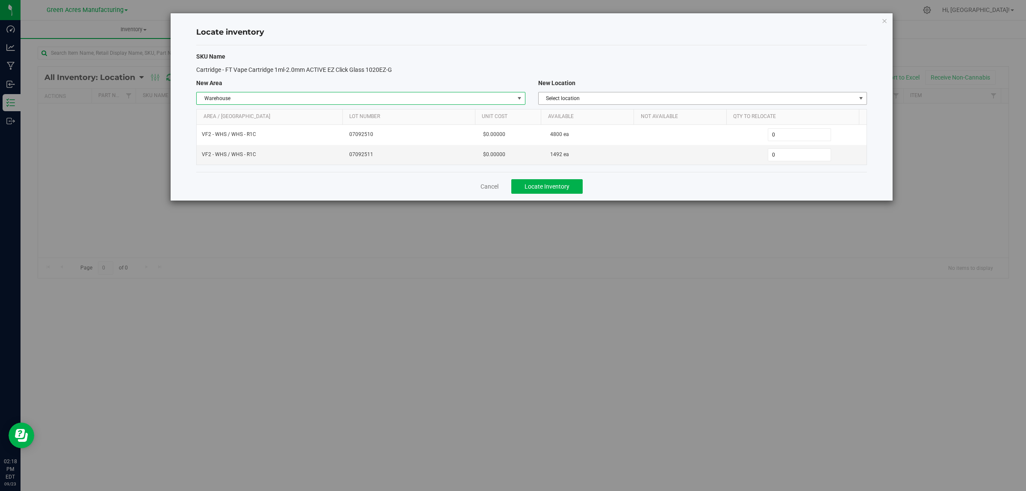
click at [742, 95] on span "Select location" at bounding box center [697, 98] width 317 height 12
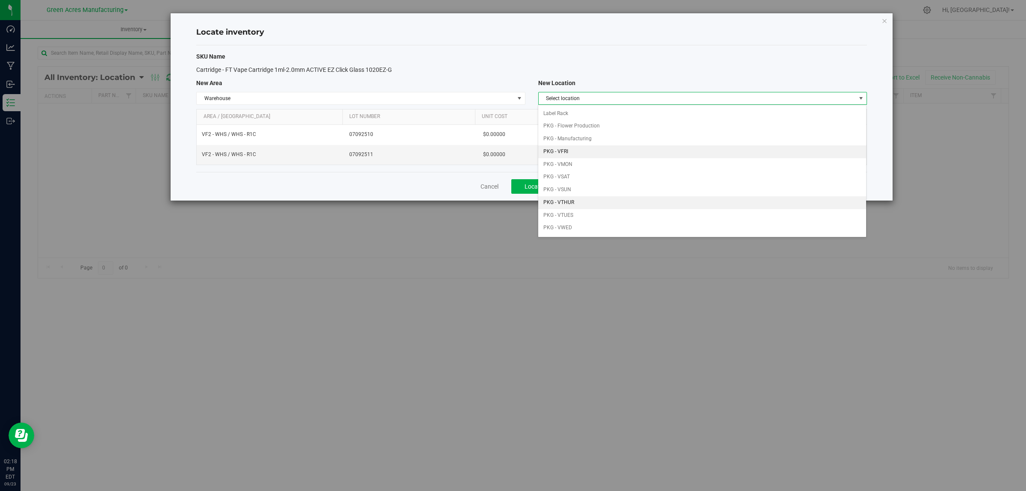
scroll to position [53, 0]
click at [602, 214] on li "PKG - VWED" at bounding box center [702, 212] width 328 height 13
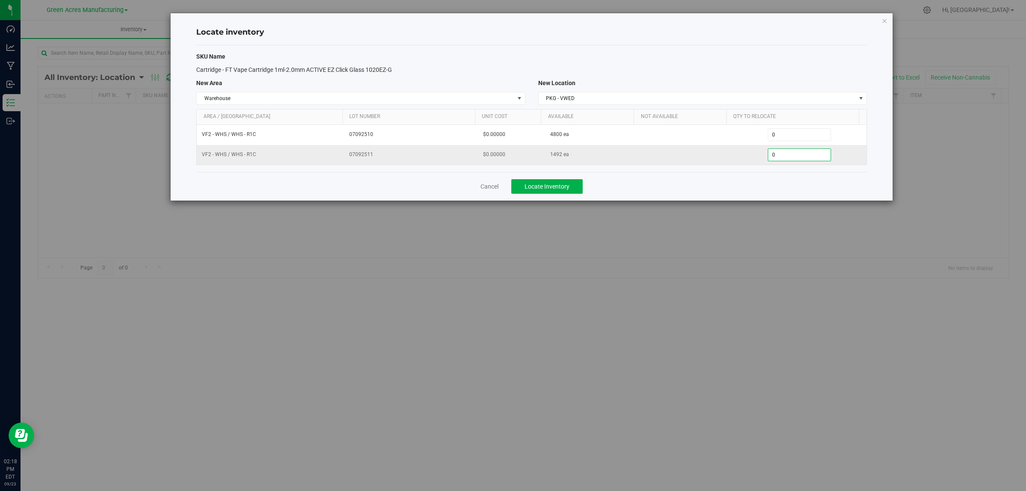
click at [778, 154] on span "0 0" at bounding box center [800, 154] width 64 height 13
click at [778, 154] on input "0" at bounding box center [800, 155] width 63 height 12
type input "1492"
type input "1,492"
click at [763, 180] on div "Cancel Locate Inventory" at bounding box center [531, 186] width 671 height 29
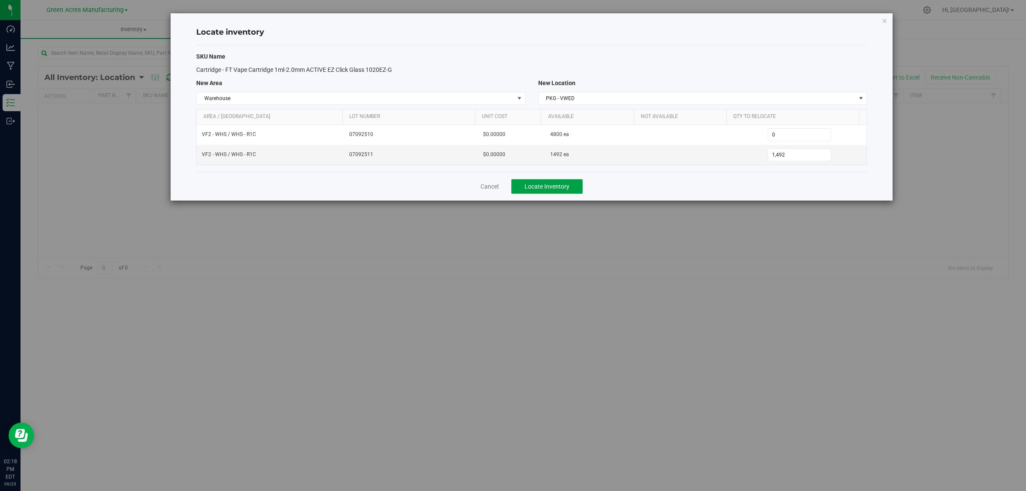
click at [559, 180] on button "Locate Inventory" at bounding box center [546, 186] width 71 height 15
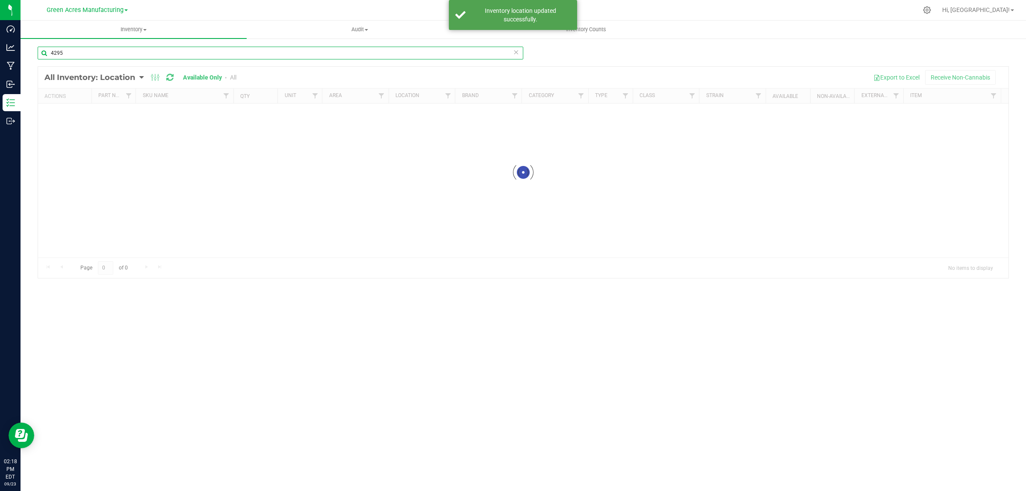
click at [236, 53] on input "4295" at bounding box center [281, 53] width 486 height 13
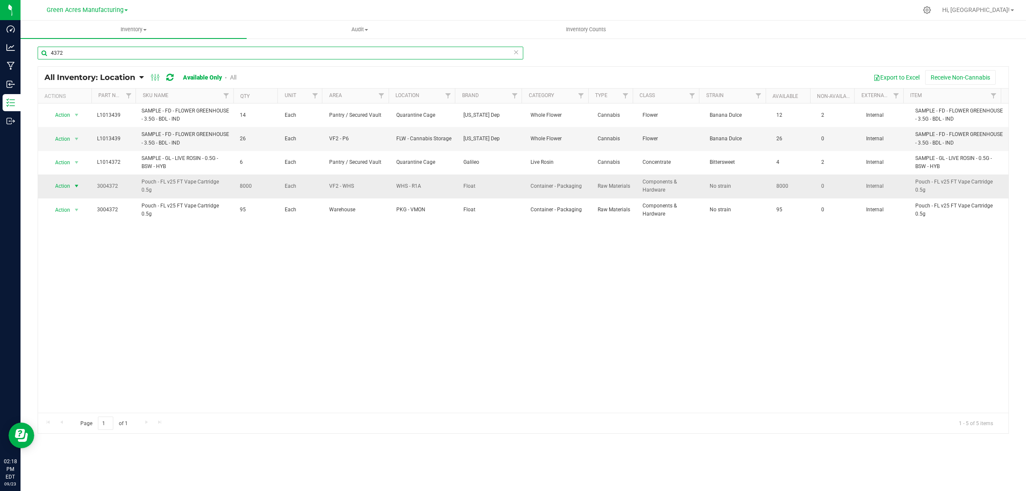
type input "4372"
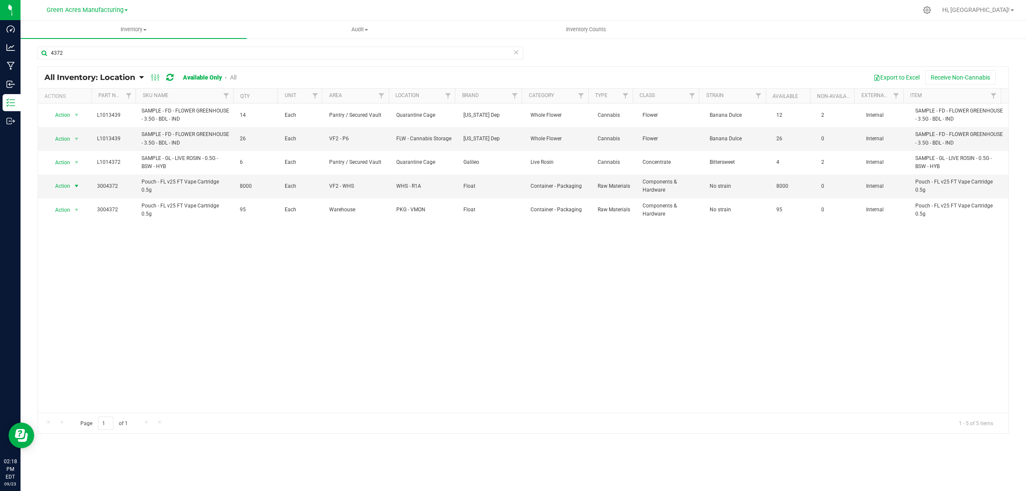
drag, startPoint x: 73, startPoint y: 187, endPoint x: 78, endPoint y: 197, distance: 11.5
click at [73, 187] on span "select" at bounding box center [76, 186] width 7 height 7
click at [88, 237] on li "Locate inventory" at bounding box center [75, 239] width 55 height 13
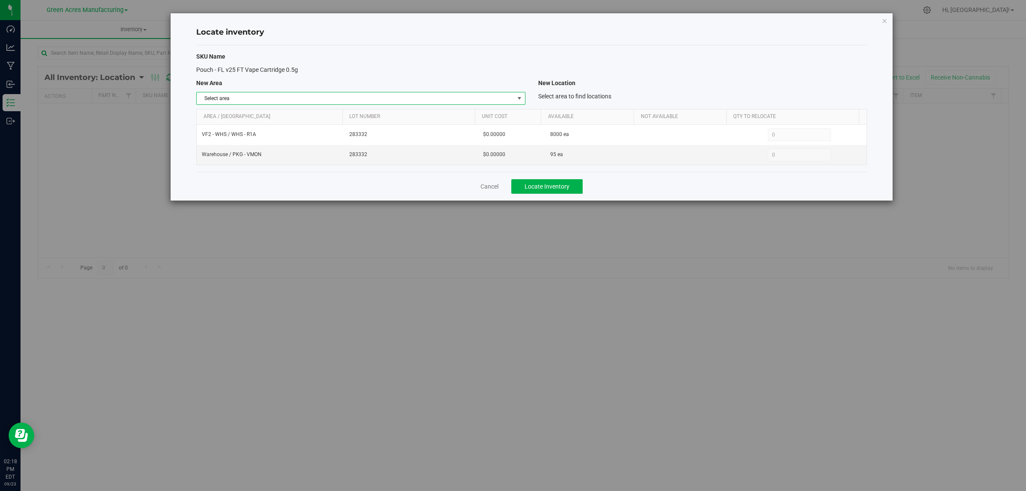
click at [516, 99] on span "select" at bounding box center [519, 98] width 7 height 7
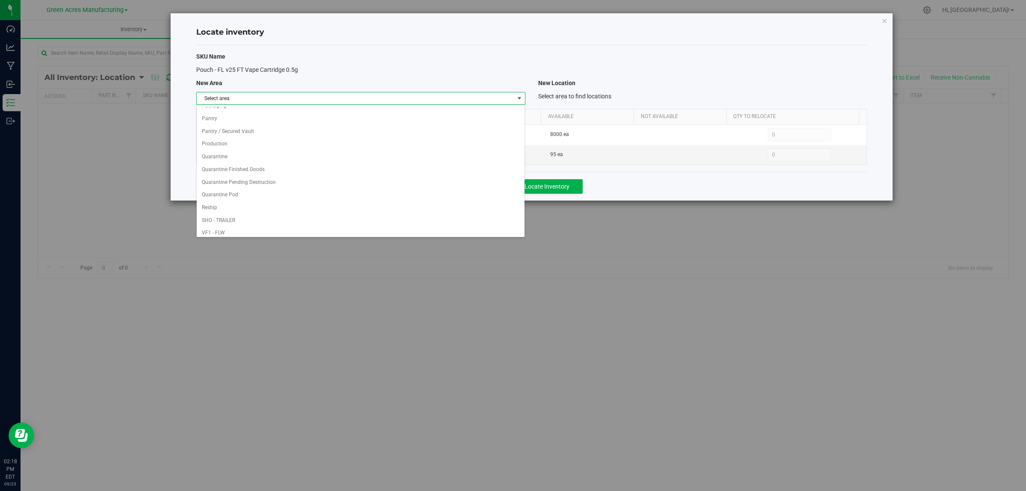
scroll to position [427, 0]
click at [458, 229] on li "Warehouse" at bounding box center [361, 228] width 328 height 13
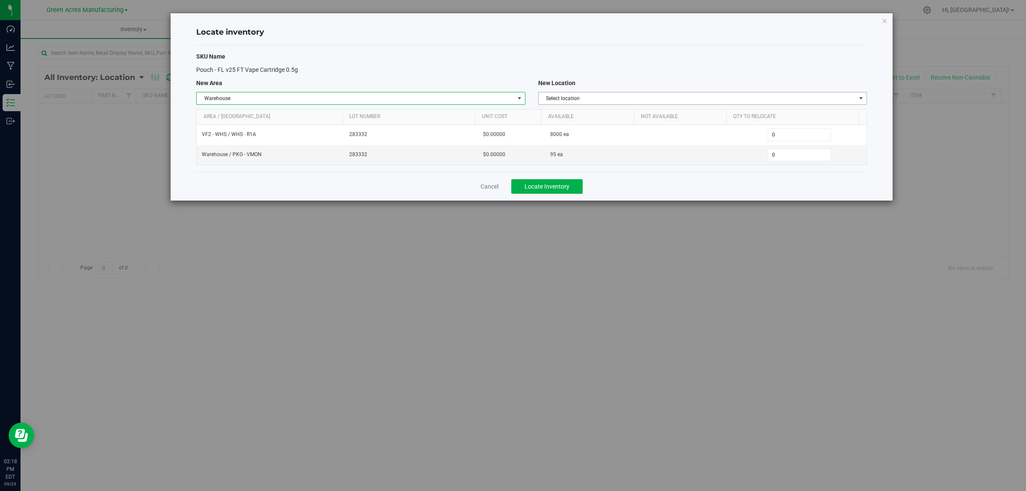
click at [856, 93] on span "select" at bounding box center [861, 98] width 11 height 12
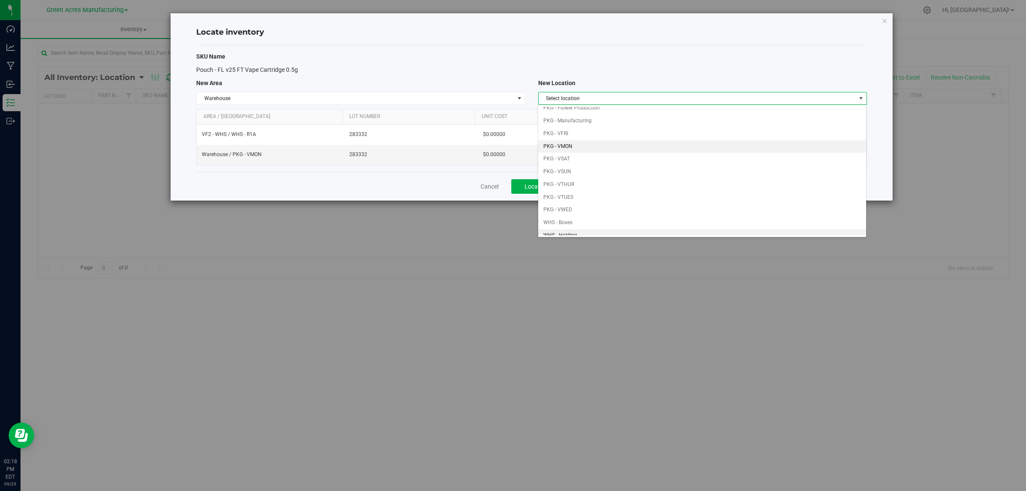
scroll to position [107, 0]
click at [591, 159] on li "PKG - VWED" at bounding box center [702, 158] width 328 height 13
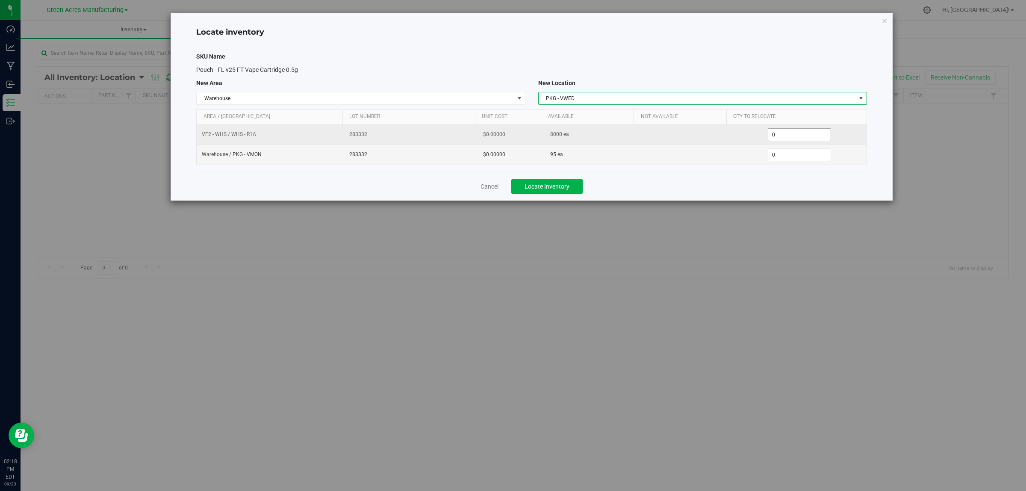
click at [796, 133] on span "0 0" at bounding box center [800, 134] width 64 height 13
click at [0, 0] on input "0" at bounding box center [0, 0] width 0 height 0
type input "4000"
type input "4,000"
type input "950"
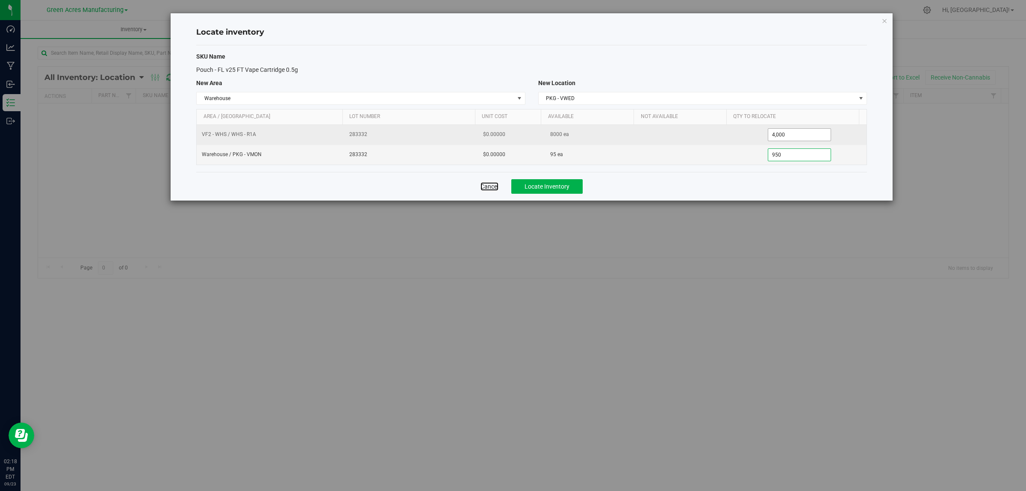
type input "95"
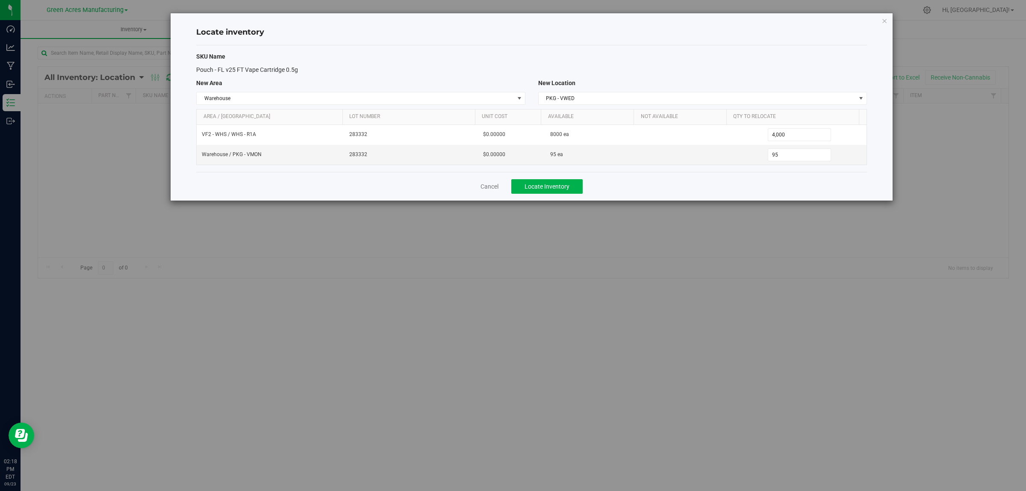
click at [734, 182] on div "Cancel Locate Inventory" at bounding box center [531, 186] width 671 height 29
click at [555, 182] on button "Locate Inventory" at bounding box center [546, 186] width 71 height 15
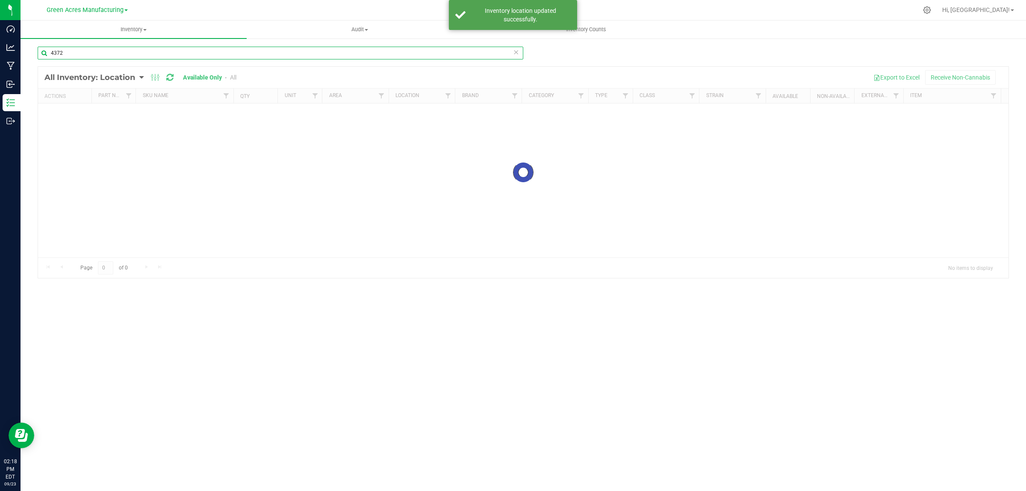
click at [219, 53] on input "4372" at bounding box center [281, 53] width 486 height 13
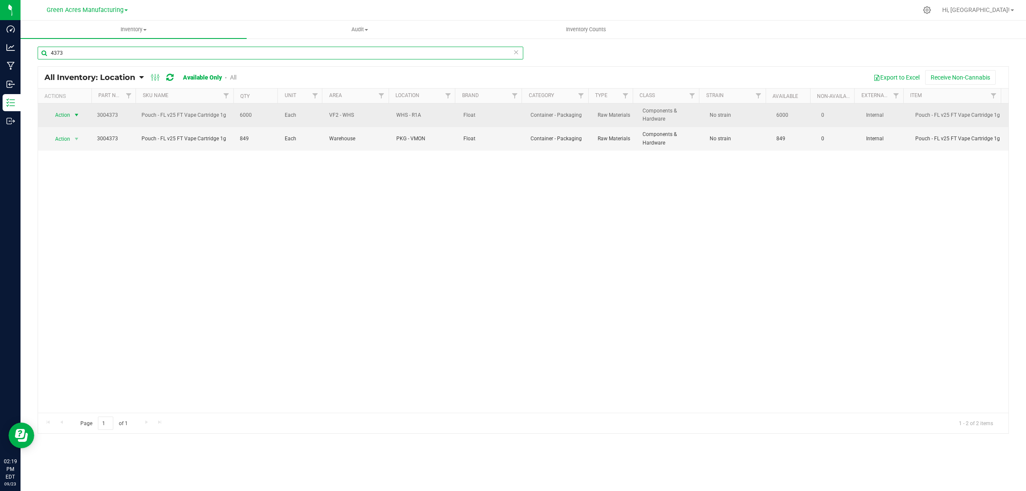
type input "4373"
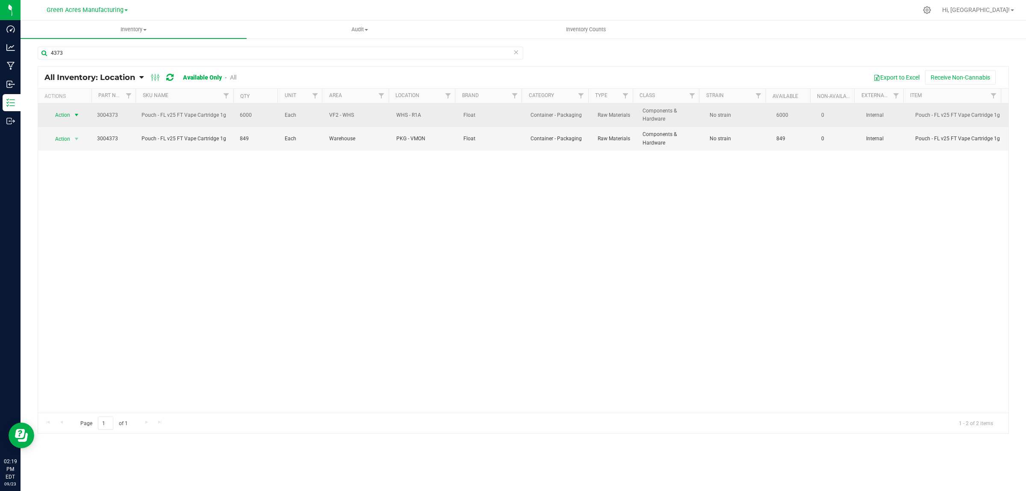
click at [72, 118] on span "select" at bounding box center [76, 115] width 11 height 12
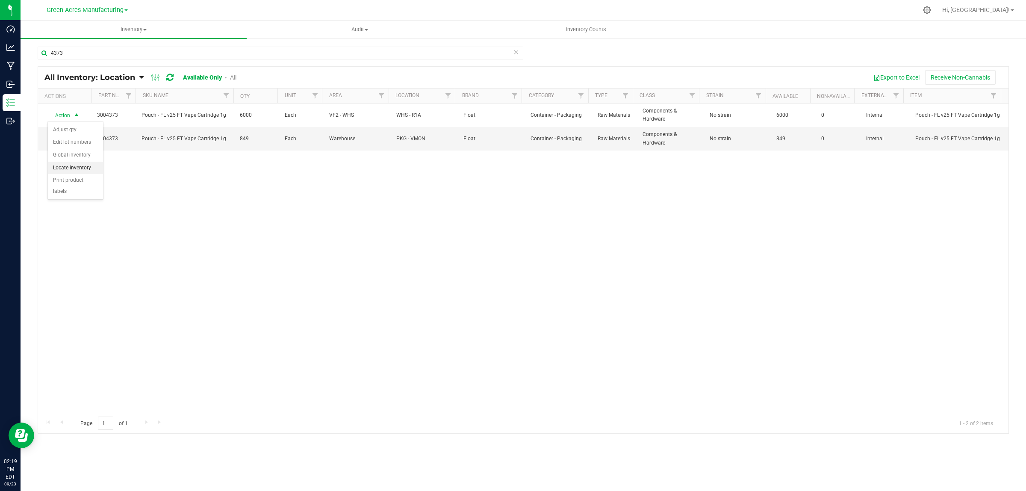
click at [82, 167] on li "Locate inventory" at bounding box center [75, 168] width 55 height 13
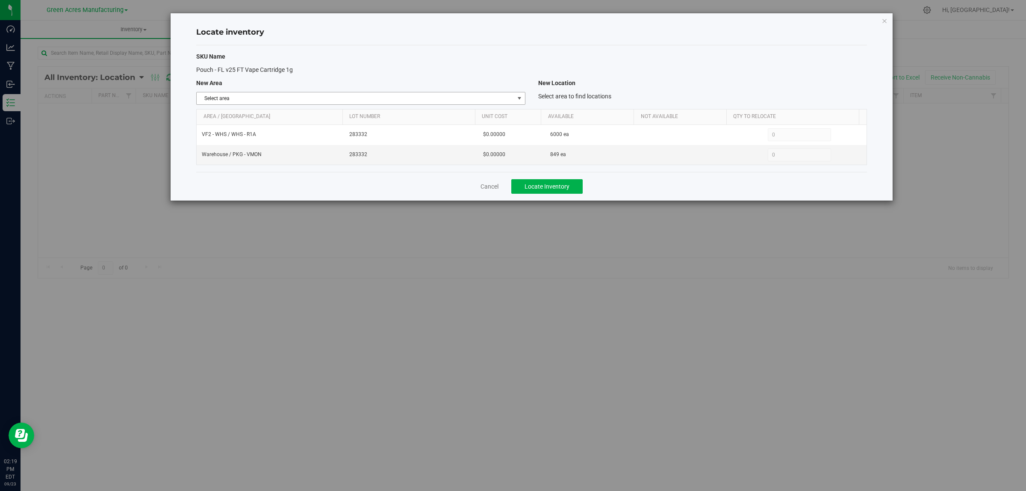
click at [510, 98] on span "Select area" at bounding box center [355, 98] width 317 height 12
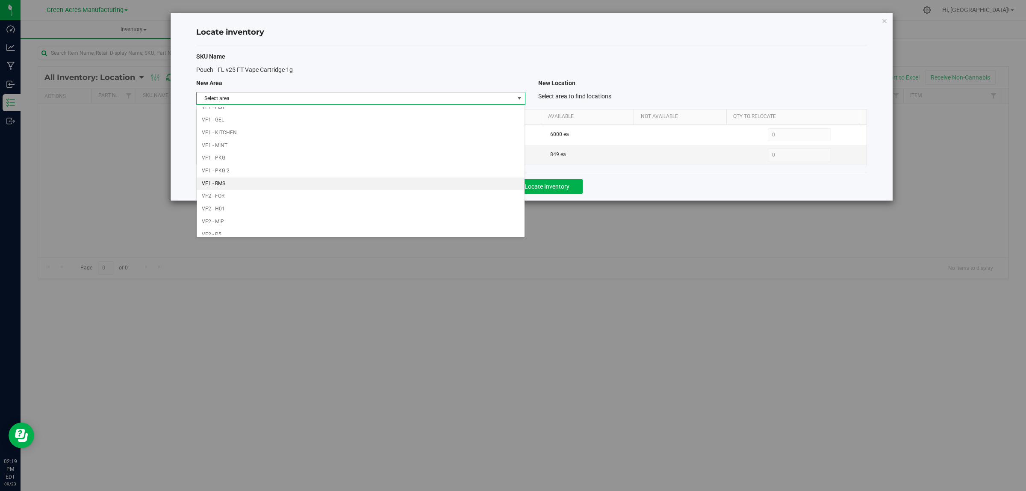
scroll to position [427, 0]
click at [454, 228] on li "Warehouse" at bounding box center [361, 228] width 328 height 13
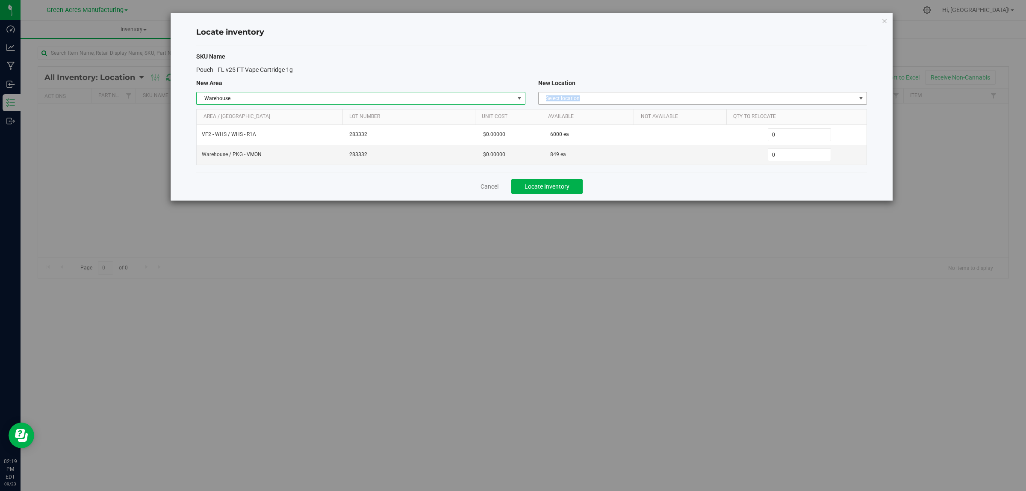
click at [834, 92] on div "SKU Name Pouch - FL v25 FT Vape Cartridge 1g New Area New Location Warehouse Se…" at bounding box center [531, 108] width 671 height 127
click at [837, 92] on span "Select location" at bounding box center [702, 98] width 329 height 13
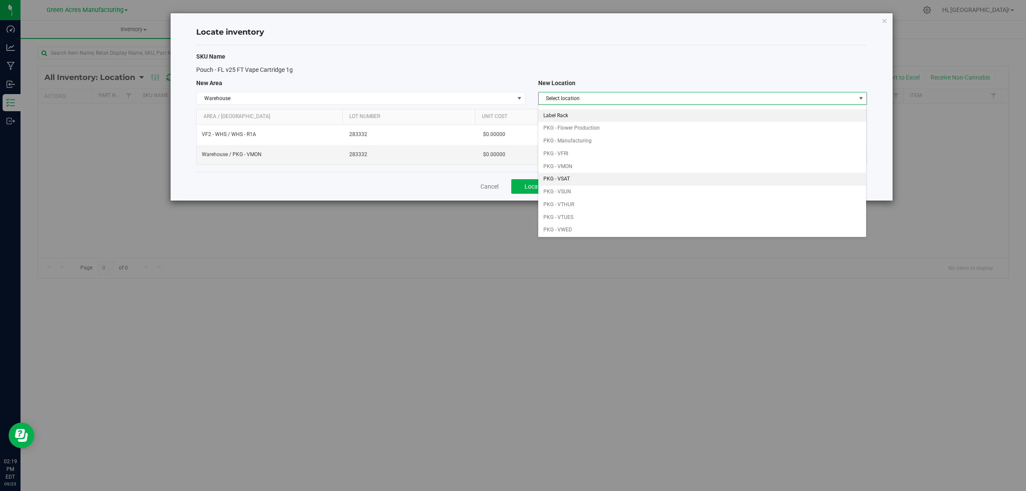
scroll to position [53, 0]
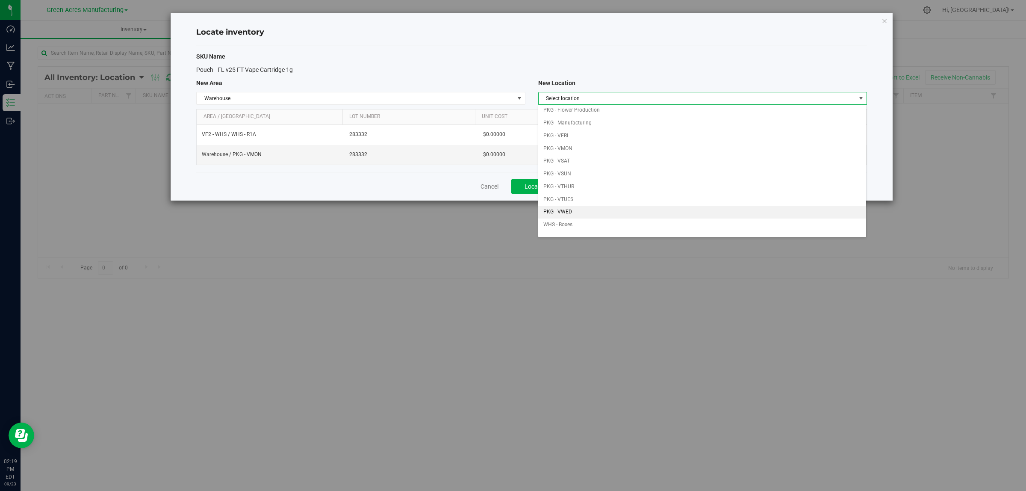
click at [608, 211] on li "PKG - VWED" at bounding box center [702, 212] width 328 height 13
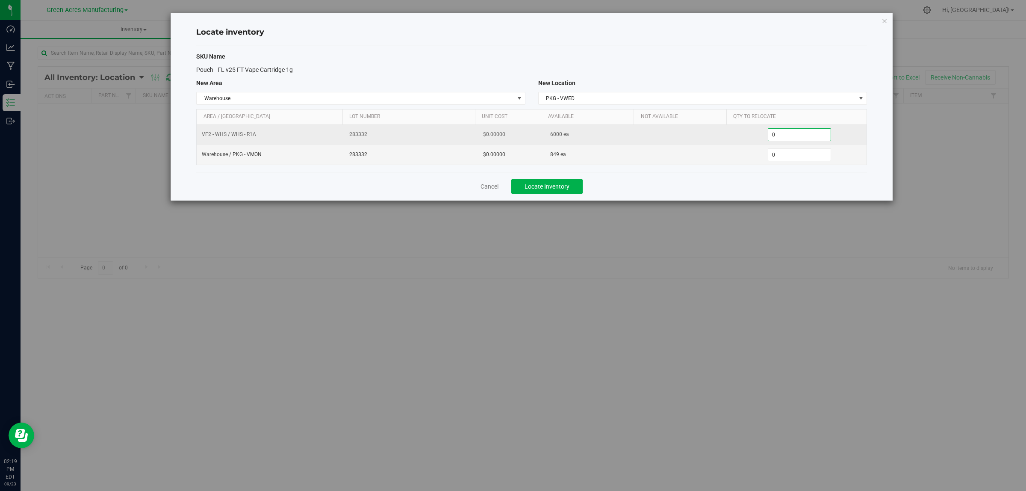
click at [797, 133] on span "0 0" at bounding box center [800, 134] width 64 height 13
click at [797, 133] on input "0" at bounding box center [800, 135] width 63 height 12
type input "4000"
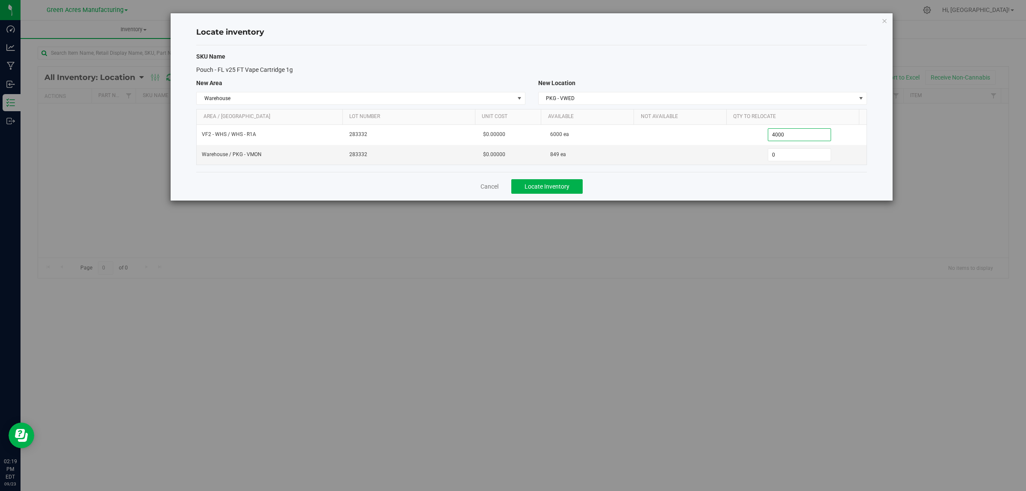
type input "4,000"
click at [773, 174] on div "Cancel Locate Inventory" at bounding box center [531, 186] width 671 height 29
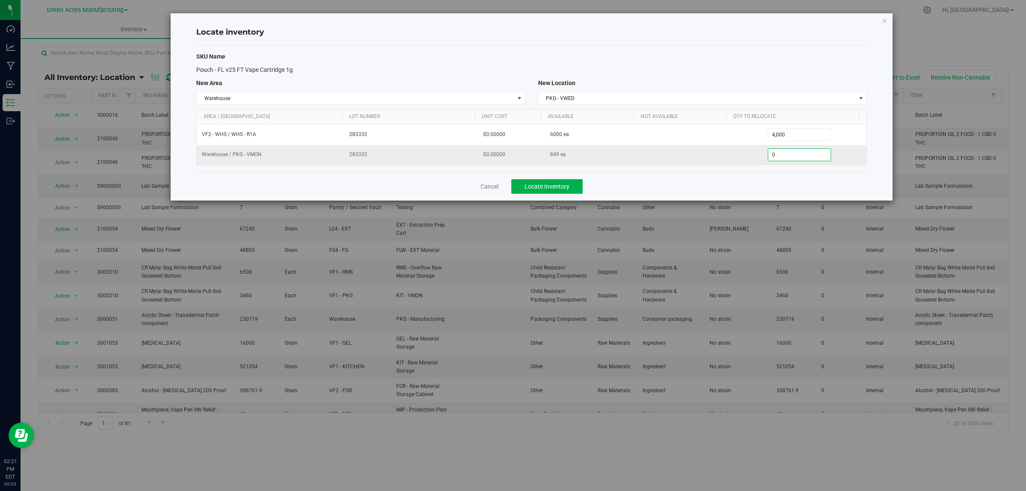
click at [781, 155] on span "0 0" at bounding box center [800, 154] width 64 height 13
click at [782, 155] on input "0" at bounding box center [800, 155] width 63 height 12
type input "849"
drag, startPoint x: 645, startPoint y: 184, endPoint x: 637, endPoint y: 185, distance: 7.7
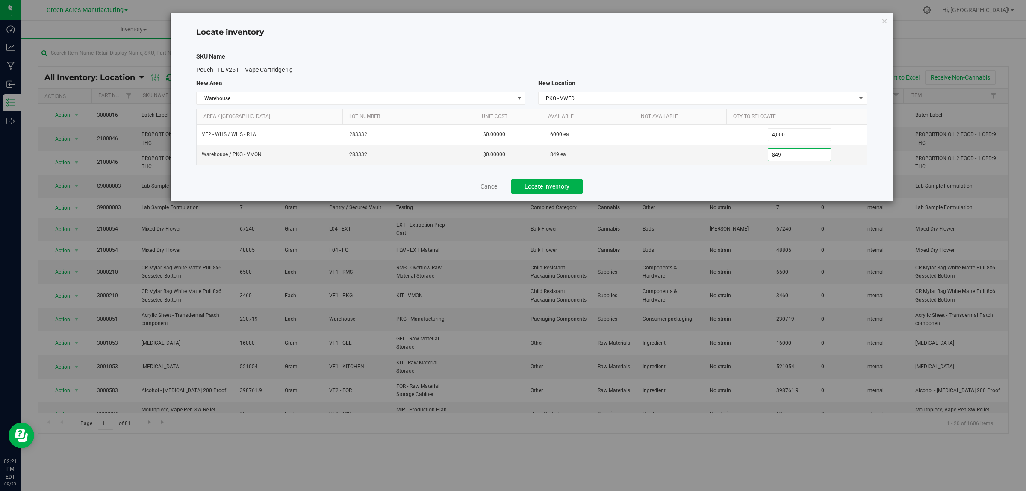
click at [645, 184] on div "Cancel Locate Inventory" at bounding box center [531, 186] width 671 height 29
click at [532, 187] on span "Locate Inventory" at bounding box center [547, 186] width 45 height 7
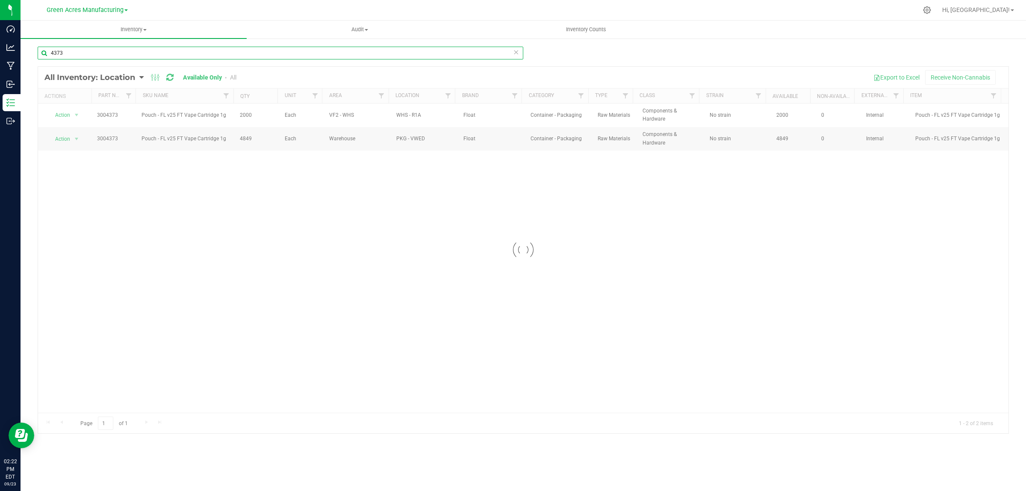
click at [172, 52] on input "4373" at bounding box center [281, 53] width 486 height 13
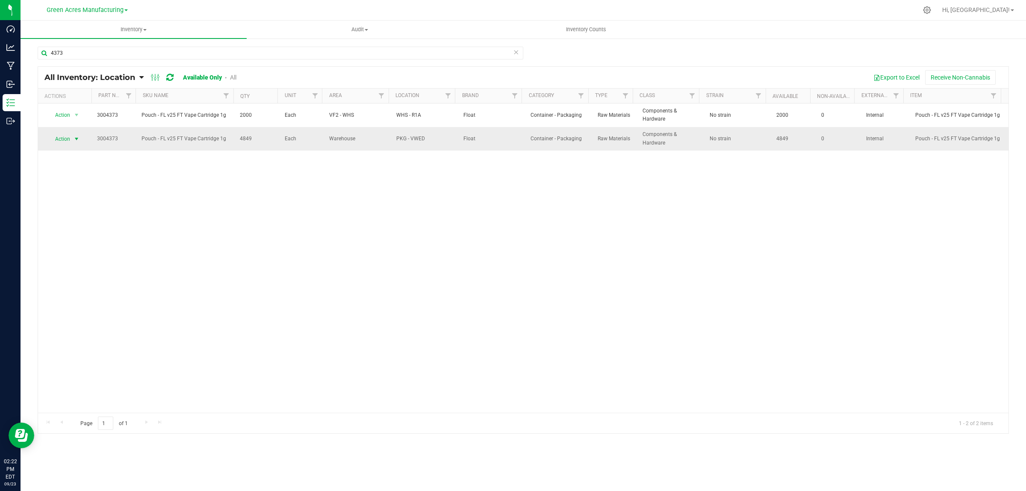
click at [79, 139] on span "select" at bounding box center [76, 139] width 7 height 7
click at [80, 192] on li "Locate inventory" at bounding box center [75, 191] width 55 height 13
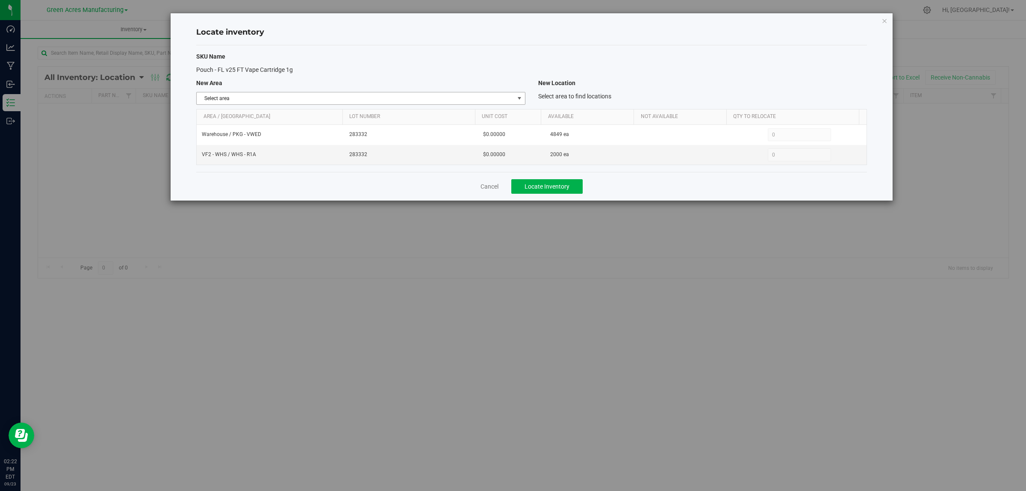
click at [498, 95] on span "Select area" at bounding box center [355, 98] width 317 height 12
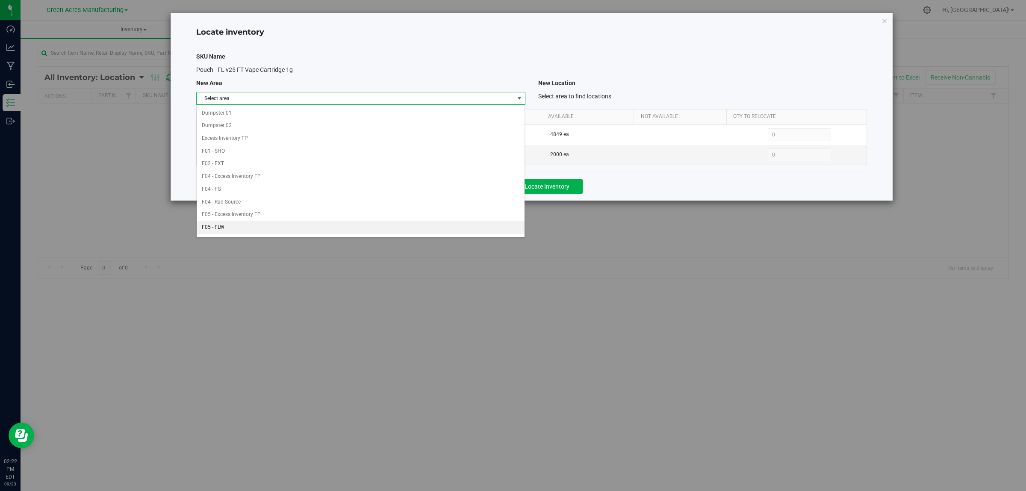
scroll to position [427, 0]
click at [323, 217] on li "VF2 - WHS" at bounding box center [361, 216] width 328 height 13
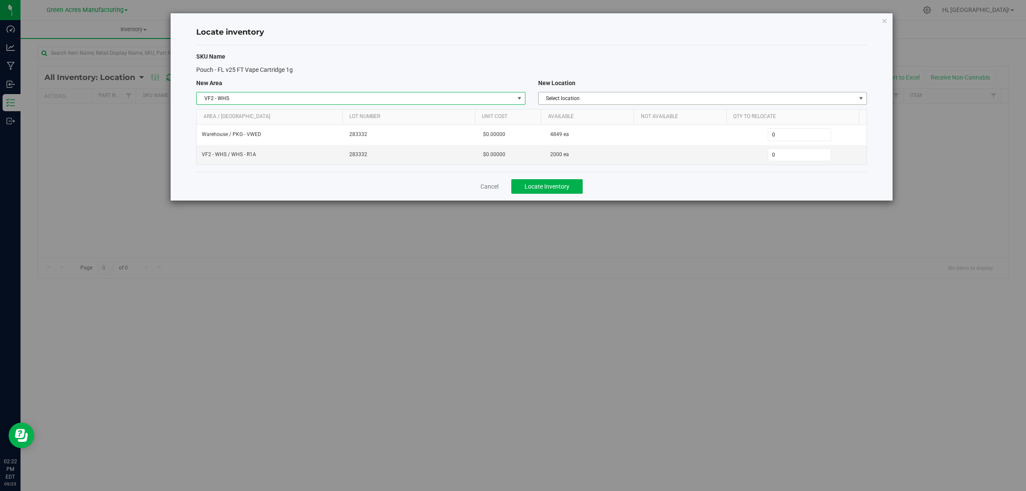
click at [713, 99] on span "Select location" at bounding box center [697, 98] width 317 height 12
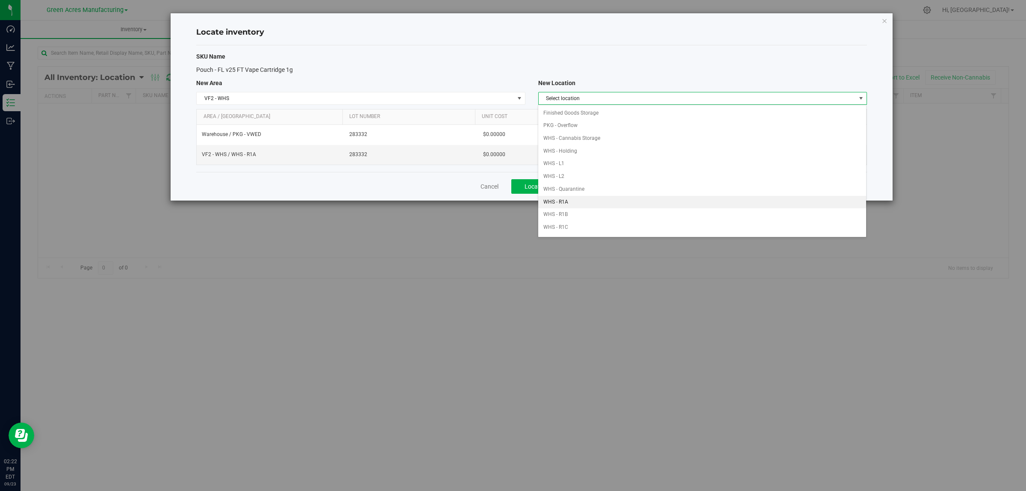
click at [597, 204] on li "WHS - R1A" at bounding box center [702, 202] width 328 height 13
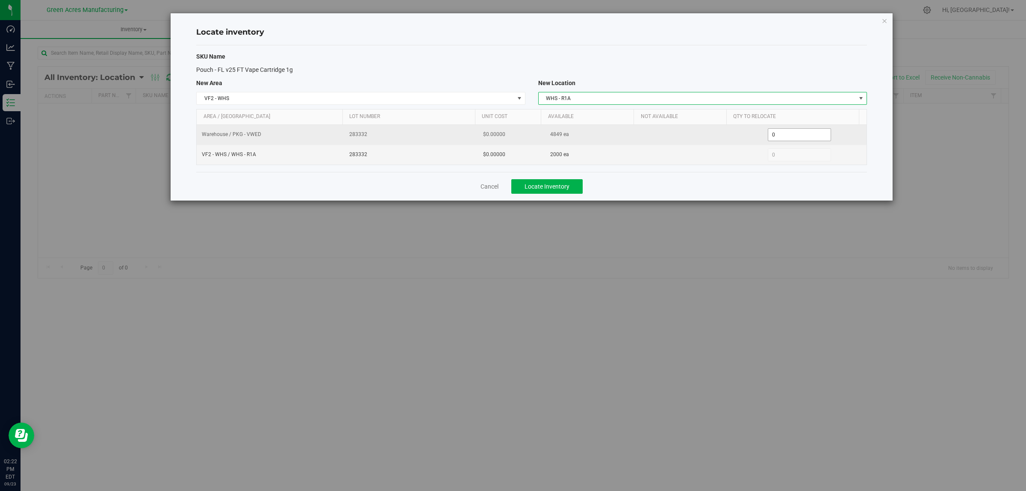
click at [797, 135] on span "0 0" at bounding box center [800, 134] width 64 height 13
click at [797, 135] on input "0" at bounding box center [800, 135] width 63 height 12
type input "2000"
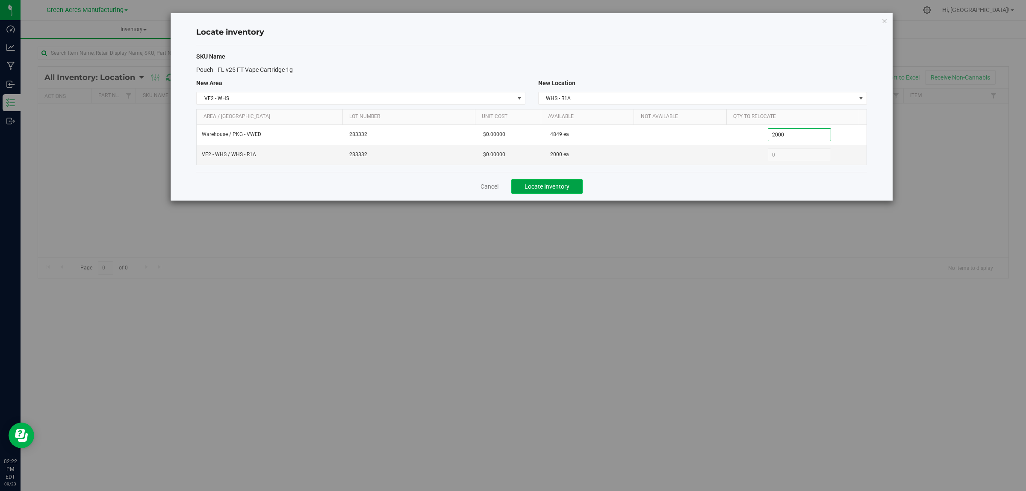
type input "2,000"
click at [559, 186] on span "Locate Inventory" at bounding box center [547, 186] width 45 height 7
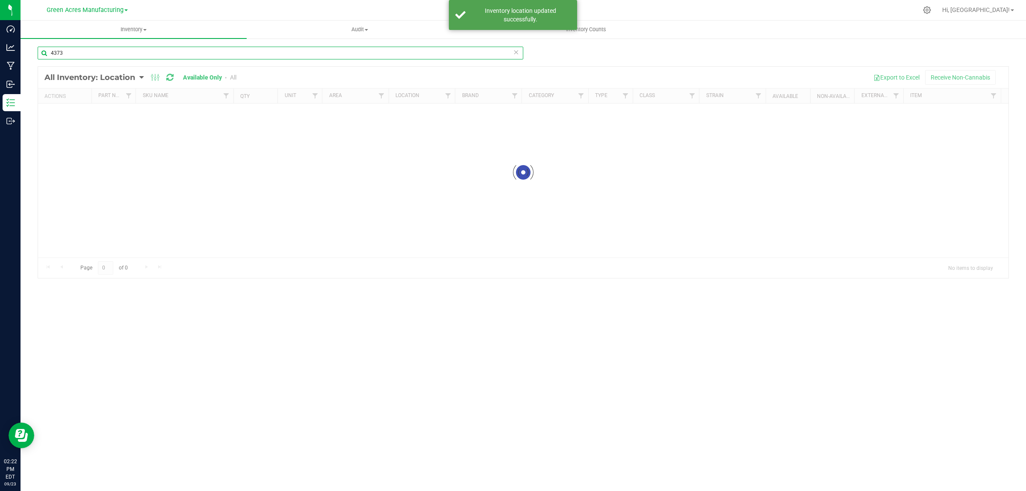
click at [174, 52] on input "4373" at bounding box center [281, 53] width 486 height 13
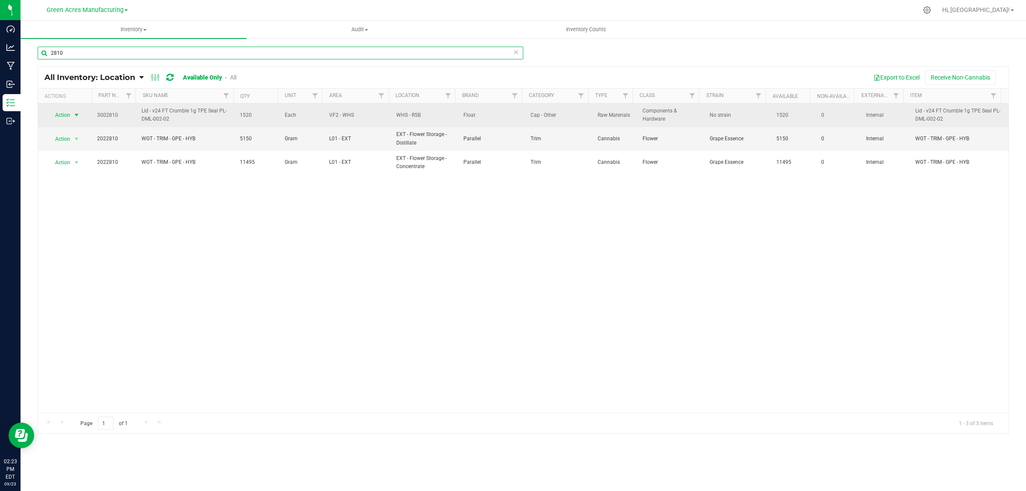
type input "2810"
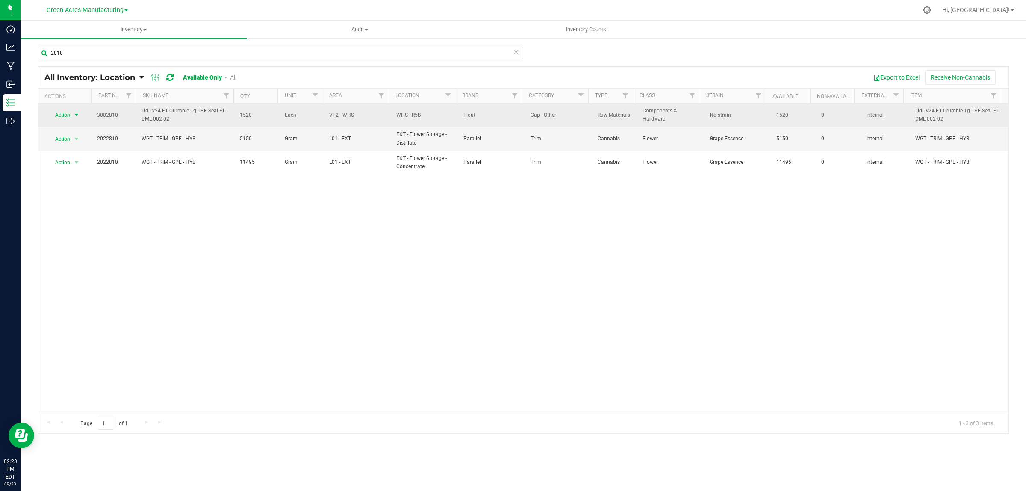
click at [76, 113] on span "select" at bounding box center [76, 115] width 7 height 7
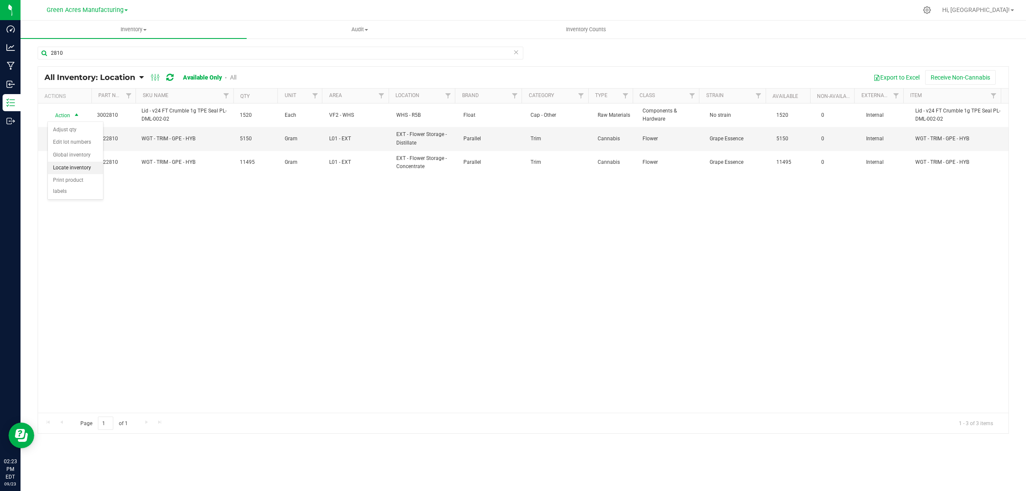
click at [79, 165] on li "Locate inventory" at bounding box center [75, 168] width 55 height 13
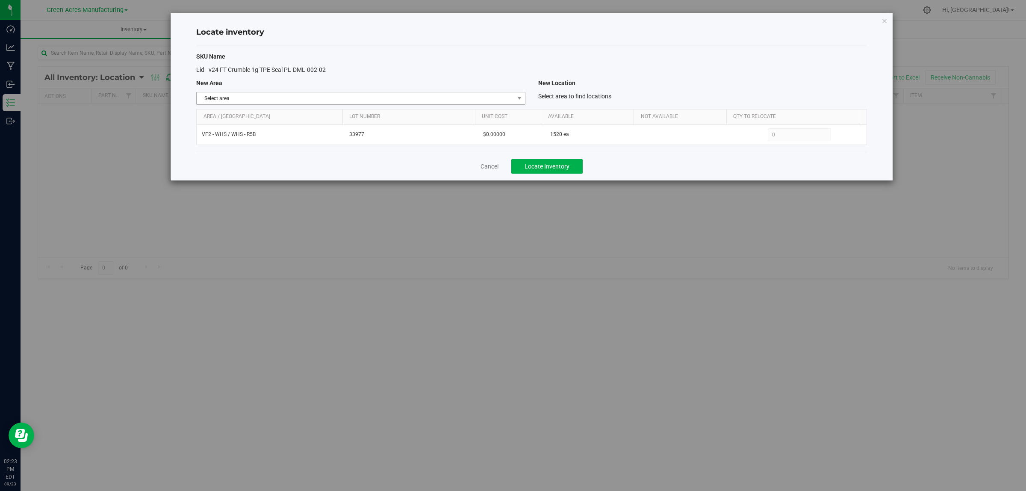
click at [514, 98] on span "select" at bounding box center [519, 98] width 11 height 12
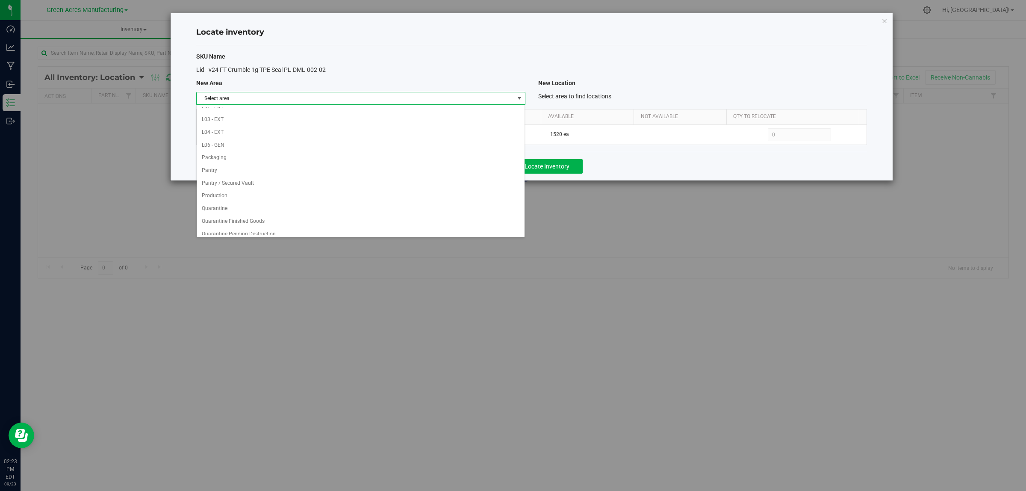
scroll to position [427, 0]
click at [436, 225] on li "Warehouse" at bounding box center [361, 228] width 328 height 13
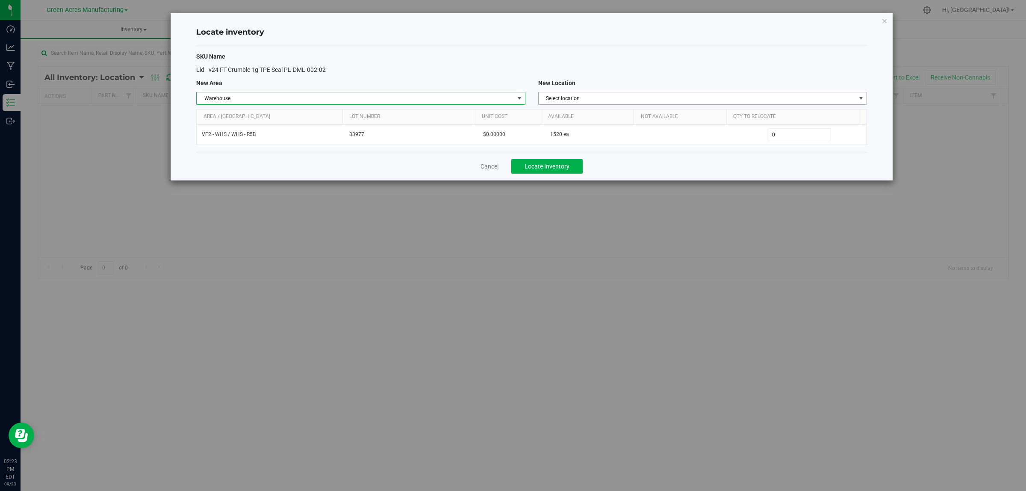
click at [752, 99] on span "Select location" at bounding box center [697, 98] width 317 height 12
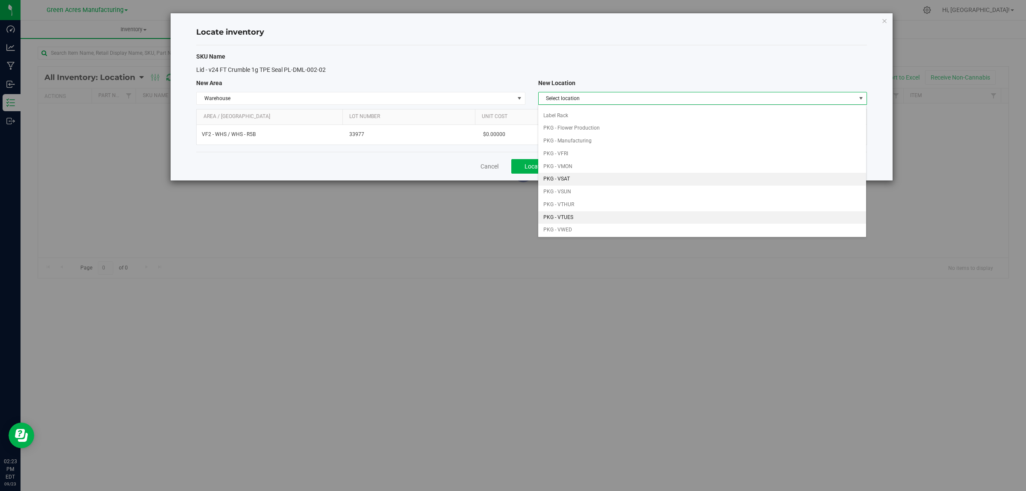
scroll to position [53, 0]
click at [610, 185] on li "PKG - VTHUR" at bounding box center [702, 186] width 328 height 13
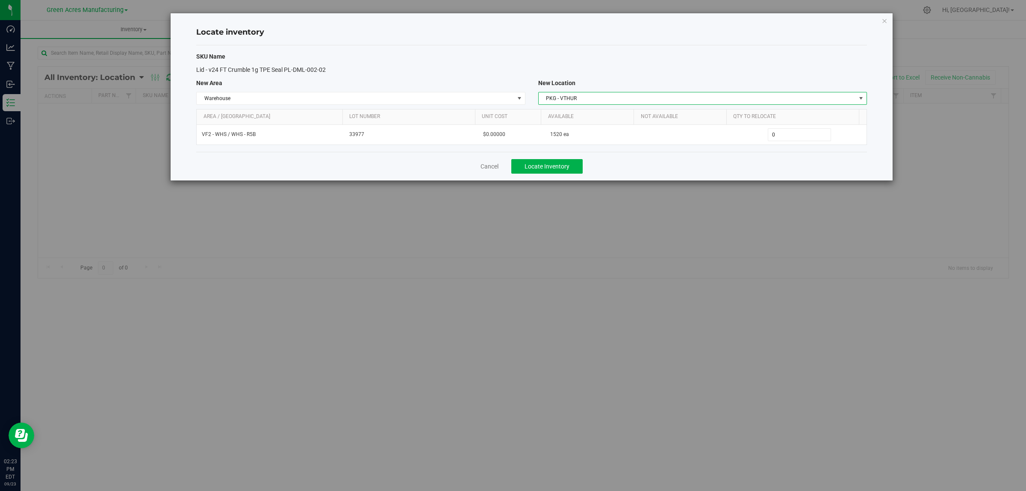
click at [796, 92] on span "PKG - VTHUR" at bounding box center [702, 98] width 329 height 13
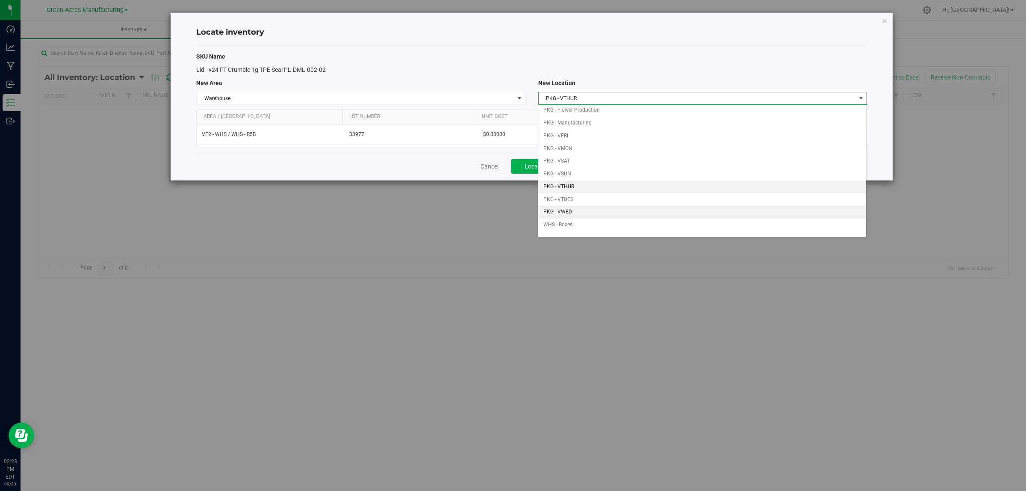
click at [579, 213] on li "PKG - VWED" at bounding box center [702, 212] width 328 height 13
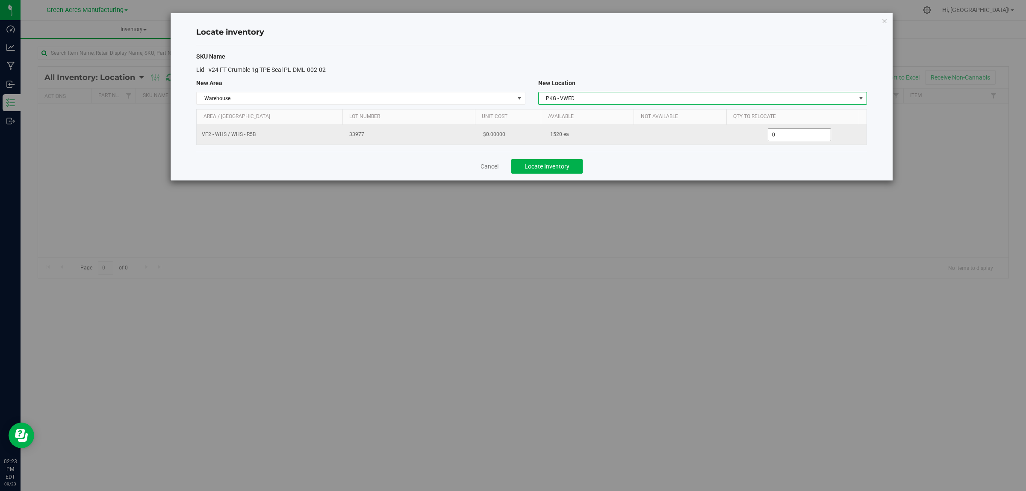
click at [780, 137] on span "0 0" at bounding box center [800, 134] width 64 height 13
click at [781, 138] on input "0" at bounding box center [800, 135] width 63 height 12
type input "520"
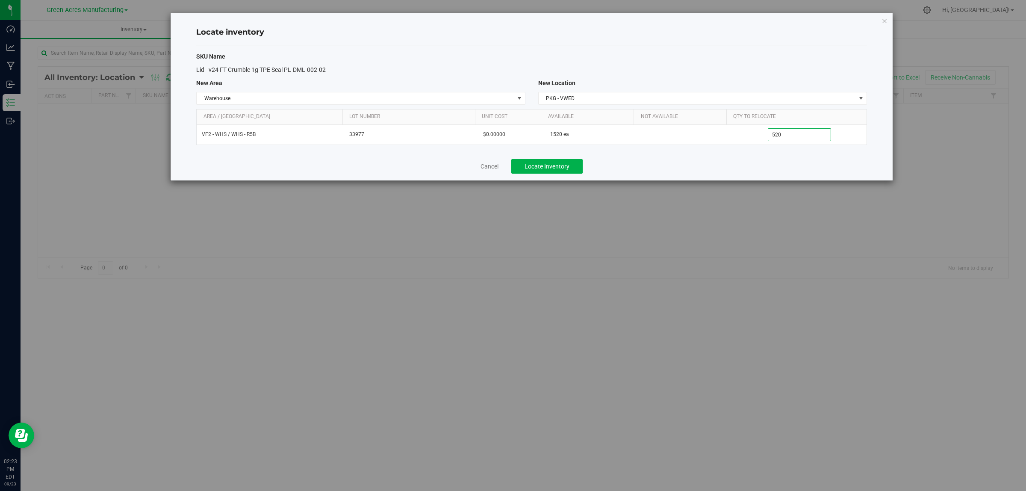
type input "520"
drag, startPoint x: 770, startPoint y: 161, endPoint x: 749, endPoint y: 160, distance: 21.0
click at [769, 161] on div "Cancel Locate Inventory" at bounding box center [531, 166] width 671 height 29
click at [551, 163] on button "Locate Inventory" at bounding box center [546, 166] width 71 height 15
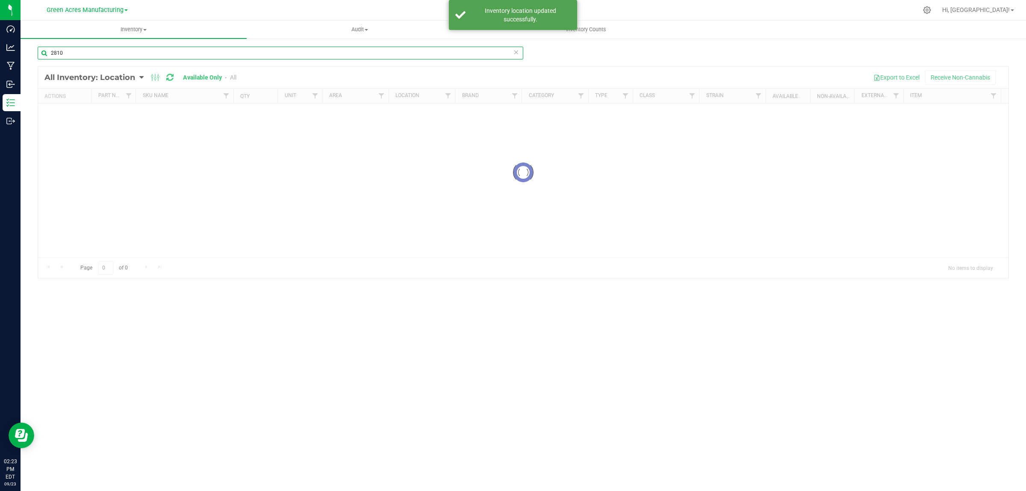
click at [191, 52] on input "2810" at bounding box center [281, 53] width 486 height 13
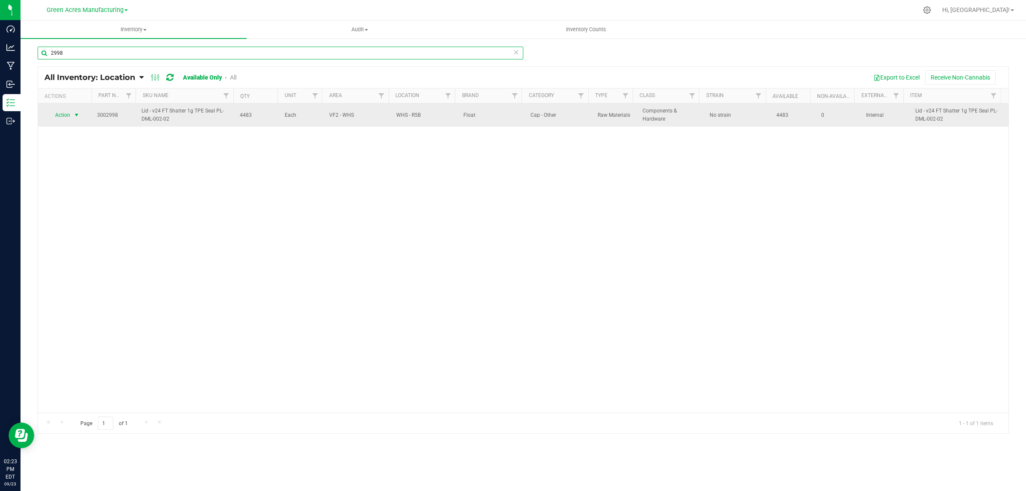
type input "2998"
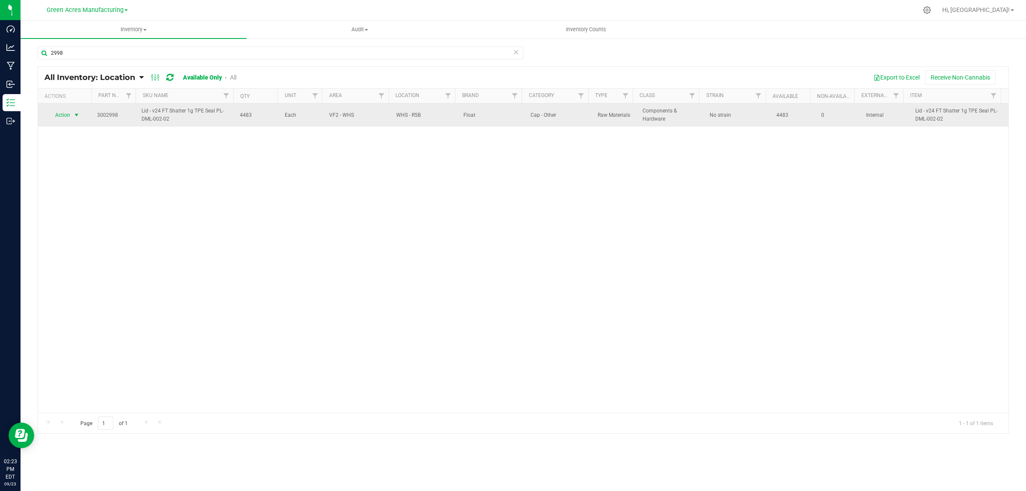
click at [75, 115] on span "select" at bounding box center [76, 115] width 7 height 7
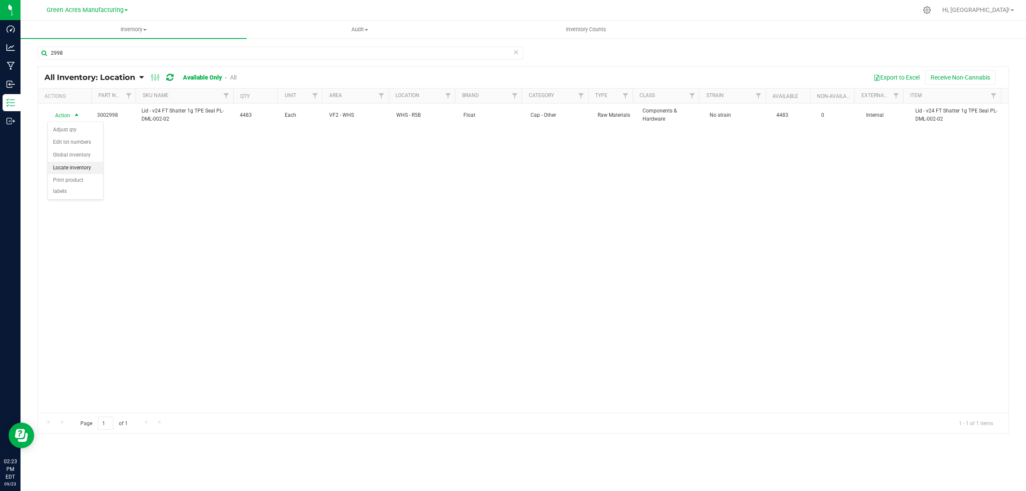
click at [95, 170] on li "Locate inventory" at bounding box center [75, 168] width 55 height 13
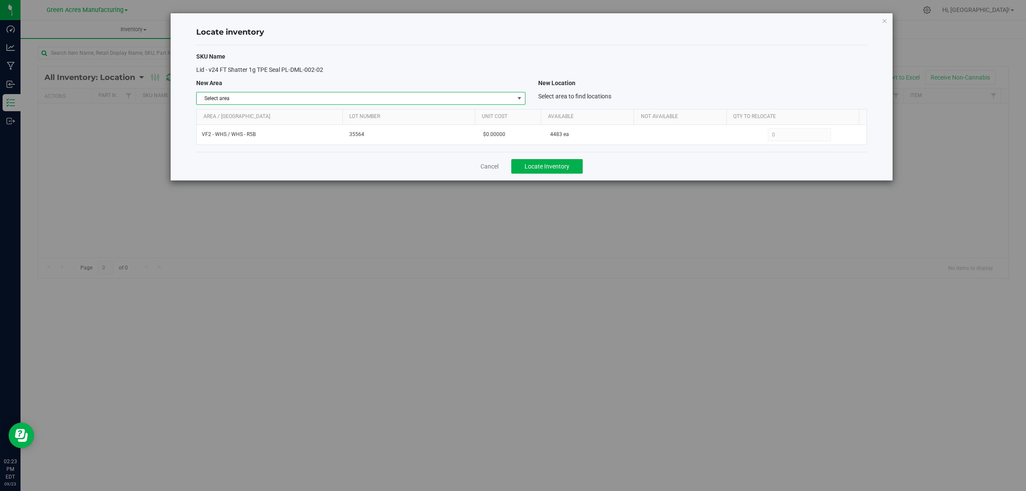
click at [519, 97] on span "select" at bounding box center [519, 98] width 7 height 7
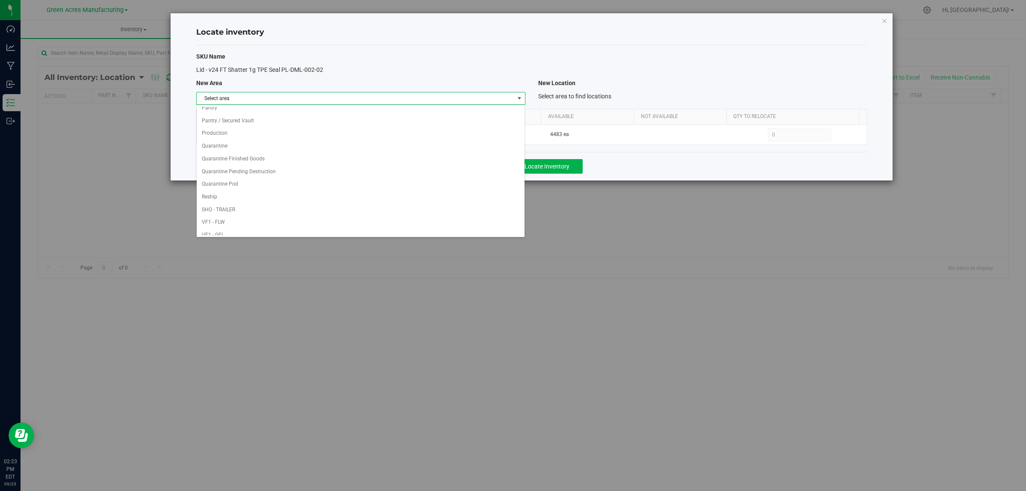
scroll to position [427, 0]
click at [469, 228] on li "Warehouse" at bounding box center [361, 228] width 328 height 13
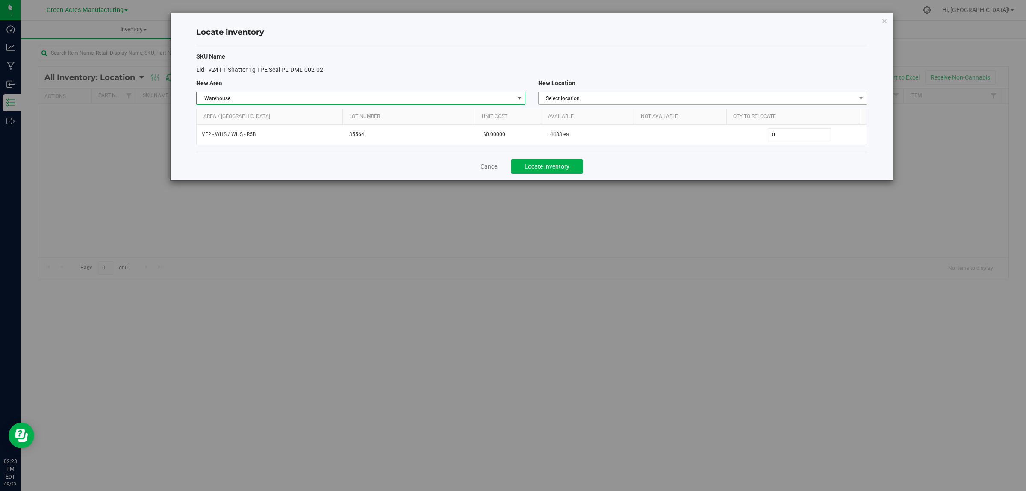
click at [789, 101] on span "Select location" at bounding box center [697, 98] width 317 height 12
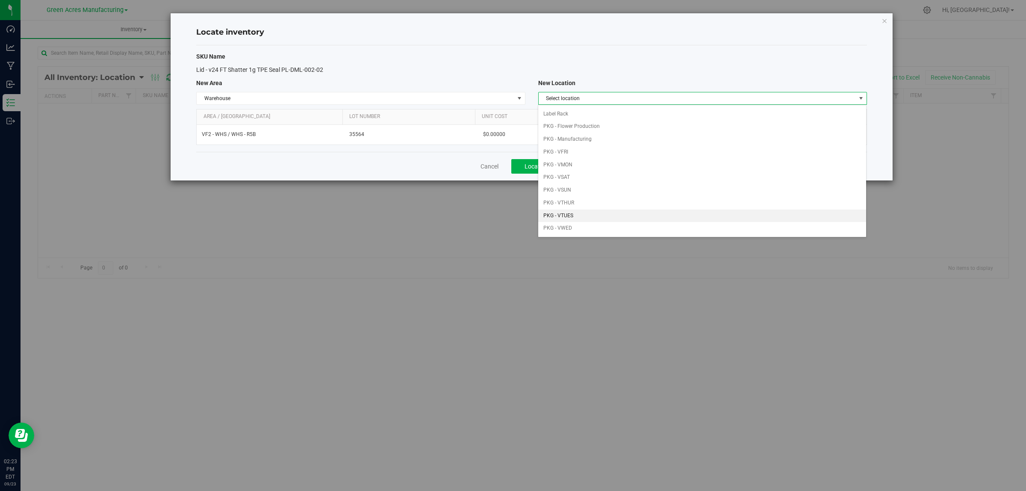
scroll to position [53, 0]
click at [591, 213] on li "PKG - VWED" at bounding box center [702, 212] width 328 height 13
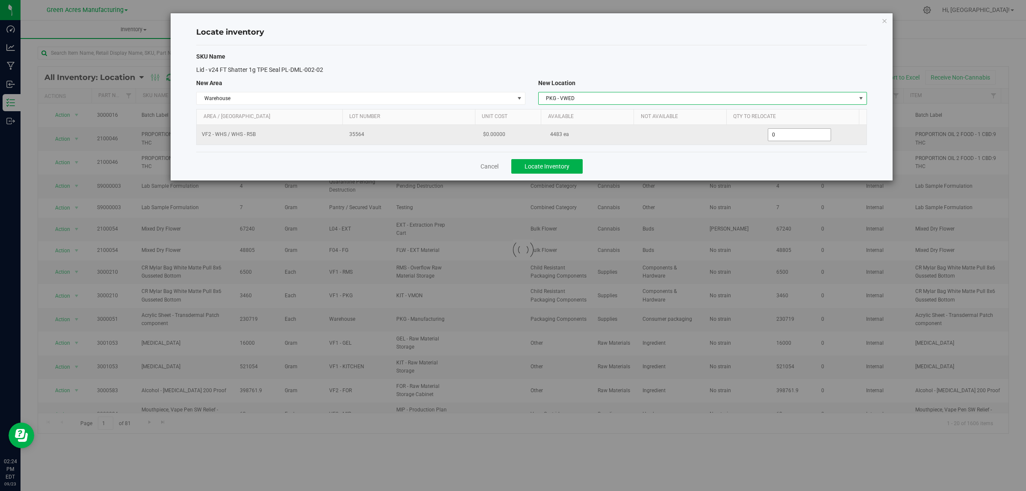
click at [787, 134] on span "0 0" at bounding box center [800, 134] width 64 height 13
click at [789, 136] on input "0" at bounding box center [800, 135] width 63 height 12
type input "1483"
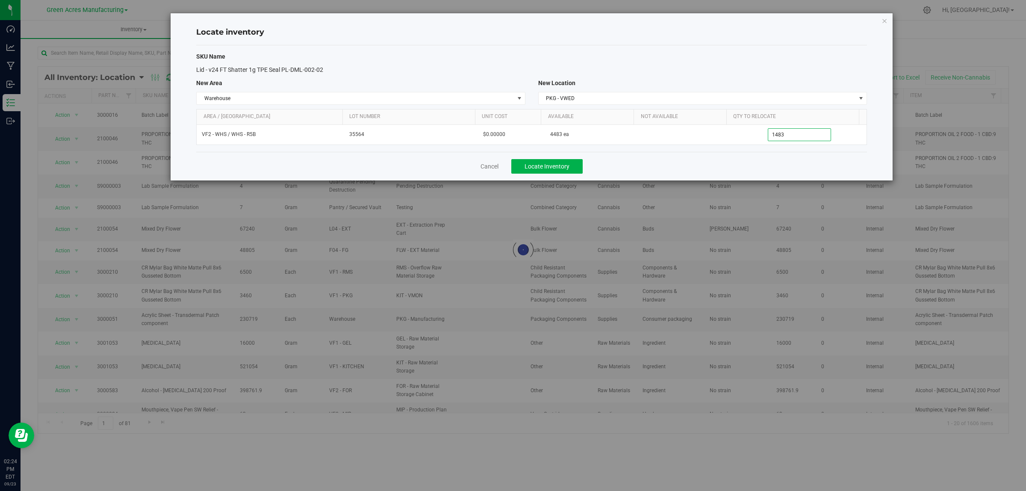
type input "1,483"
drag, startPoint x: 764, startPoint y: 160, endPoint x: 618, endPoint y: 160, distance: 145.8
click at [763, 160] on div "Cancel Locate Inventory" at bounding box center [531, 166] width 671 height 29
click at [541, 160] on button "Locate Inventory" at bounding box center [546, 166] width 71 height 15
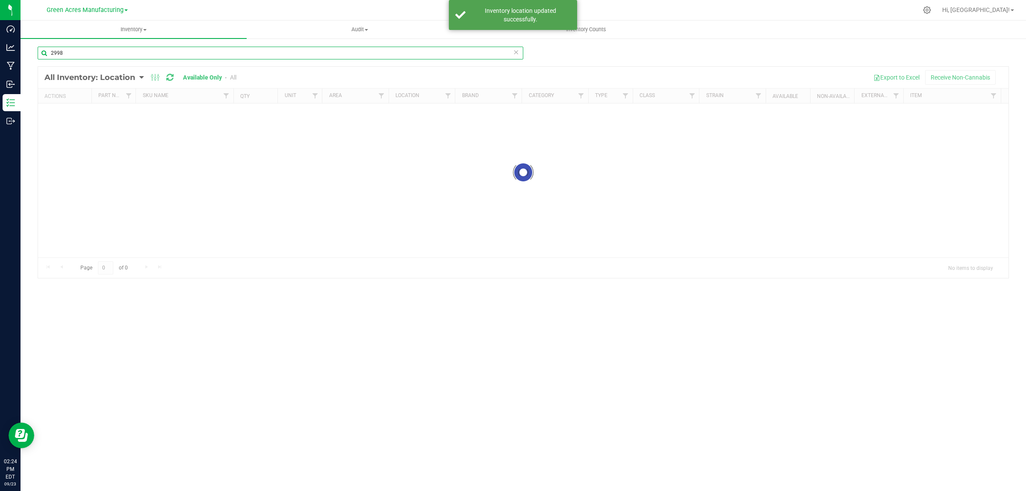
click at [180, 53] on input "2998" at bounding box center [281, 53] width 486 height 13
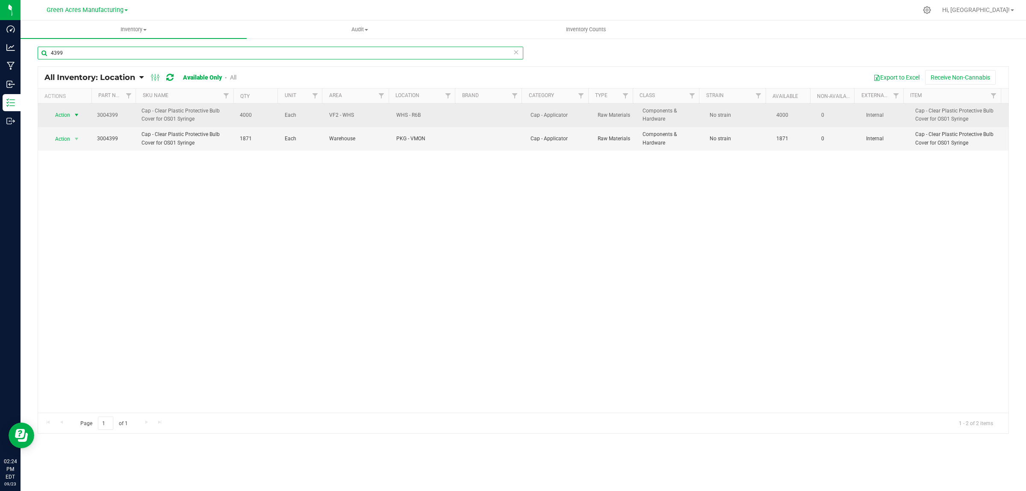
type input "4399"
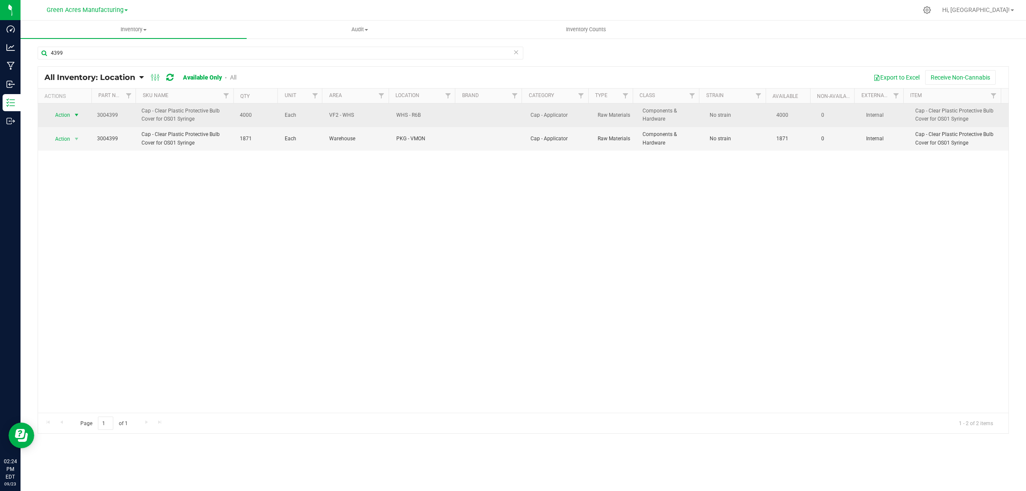
click at [66, 110] on span "Action" at bounding box center [59, 115] width 23 height 12
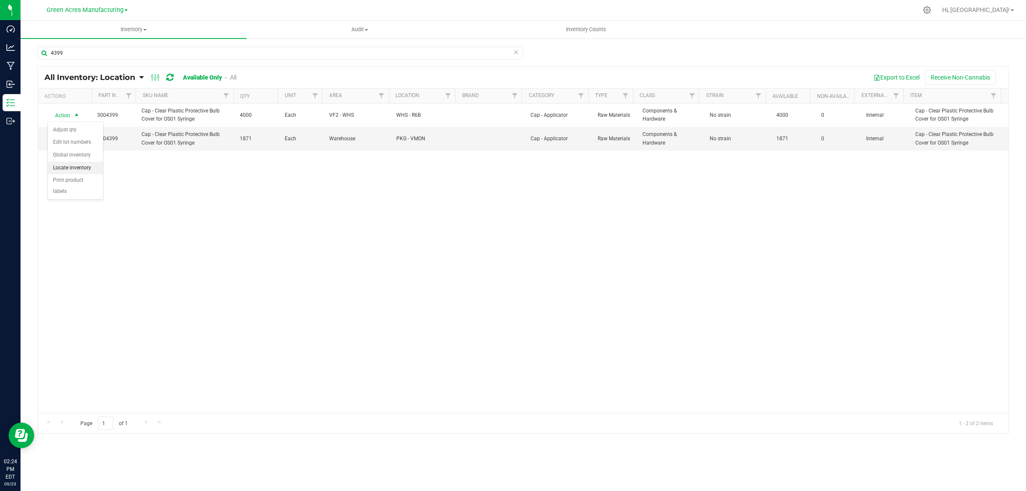
click at [73, 170] on li "Locate inventory" at bounding box center [75, 168] width 55 height 13
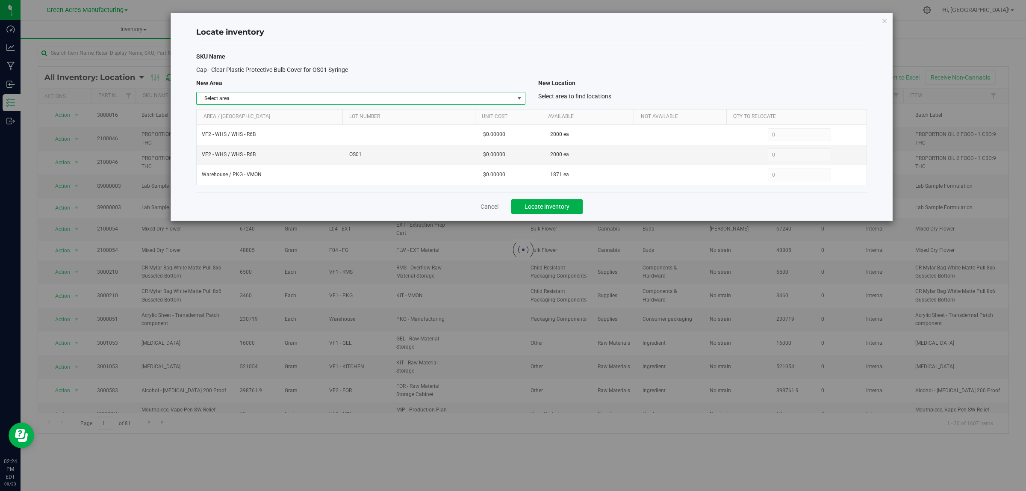
click at [510, 98] on span "Select area" at bounding box center [355, 98] width 317 height 12
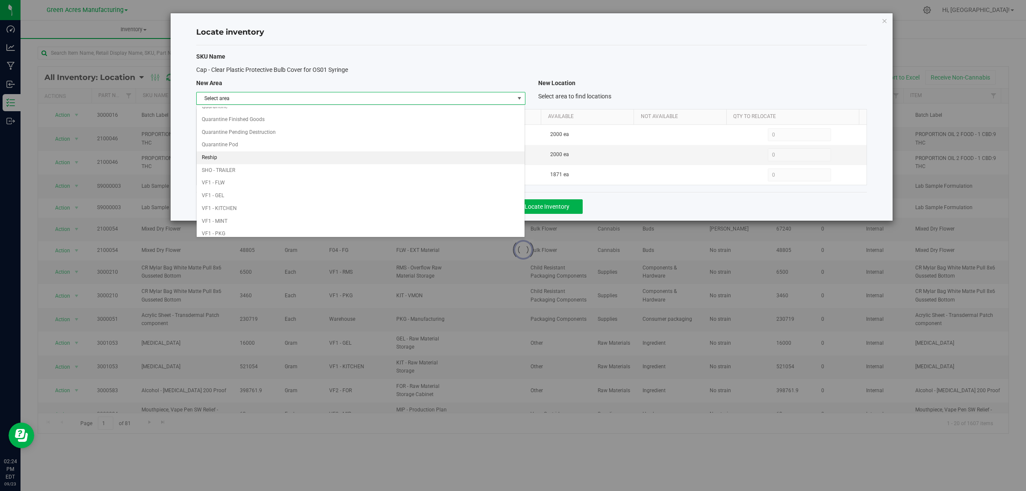
scroll to position [427, 0]
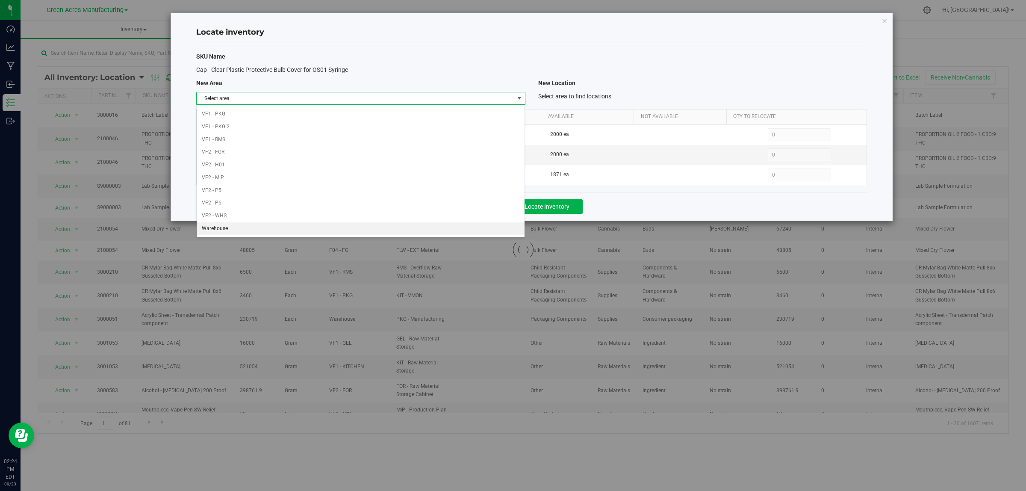
click at [423, 230] on li "Warehouse" at bounding box center [361, 228] width 328 height 13
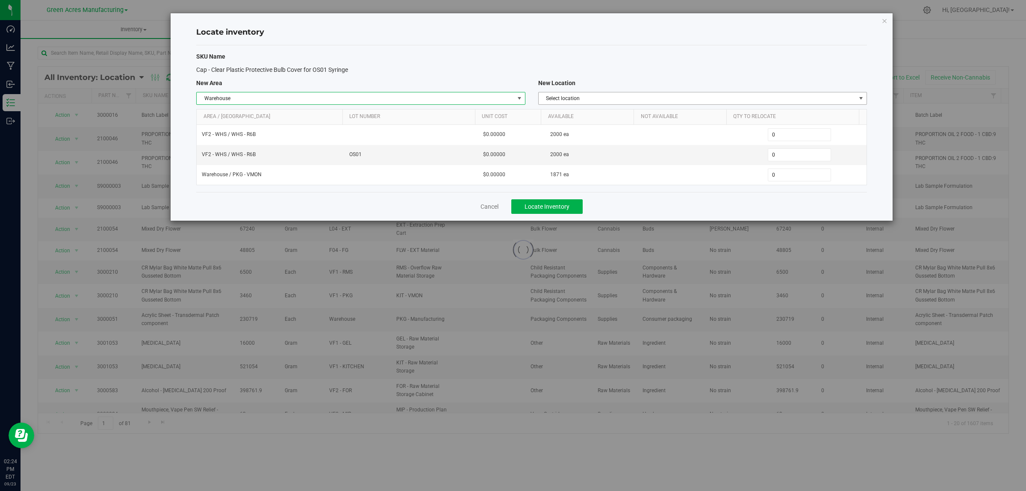
click at [834, 98] on span "Select location" at bounding box center [697, 98] width 317 height 12
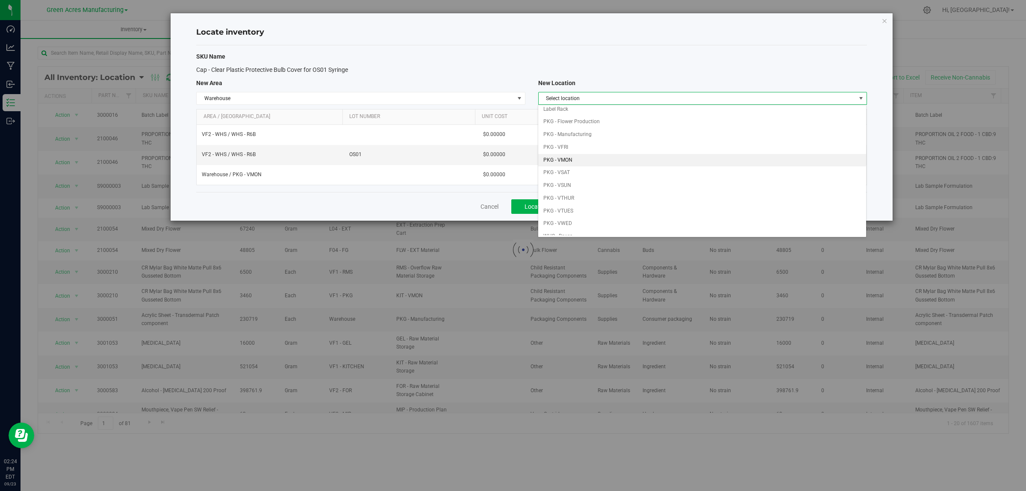
scroll to position [53, 0]
click at [615, 210] on li "PKG - VWED" at bounding box center [702, 212] width 328 height 13
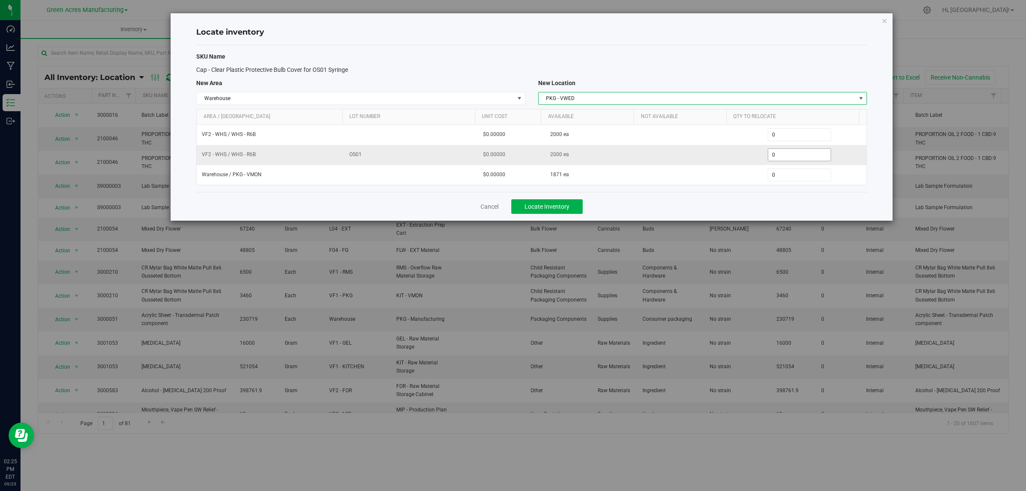
click at [781, 154] on span "0 0" at bounding box center [800, 154] width 64 height 13
click at [781, 154] on input "0" at bounding box center [800, 155] width 63 height 12
type input "2000"
type input "2,000"
drag, startPoint x: 725, startPoint y: 204, endPoint x: 633, endPoint y: 200, distance: 92.4
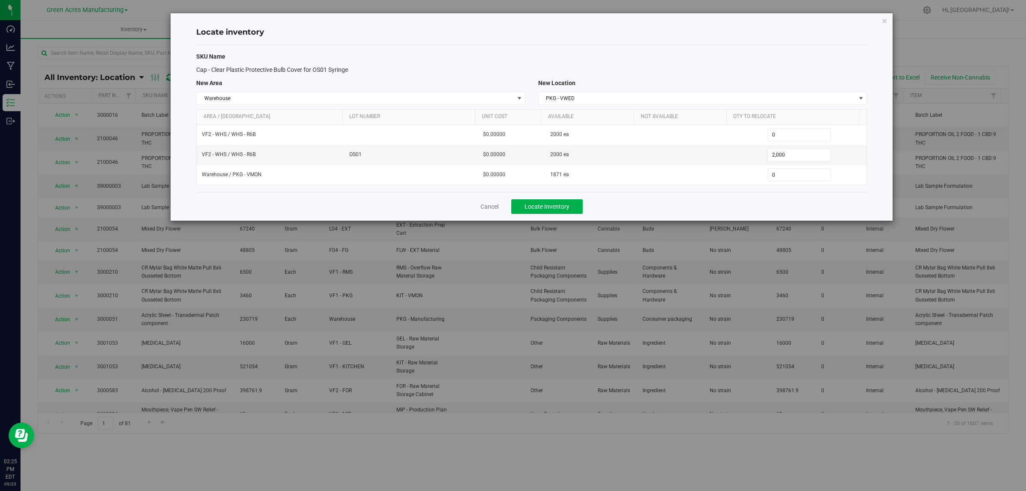
click at [724, 204] on div "Cancel Locate Inventory" at bounding box center [531, 206] width 671 height 29
click at [593, 208] on div "Cancel Locate Inventory" at bounding box center [531, 206] width 671 height 29
click at [559, 204] on button "Locate Inventory" at bounding box center [546, 206] width 71 height 15
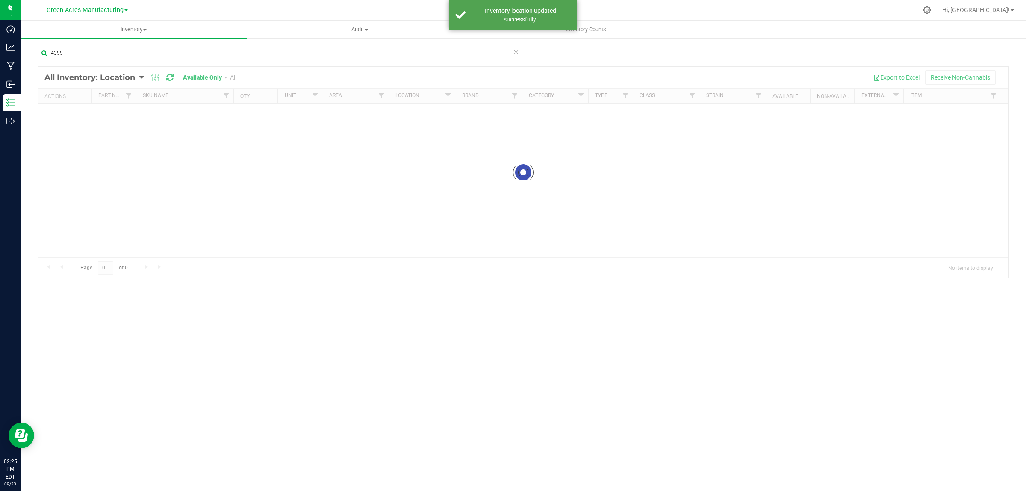
click at [343, 48] on input "4399" at bounding box center [281, 53] width 486 height 13
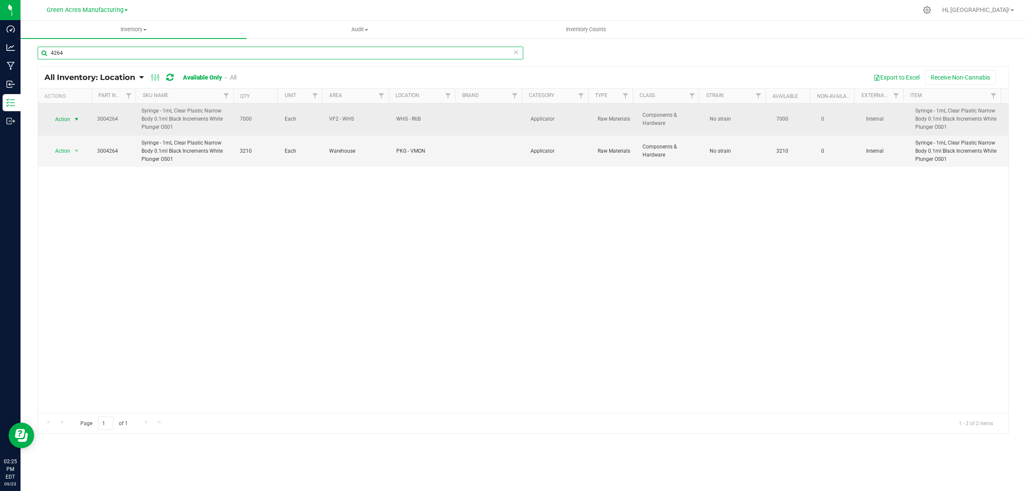
type input "4264"
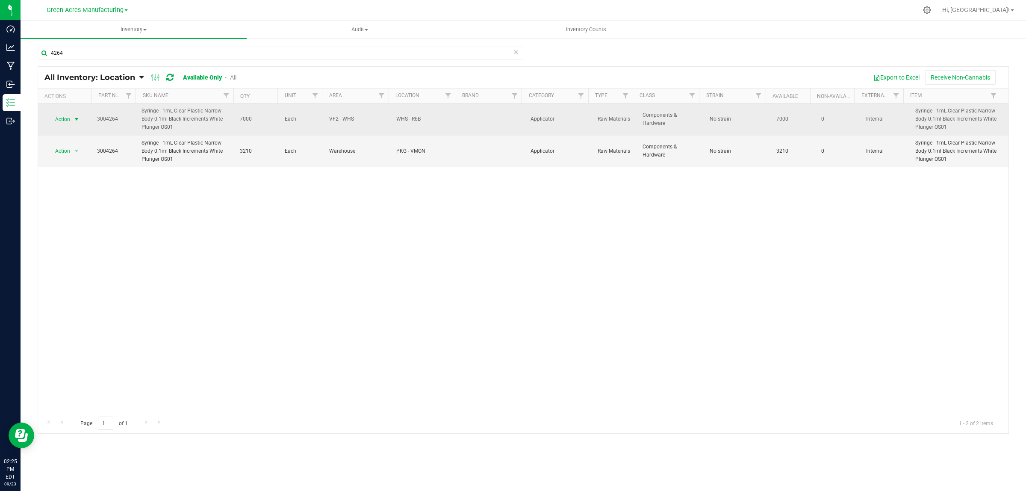
click at [71, 118] on span "select" at bounding box center [76, 119] width 11 height 12
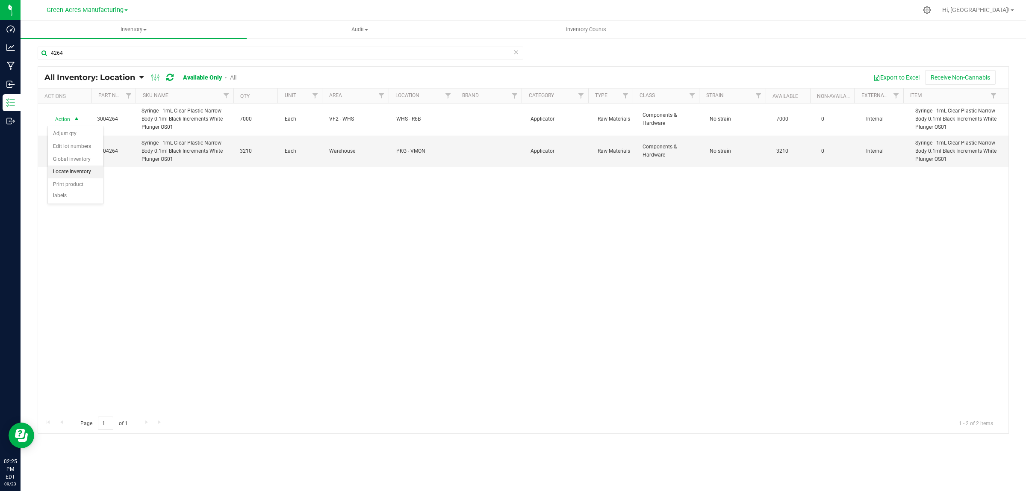
click at [71, 167] on li "Locate inventory" at bounding box center [75, 172] width 55 height 13
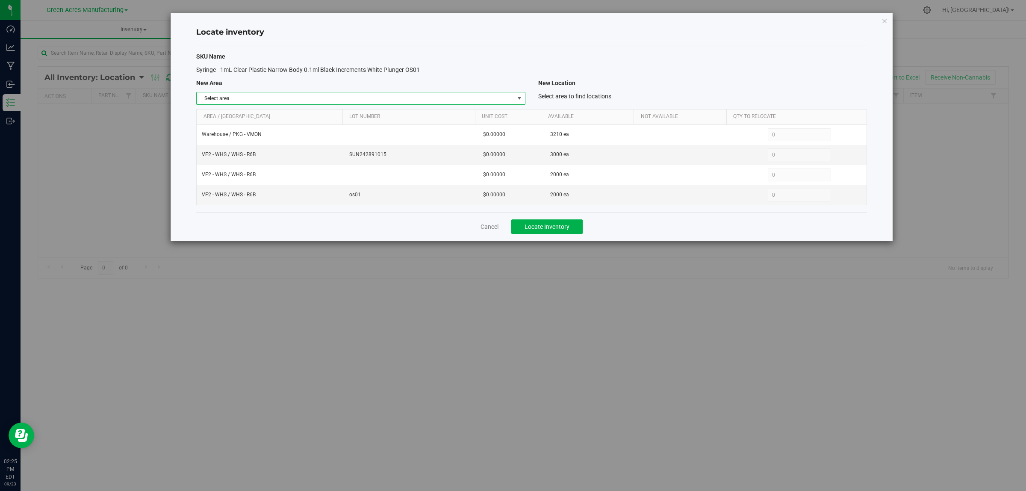
click at [517, 97] on span "select" at bounding box center [519, 98] width 7 height 7
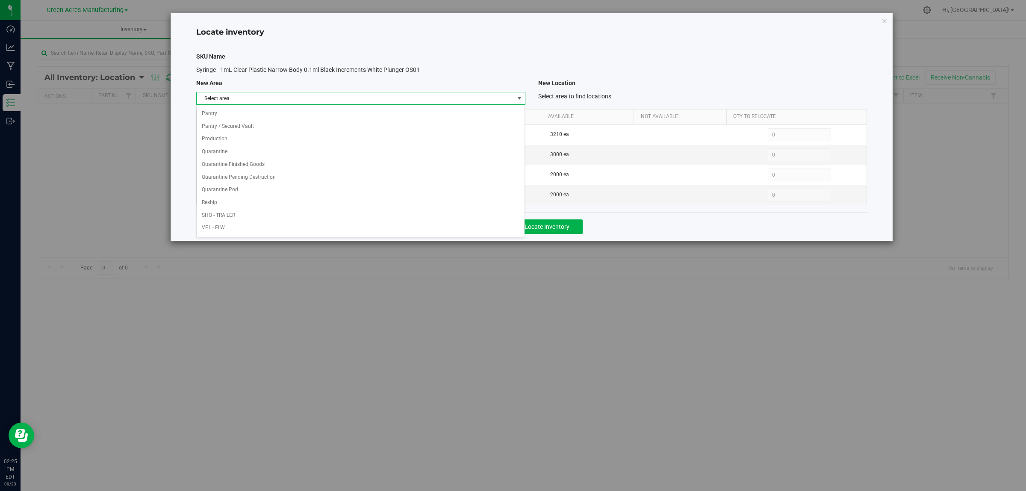
scroll to position [427, 0]
click at [386, 227] on li "Warehouse" at bounding box center [361, 228] width 328 height 13
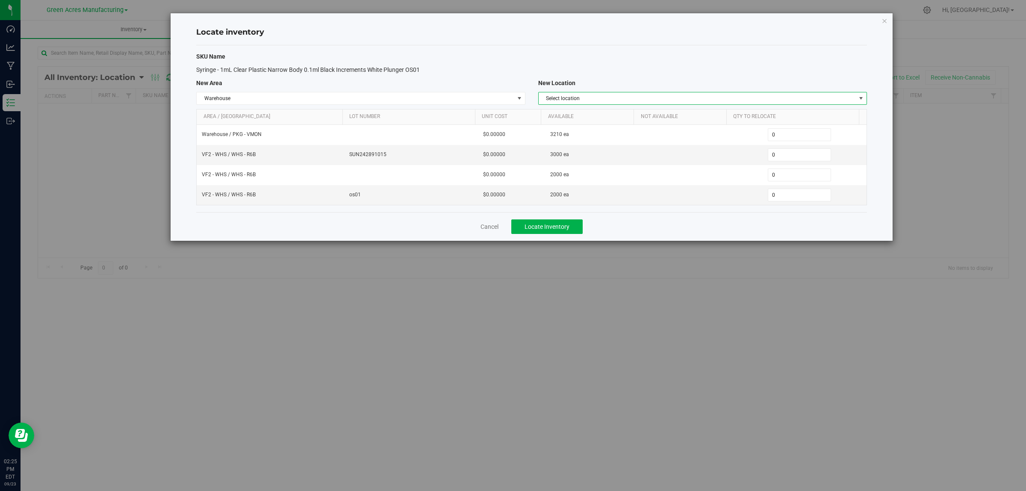
click at [749, 97] on span "Select location" at bounding box center [697, 98] width 317 height 12
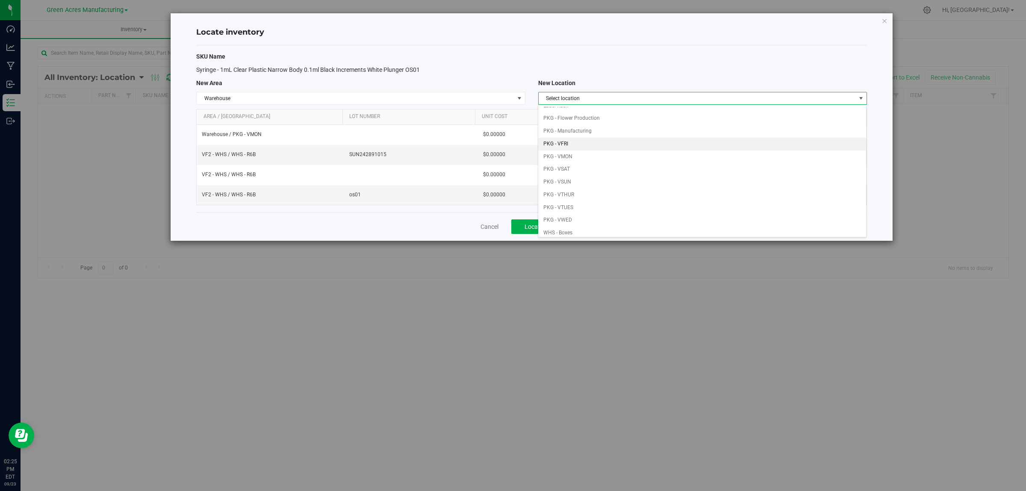
scroll to position [53, 0]
click at [585, 215] on li "PKG - VWED" at bounding box center [702, 212] width 328 height 13
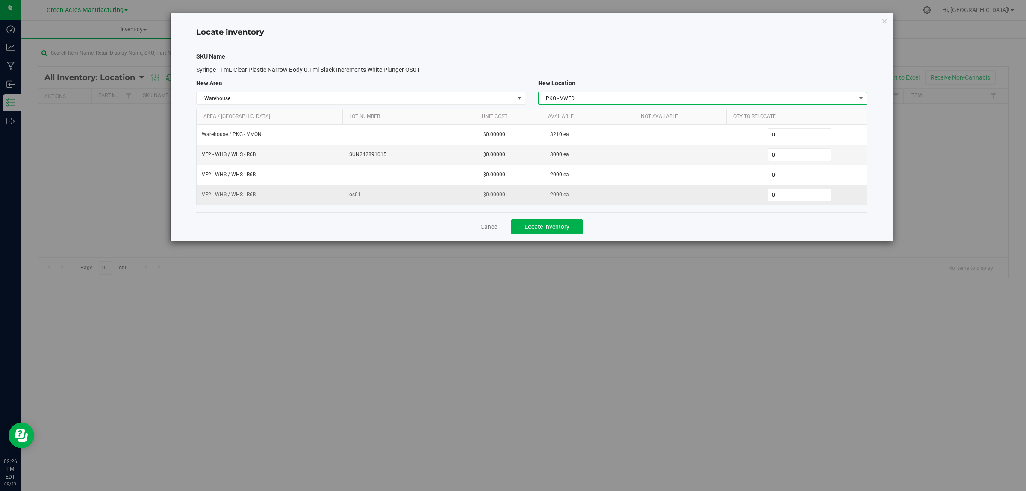
click at [783, 196] on span "0 0" at bounding box center [800, 195] width 64 height 13
click at [0, 0] on input "0" at bounding box center [0, 0] width 0 height 0
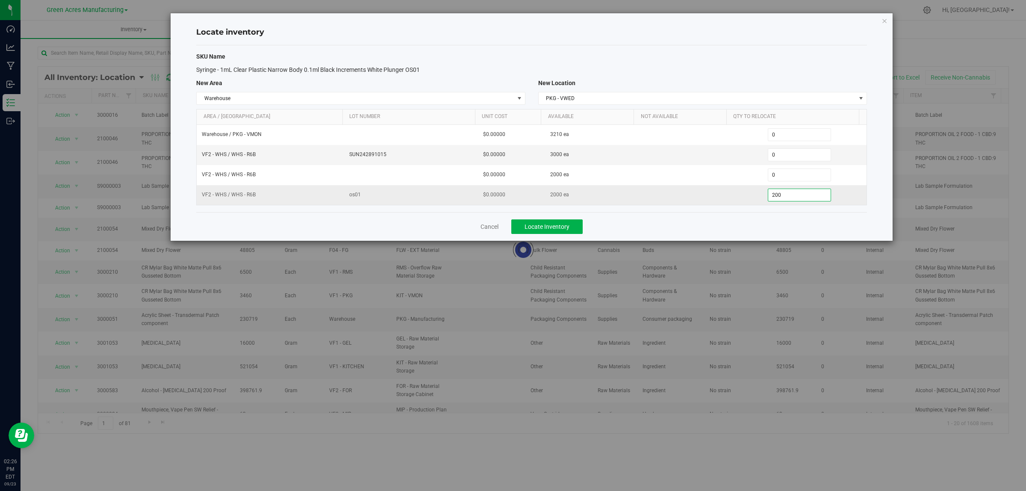
type input "2000"
type input "2,000"
click at [738, 224] on div "Cancel Locate Inventory" at bounding box center [531, 226] width 671 height 29
click at [568, 227] on span "Locate Inventory" at bounding box center [547, 226] width 45 height 7
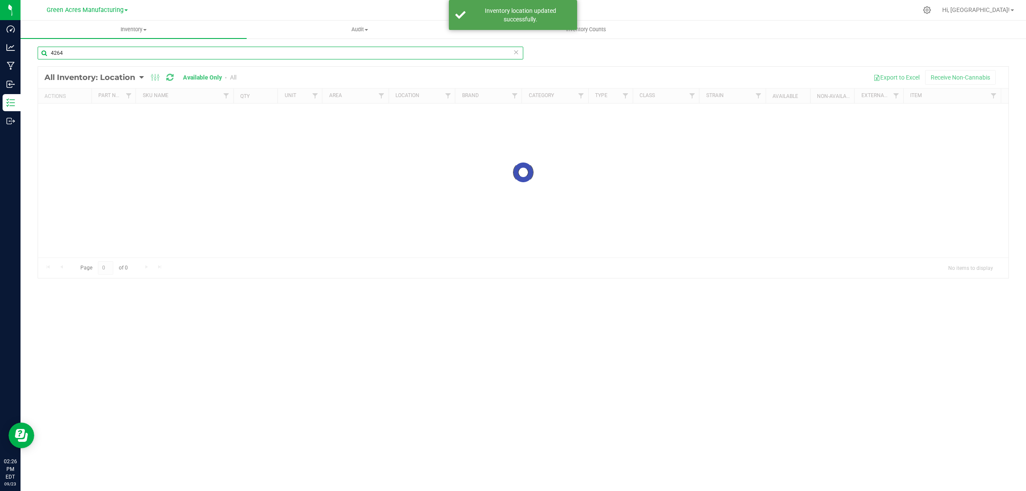
click at [199, 53] on input "4264" at bounding box center [281, 53] width 486 height 13
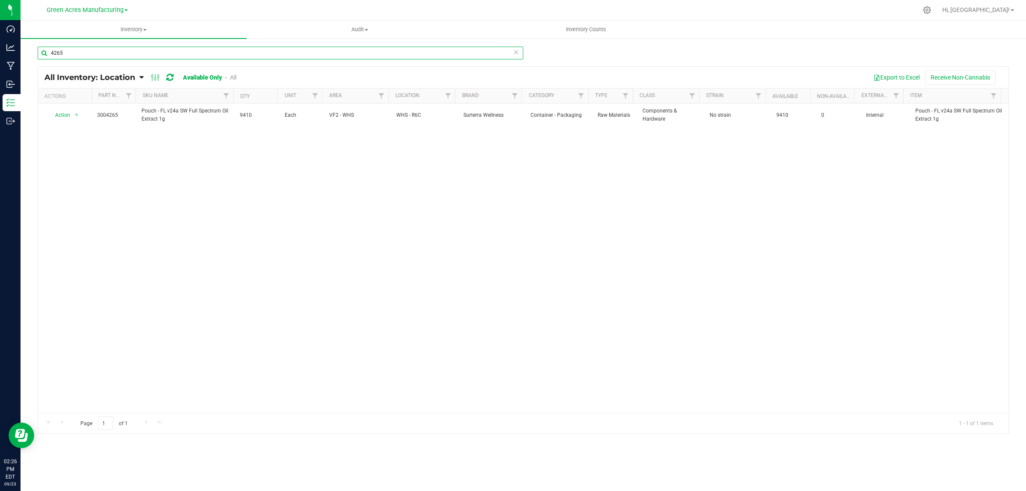
type input "4265"
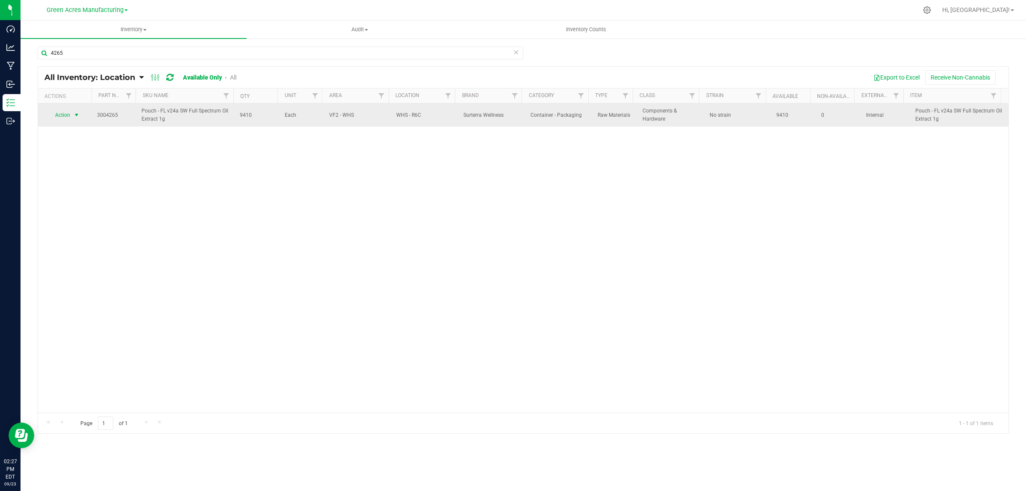
click at [76, 116] on span "select" at bounding box center [76, 115] width 7 height 7
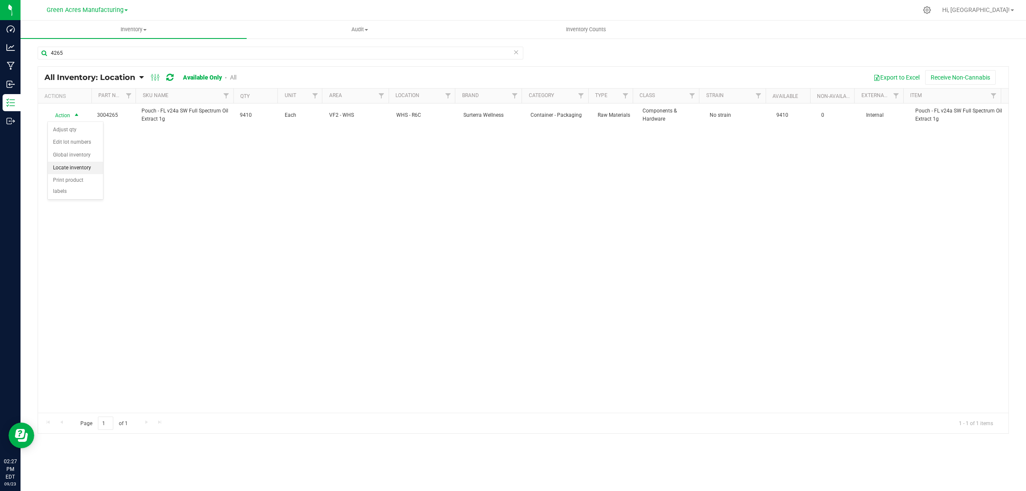
click at [89, 166] on li "Locate inventory" at bounding box center [75, 168] width 55 height 13
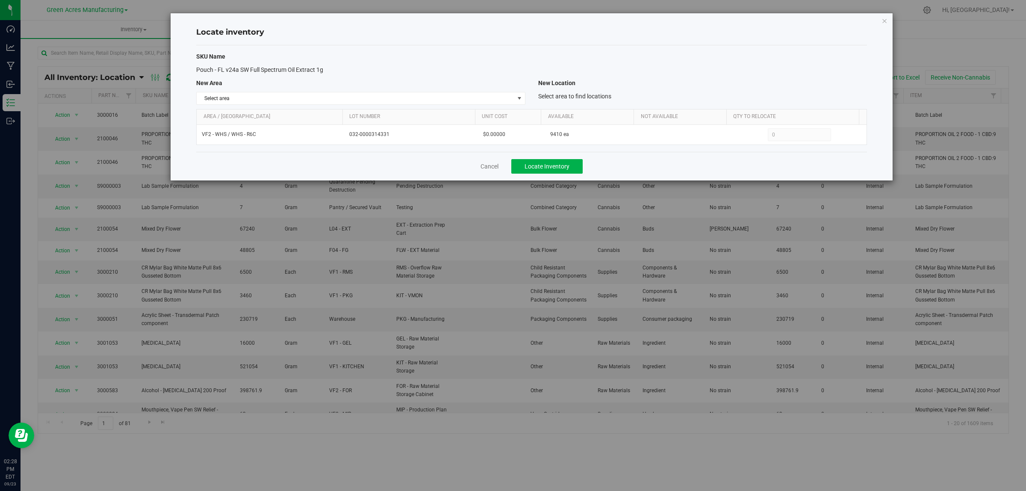
click at [769, 41] on div "Locate inventory" at bounding box center [531, 32] width 671 height 25
click at [519, 89] on div "SKU Name Pouch - FL v24a SW Full Spectrum Oil Extract 1g New Area New Location …" at bounding box center [531, 98] width 671 height 106
click at [519, 101] on span "select" at bounding box center [519, 98] width 7 height 7
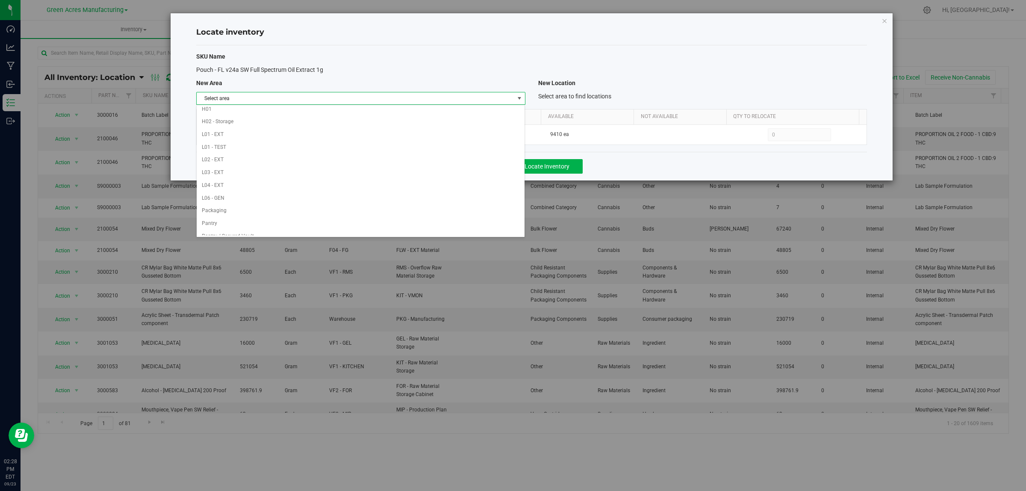
scroll to position [427, 0]
click at [487, 229] on li "Warehouse" at bounding box center [361, 228] width 328 height 13
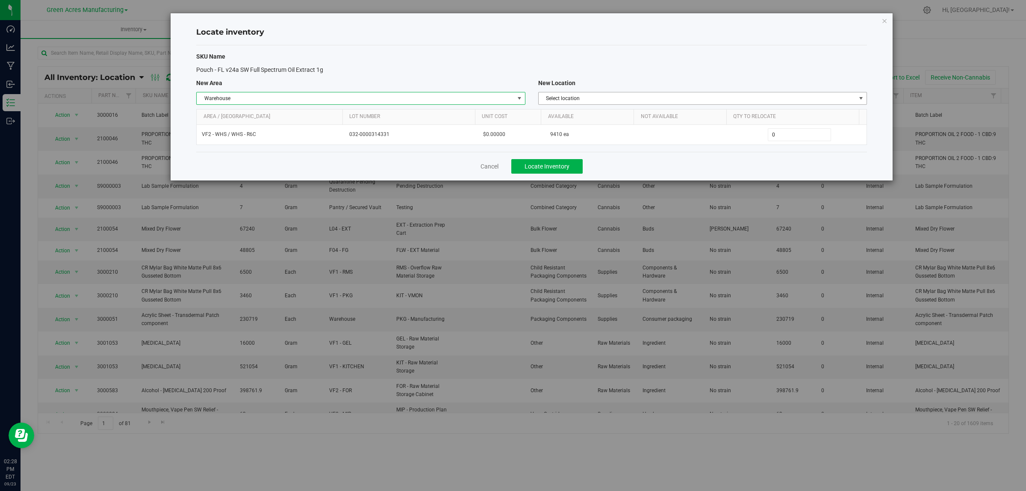
click at [831, 95] on span "Select location" at bounding box center [697, 98] width 317 height 12
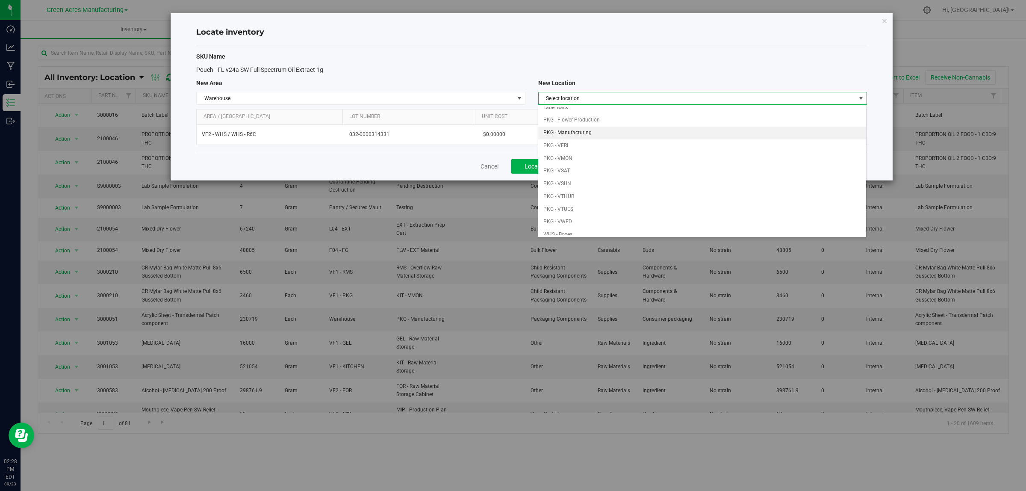
scroll to position [53, 0]
click at [664, 210] on li "PKG - VWED" at bounding box center [702, 212] width 328 height 13
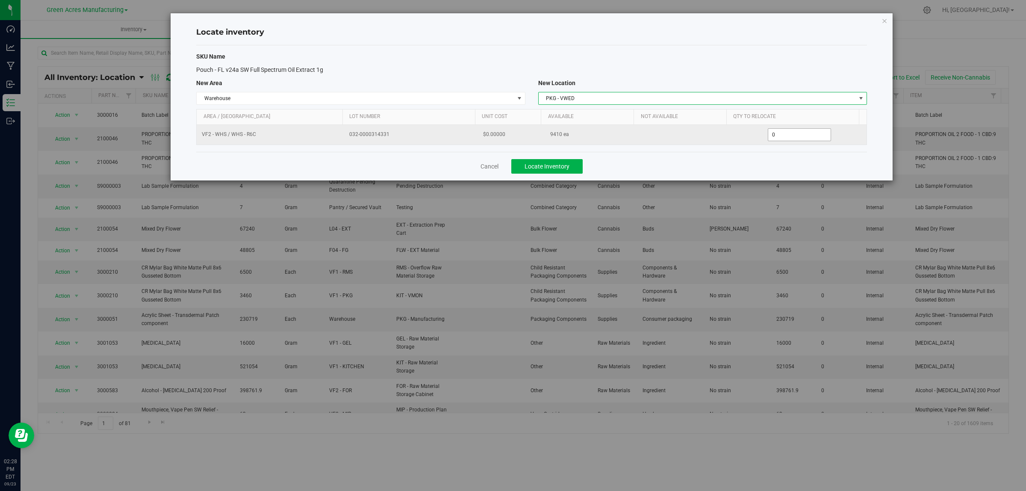
click at [782, 133] on span "0 0" at bounding box center [800, 134] width 64 height 13
click at [784, 133] on input "0" at bounding box center [800, 135] width 63 height 12
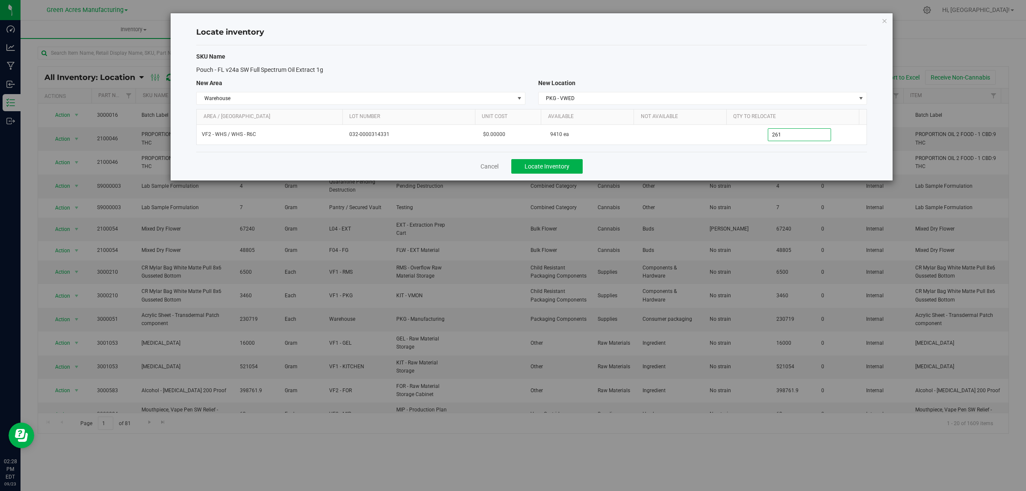
type input "2610"
type input "2,610"
click at [661, 169] on div "Cancel Locate Inventory" at bounding box center [531, 166] width 671 height 29
click at [563, 167] on span "Locate Inventory" at bounding box center [547, 166] width 45 height 7
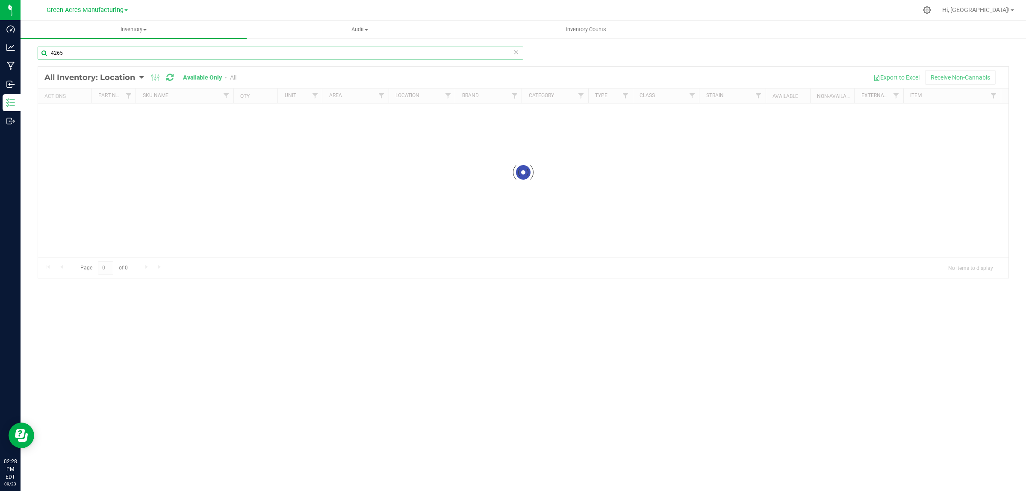
click at [373, 49] on input "4265" at bounding box center [281, 53] width 486 height 13
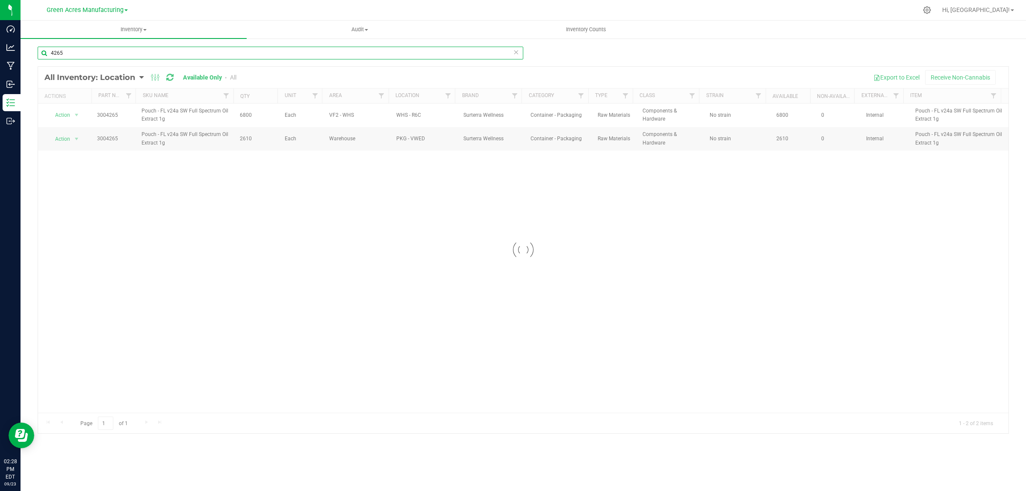
click at [373, 50] on input "4265" at bounding box center [281, 53] width 486 height 13
click at [372, 50] on input "4265" at bounding box center [281, 53] width 486 height 13
type input "4269"
